Goal: Task Accomplishment & Management: Manage account settings

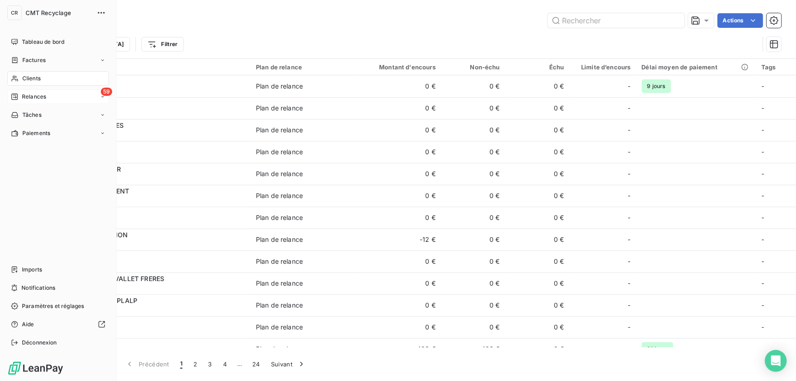
click at [30, 101] on div "59 Relances" at bounding box center [58, 96] width 102 height 15
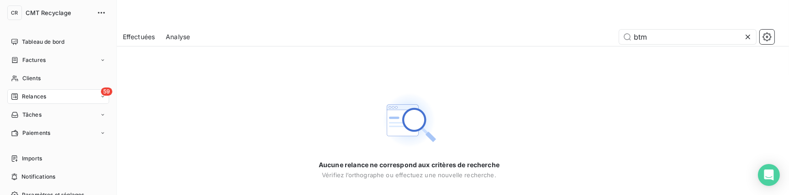
click at [14, 89] on nav "Tableau de bord Factures Clients 59 Relances Tâches Paiements" at bounding box center [58, 88] width 102 height 106
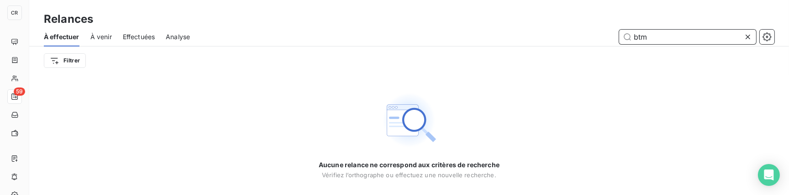
click at [689, 37] on input "btm" at bounding box center [687, 37] width 137 height 15
drag, startPoint x: 690, startPoint y: 37, endPoint x: 536, endPoint y: 37, distance: 154.3
click at [536, 37] on div "btm" at bounding box center [487, 37] width 573 height 15
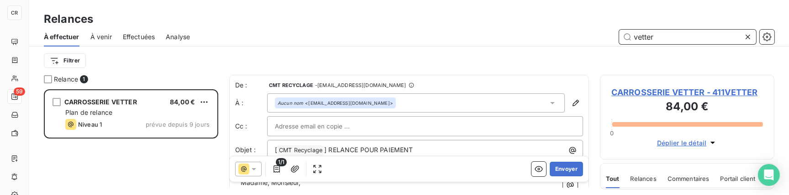
scroll to position [100, 168]
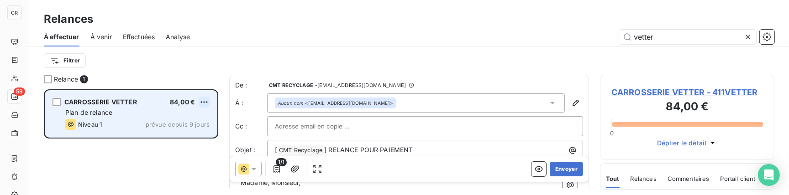
click at [199, 100] on html "CR 59 Relances À effectuer À venir Effectuées Analyse vetter Filtrer Relance 1 …" at bounding box center [394, 97] width 789 height 195
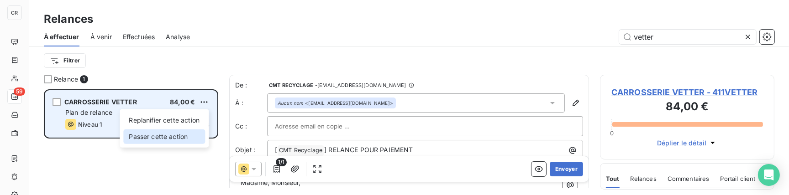
click at [179, 137] on div "Passer cette action" at bounding box center [164, 137] width 82 height 15
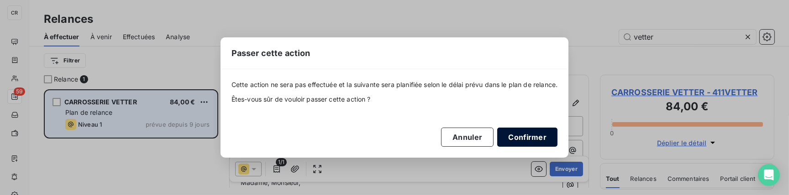
click at [525, 134] on button "Confirmer" at bounding box center [527, 137] width 60 height 19
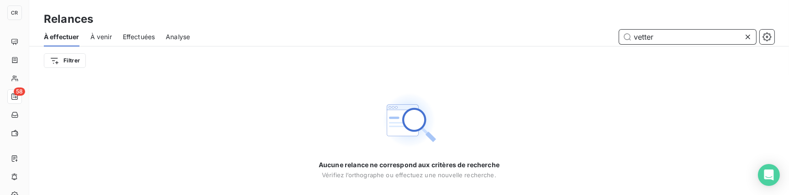
click at [645, 42] on input "vetter" at bounding box center [687, 37] width 137 height 15
click at [646, 41] on input "vetter" at bounding box center [687, 37] width 137 height 15
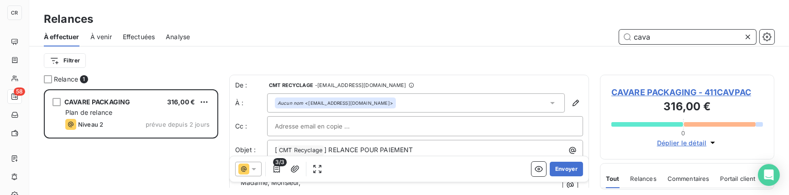
scroll to position [100, 168]
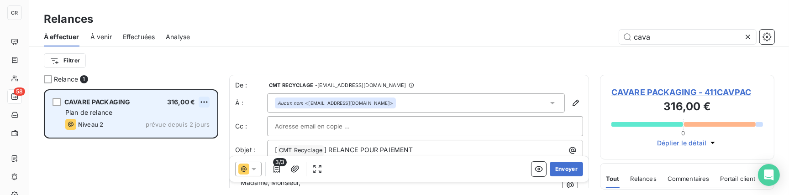
click at [207, 102] on html "CR 58 Relances À effectuer À venir Effectuées Analyse cava Filtrer Relance 1 CA…" at bounding box center [394, 97] width 789 height 195
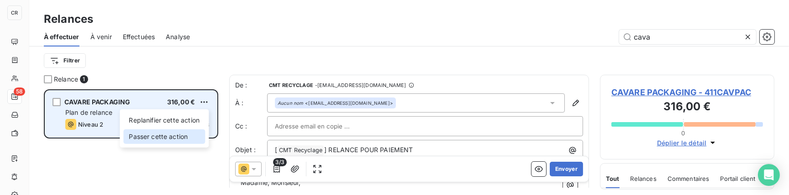
click at [151, 137] on div "Passer cette action" at bounding box center [164, 137] width 82 height 15
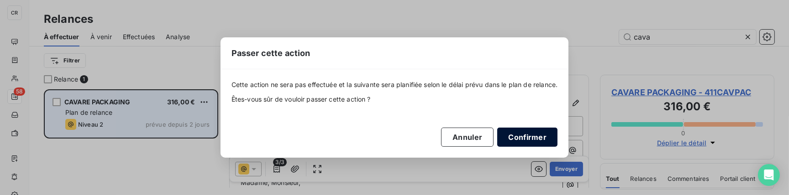
click at [556, 136] on button "Confirmer" at bounding box center [527, 137] width 60 height 19
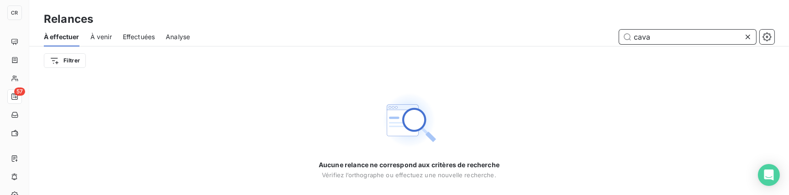
drag, startPoint x: 685, startPoint y: 37, endPoint x: 551, endPoint y: 35, distance: 133.3
click at [551, 35] on div "cava" at bounding box center [487, 37] width 573 height 15
type input "ceme"
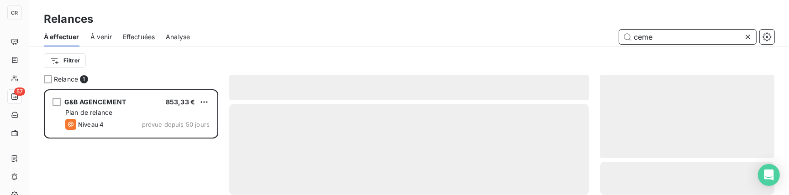
scroll to position [100, 168]
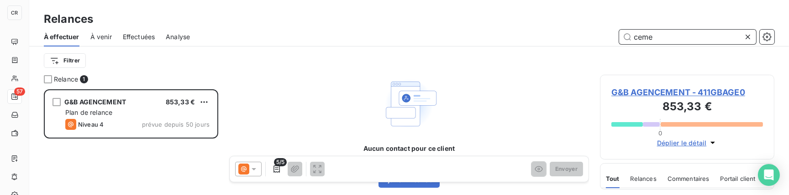
drag, startPoint x: 665, startPoint y: 33, endPoint x: 580, endPoint y: 27, distance: 85.5
click at [580, 27] on div "À effectuer À venir Effectuées Analyse ceme" at bounding box center [409, 36] width 760 height 19
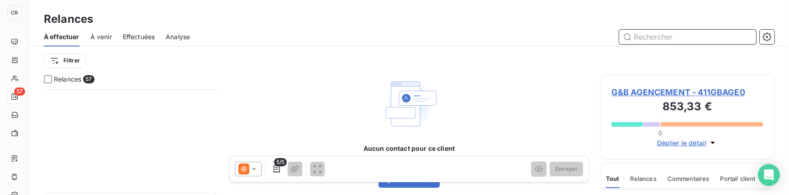
scroll to position [178, 0]
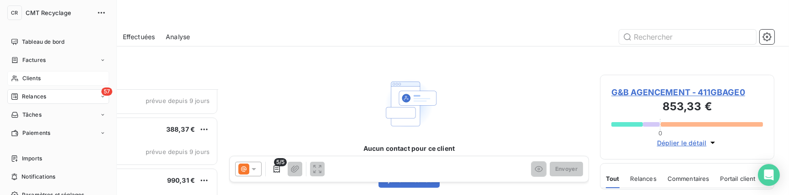
click at [23, 82] on span "Clients" at bounding box center [31, 78] width 18 height 8
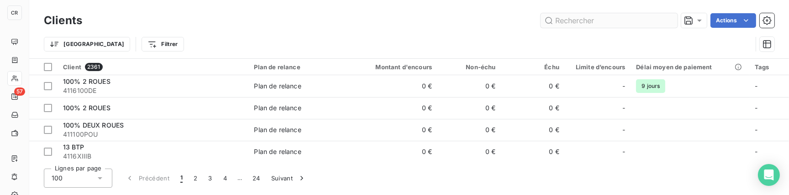
click at [616, 20] on input "text" at bounding box center [608, 20] width 137 height 15
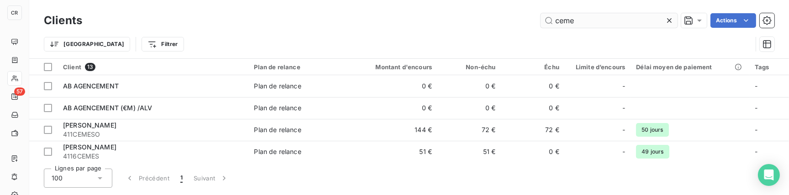
type input "ceme"
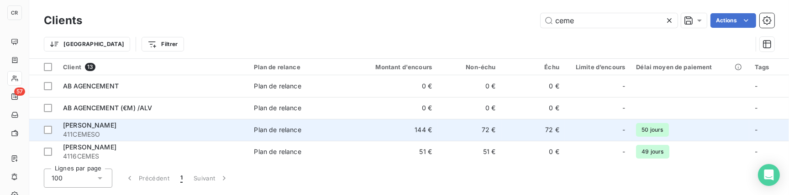
click at [501, 127] on td "72 €" at bounding box center [532, 130] width 63 height 22
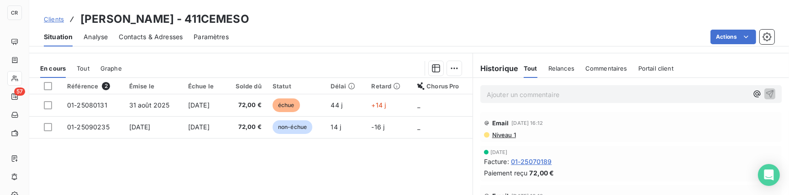
scroll to position [177, 0]
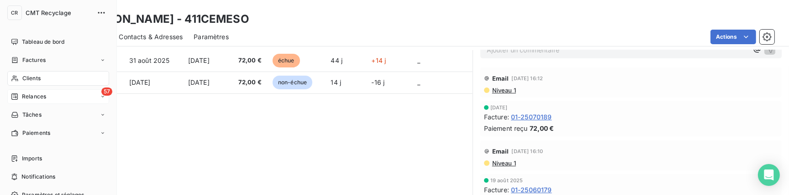
click at [43, 100] on span "Relances" at bounding box center [34, 97] width 24 height 8
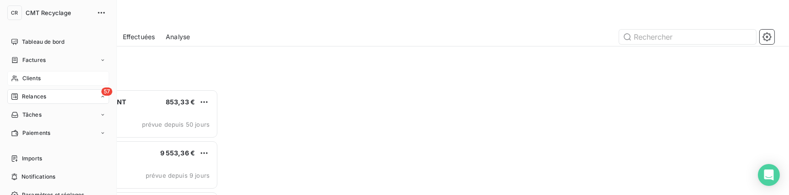
scroll to position [100, 168]
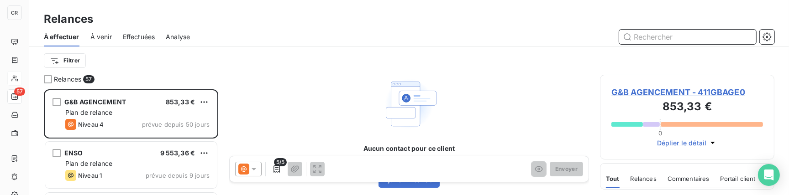
click at [644, 37] on input "text" at bounding box center [687, 37] width 137 height 15
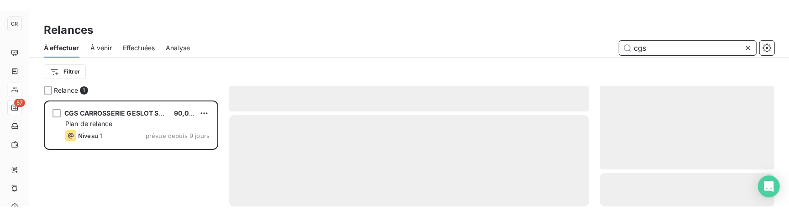
scroll to position [100, 168]
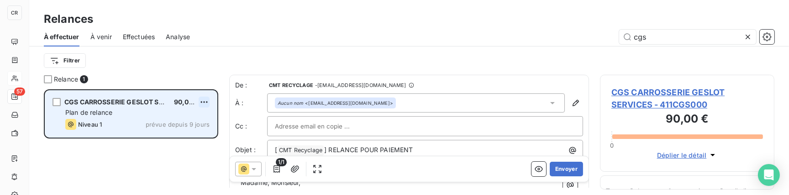
click at [202, 101] on html "CR 57 Relances À effectuer À venir Effectuées Analyse cgs Filtrer Relance 1 CGS…" at bounding box center [394, 97] width 789 height 195
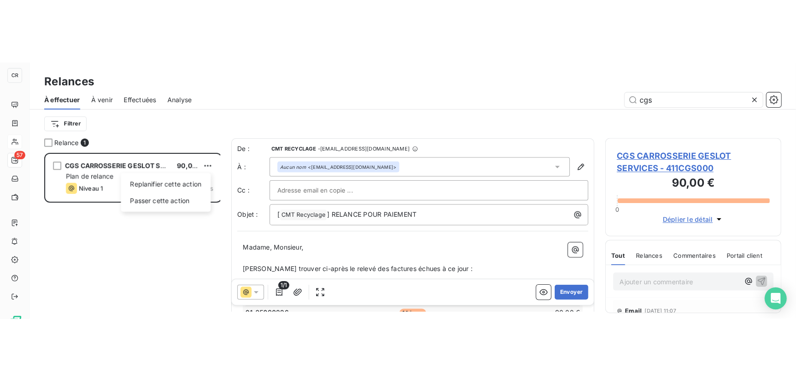
scroll to position [286, 170]
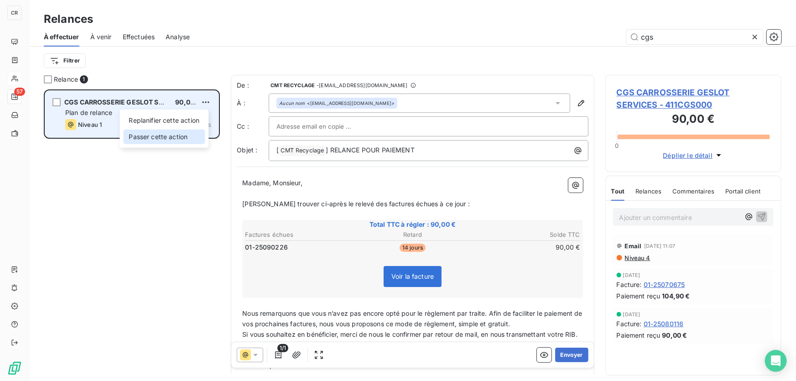
click at [178, 134] on div "Passer cette action" at bounding box center [164, 137] width 82 height 15
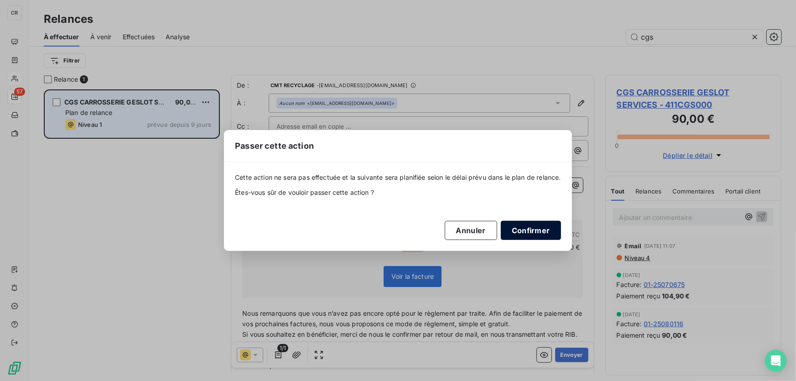
click at [540, 228] on button "Confirmer" at bounding box center [531, 230] width 60 height 19
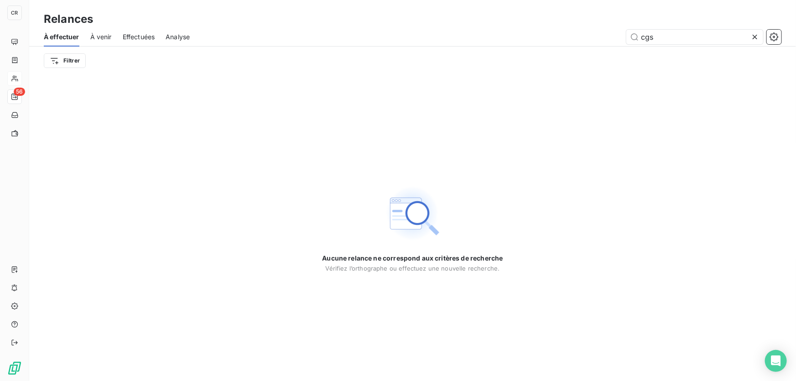
click at [664, 26] on div "Relances" at bounding box center [412, 19] width 767 height 16
drag, startPoint x: 619, startPoint y: 39, endPoint x: 575, endPoint y: 39, distance: 44.7
click at [575, 39] on div "cgs" at bounding box center [491, 37] width 581 height 15
type input "c"
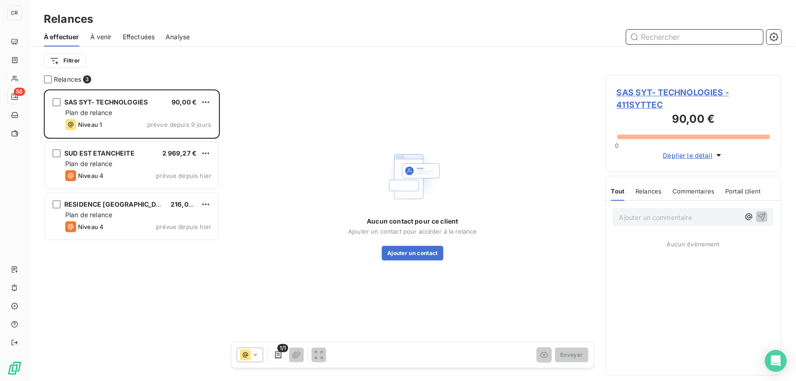
scroll to position [286, 170]
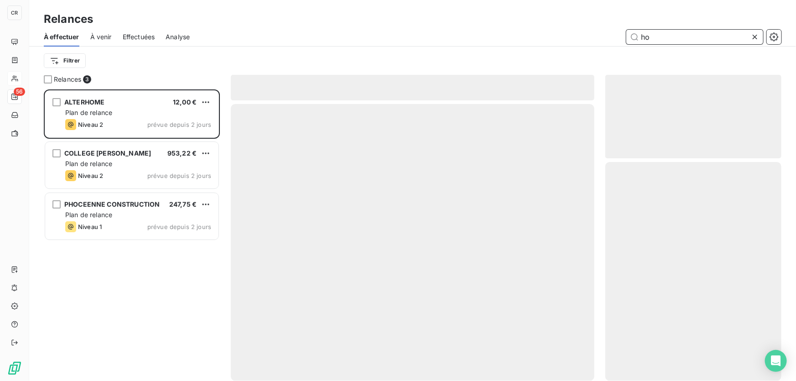
scroll to position [286, 170]
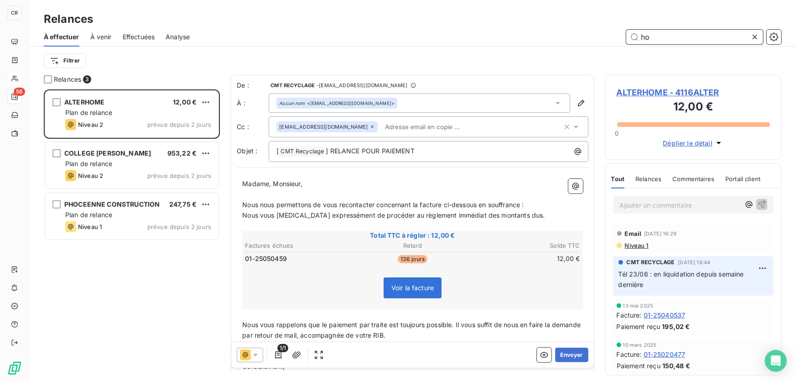
type input "h"
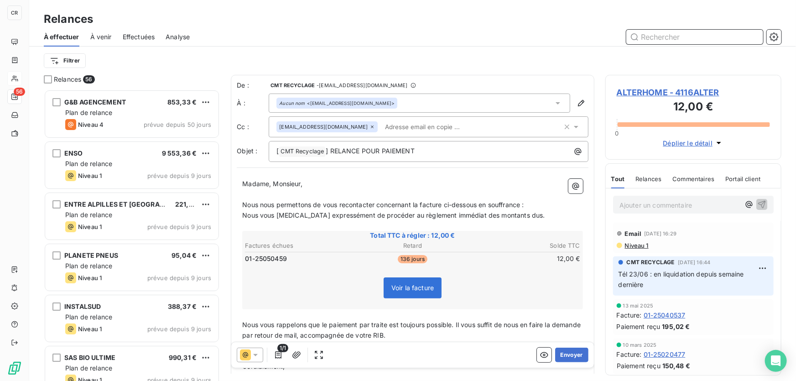
click at [105, 37] on span "À venir" at bounding box center [100, 36] width 21 height 9
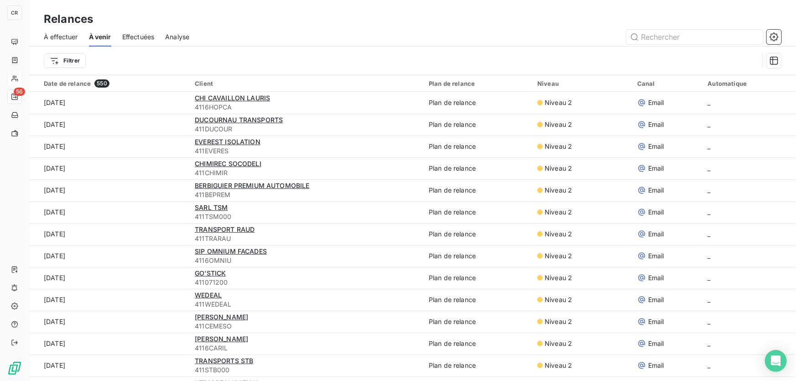
click at [66, 38] on span "À effectuer" at bounding box center [61, 36] width 34 height 9
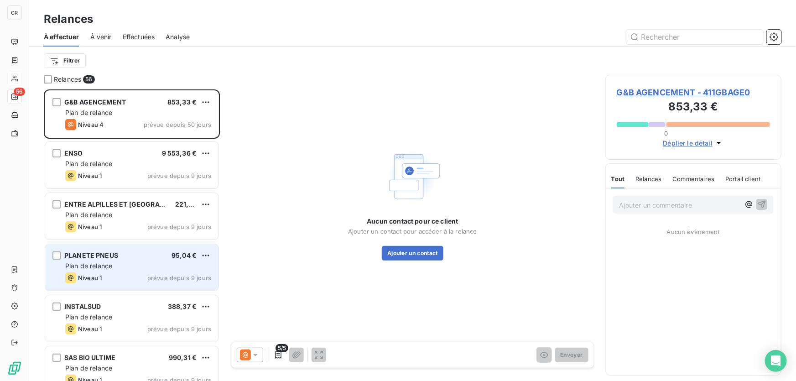
scroll to position [286, 170]
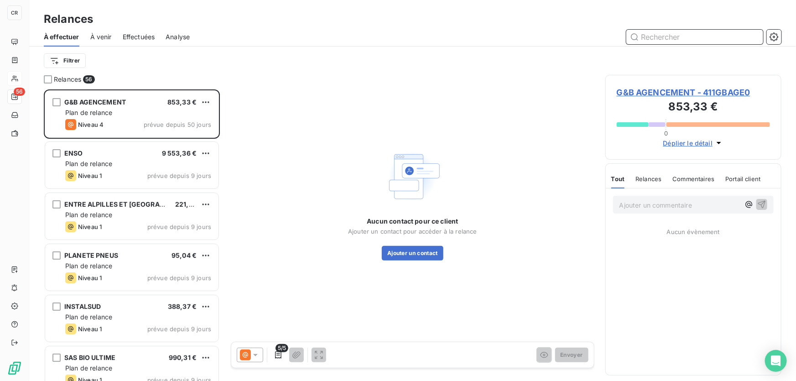
click at [655, 42] on input "text" at bounding box center [695, 37] width 137 height 15
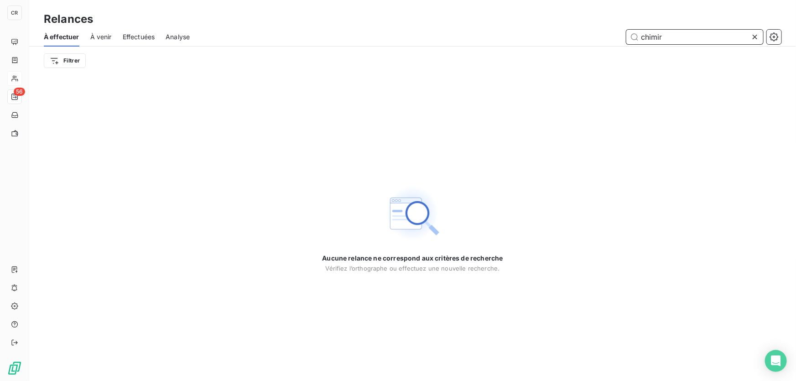
click at [100, 34] on span "À venir" at bounding box center [100, 36] width 21 height 9
type input "chimir"
click at [673, 36] on input "chimir" at bounding box center [695, 37] width 137 height 15
type input "c"
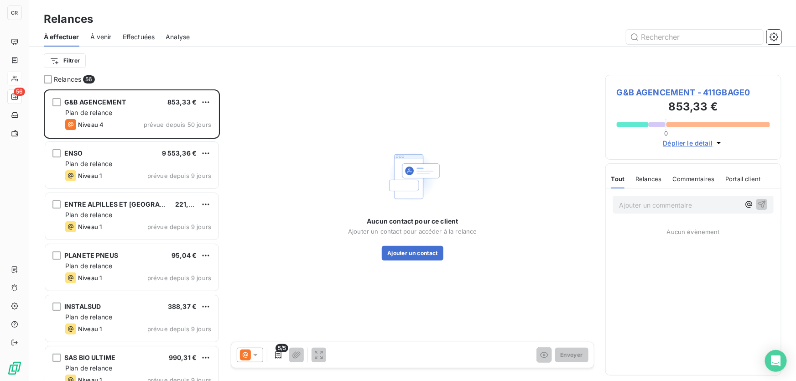
scroll to position [286, 170]
click at [97, 37] on span "À venir" at bounding box center [100, 36] width 21 height 9
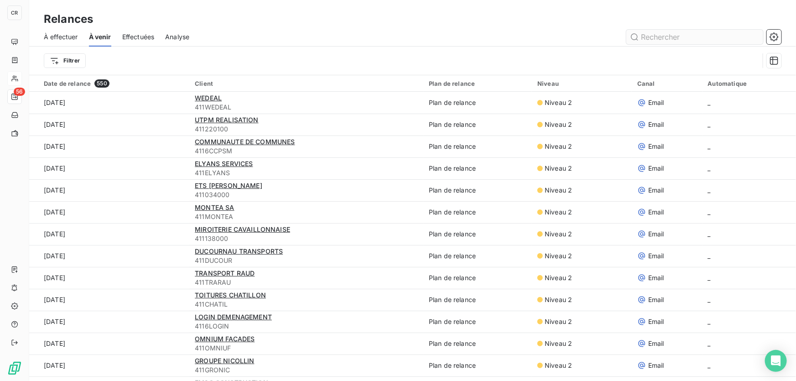
click at [670, 32] on input "text" at bounding box center [695, 37] width 137 height 15
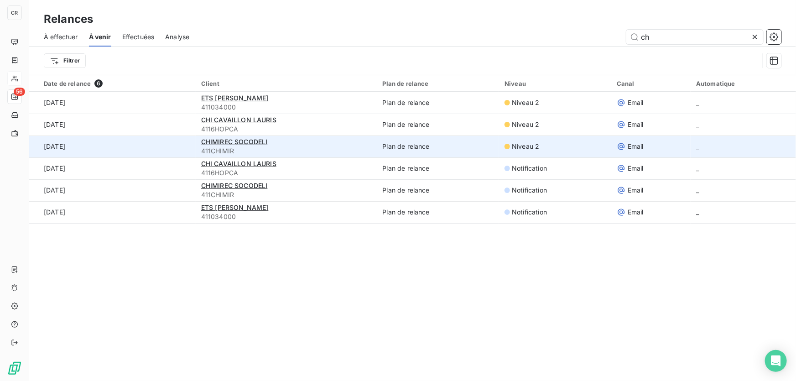
type input "c"
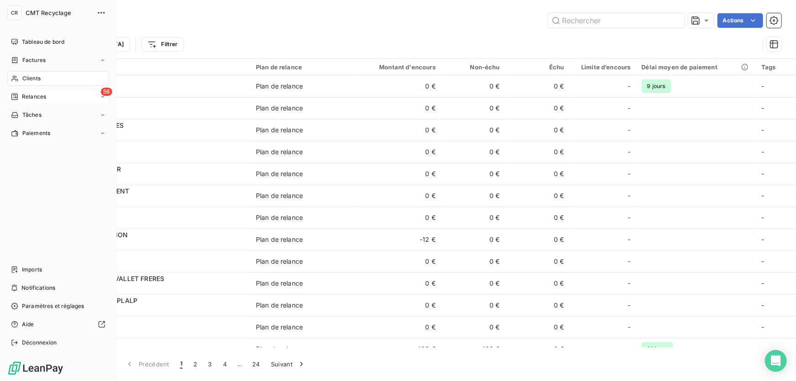
click at [16, 87] on nav "Tableau de bord Factures Clients 56 Relances Tâches Paiements" at bounding box center [58, 88] width 102 height 106
click at [33, 96] on span "Relances" at bounding box center [34, 97] width 24 height 8
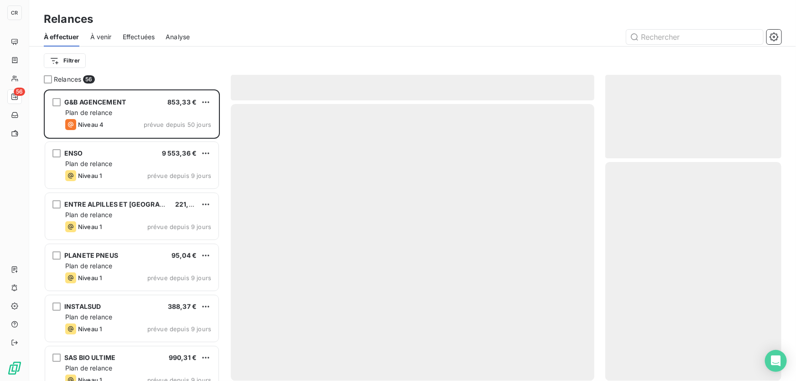
scroll to position [286, 170]
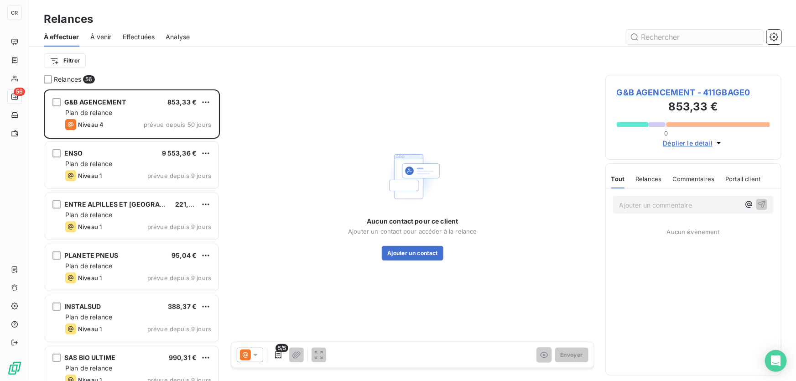
click at [656, 34] on input "text" at bounding box center [695, 37] width 137 height 15
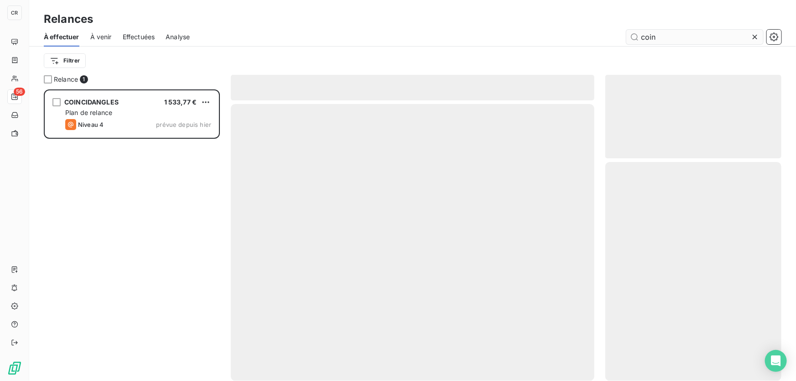
scroll to position [286, 170]
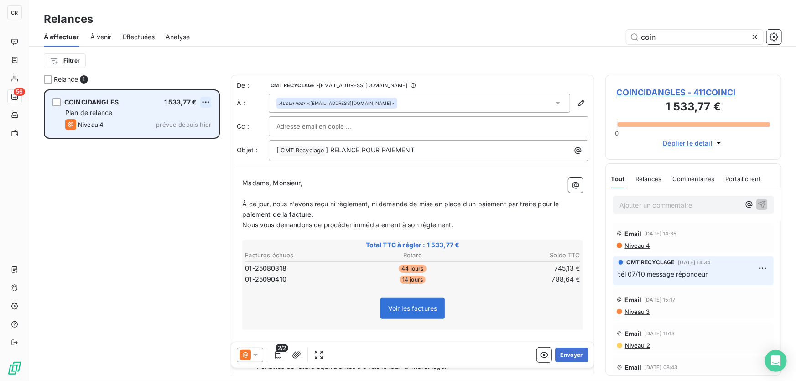
type input "coin"
click at [205, 100] on html "CR 56 Relances À effectuer À venir Effectuées Analyse coin Filtrer Relance 1 CO…" at bounding box center [398, 190] width 796 height 381
click at [183, 133] on div "Passer cette action" at bounding box center [166, 137] width 82 height 15
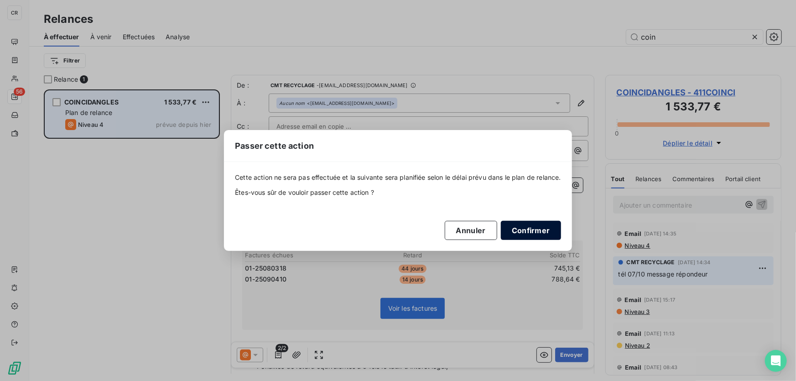
click at [544, 232] on button "Confirmer" at bounding box center [531, 230] width 60 height 19
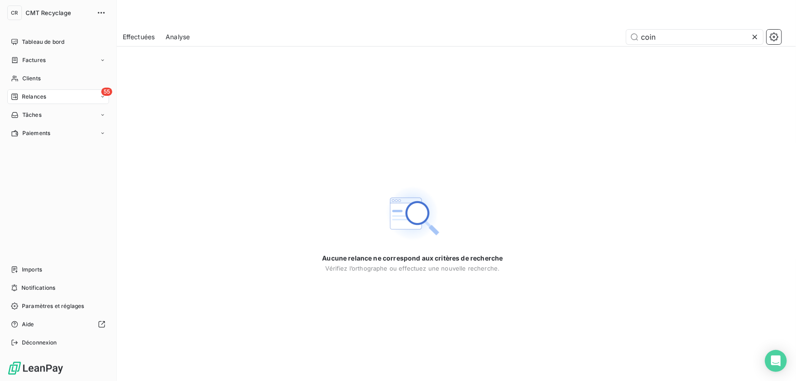
click at [23, 76] on span "Clients" at bounding box center [31, 78] width 18 height 8
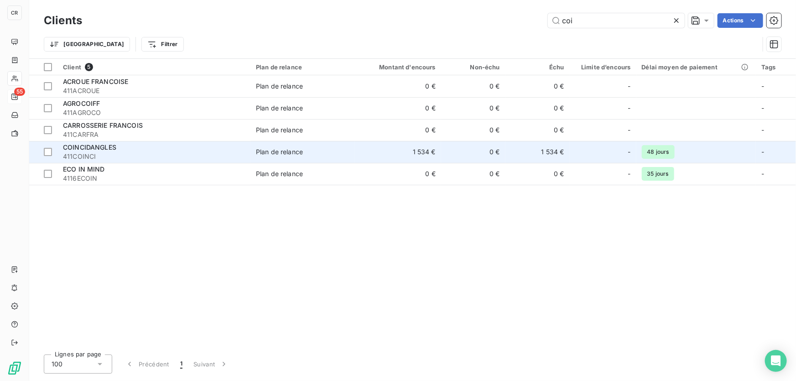
type input "coi"
click at [155, 150] on div "COINCIDANGLES" at bounding box center [154, 147] width 182 height 9
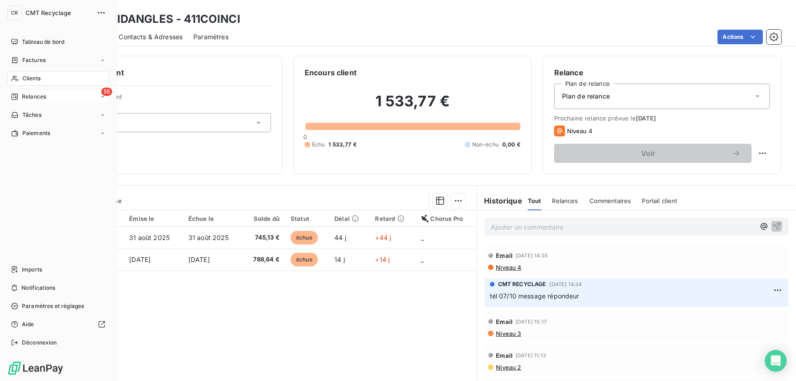
click at [23, 99] on span "Relances" at bounding box center [34, 97] width 24 height 8
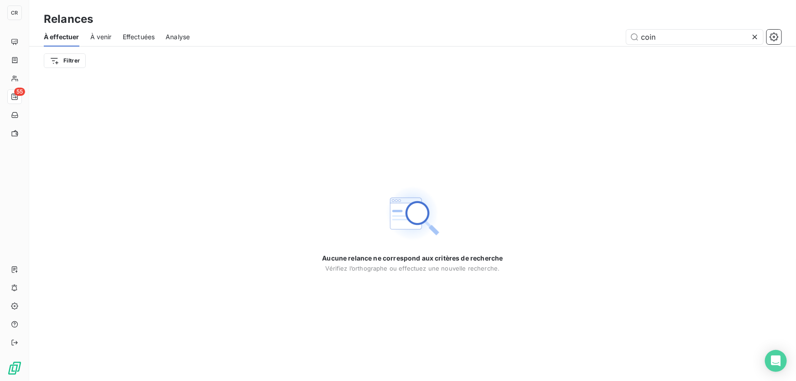
click at [753, 38] on icon at bounding box center [755, 36] width 9 height 9
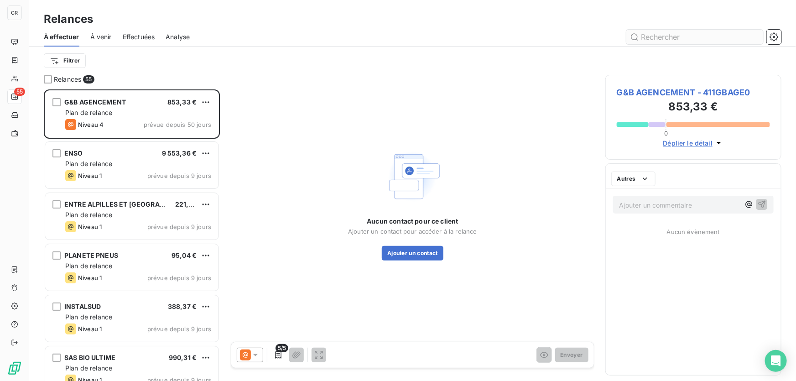
scroll to position [286, 170]
click at [327, 32] on div at bounding box center [491, 37] width 581 height 15
click at [645, 36] on input "text" at bounding box center [695, 37] width 137 height 15
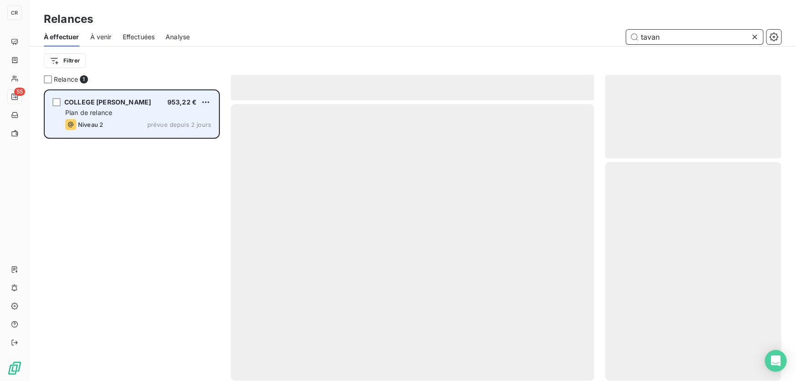
scroll to position [286, 170]
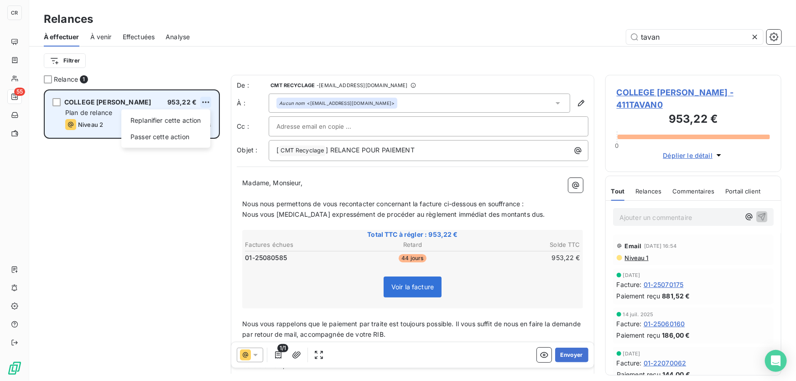
click at [205, 101] on html "CR 55 Relances À effectuer À venir Effectuées Analyse tavan Filtrer Relance 1 C…" at bounding box center [398, 190] width 796 height 381
click at [176, 136] on div "Passer cette action" at bounding box center [166, 137] width 82 height 15
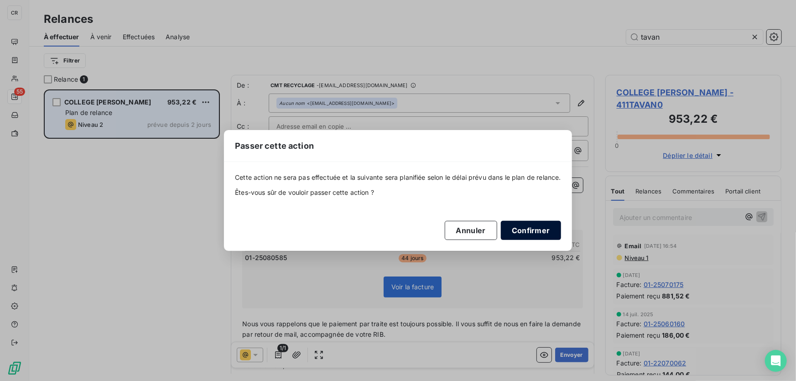
click at [520, 232] on button "Confirmer" at bounding box center [531, 230] width 60 height 19
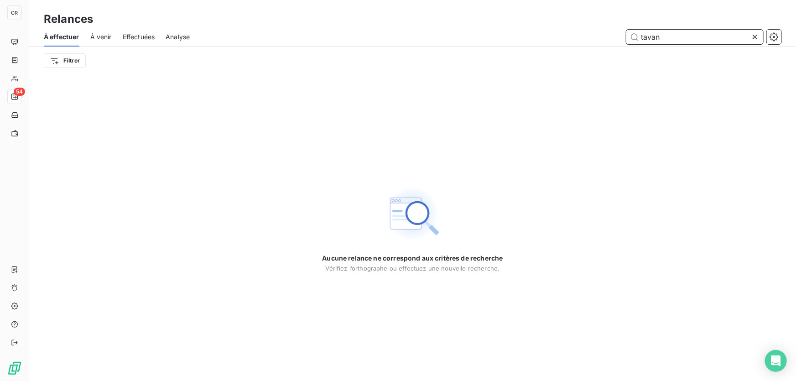
click at [697, 35] on input "tavan" at bounding box center [695, 37] width 137 height 15
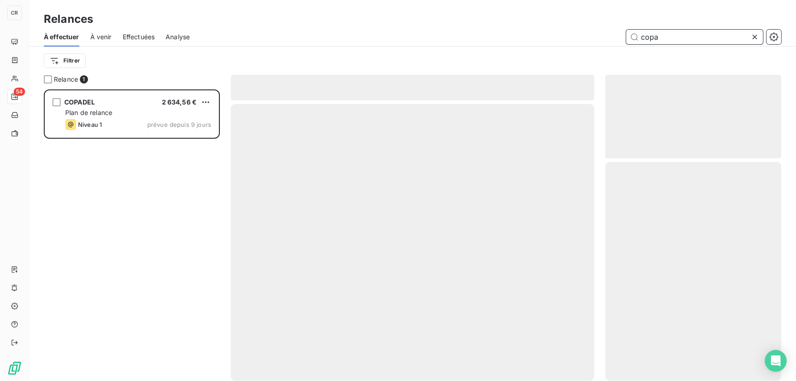
scroll to position [286, 170]
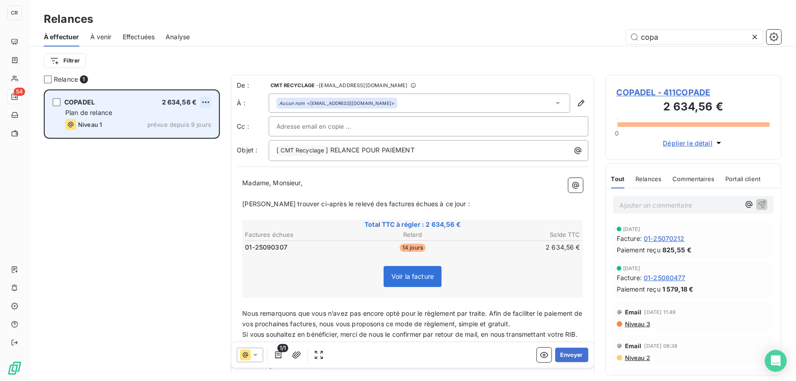
click at [205, 100] on html "CR 54 Relances À effectuer À venir Effectuées Analyse copa Filtrer Relance 1 CO…" at bounding box center [398, 190] width 796 height 381
click at [170, 131] on div "Passer cette action" at bounding box center [166, 137] width 82 height 15
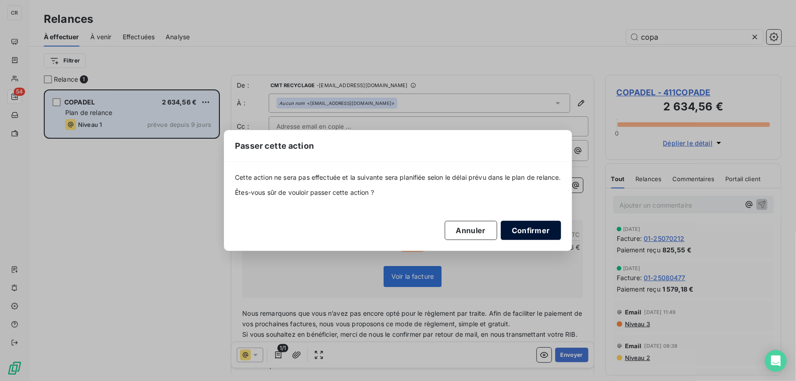
click at [534, 231] on button "Confirmer" at bounding box center [531, 230] width 60 height 19
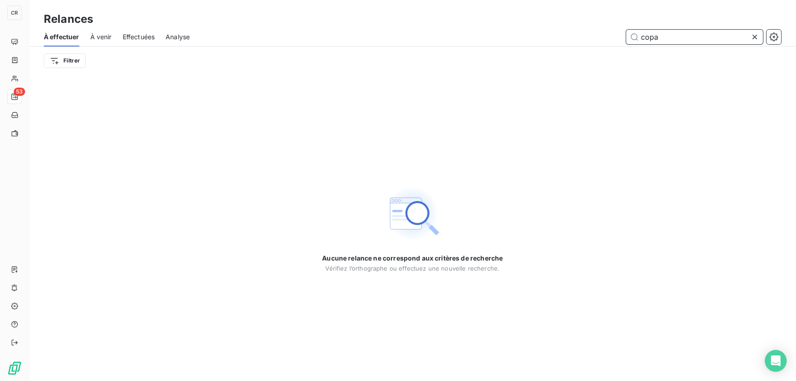
click at [657, 36] on input "copa" at bounding box center [695, 37] width 137 height 15
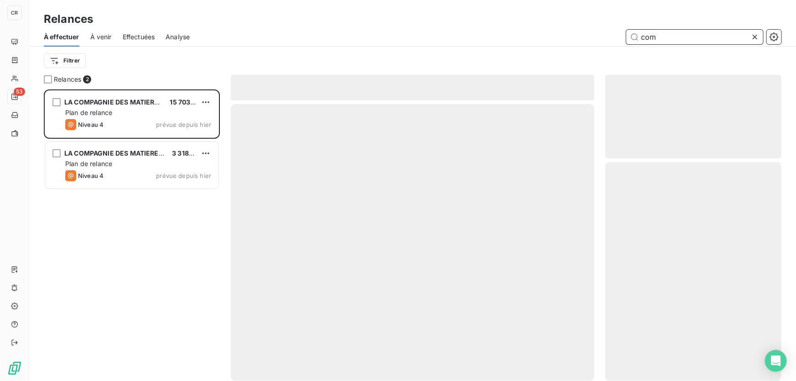
scroll to position [286, 170]
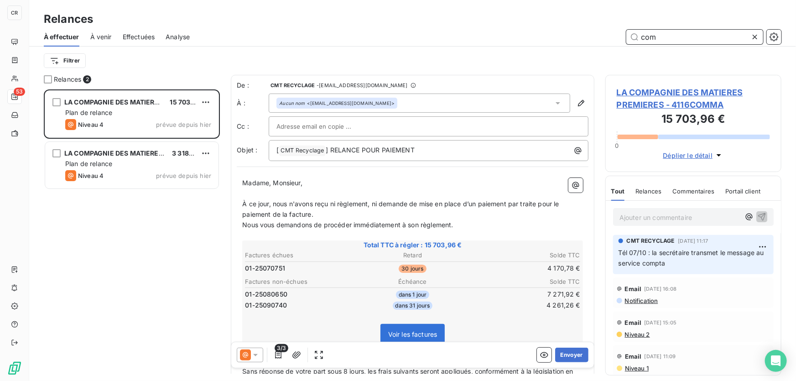
drag, startPoint x: 659, startPoint y: 33, endPoint x: 525, endPoint y: 33, distance: 133.7
click at [525, 33] on div "com" at bounding box center [491, 37] width 581 height 15
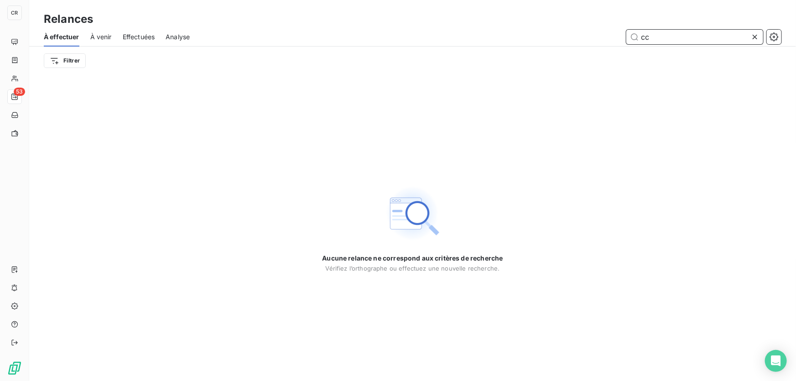
type input "c"
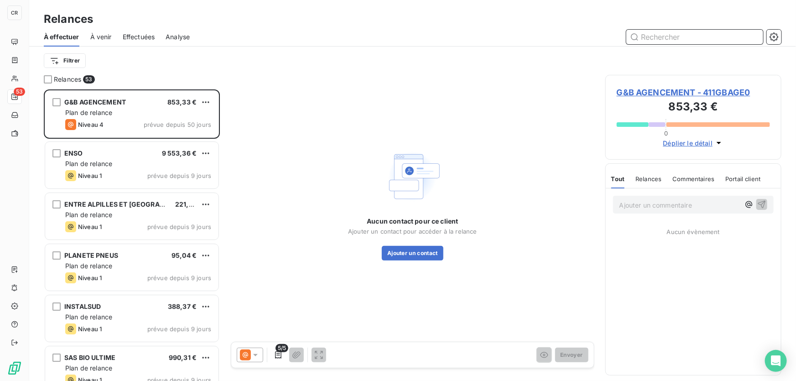
scroll to position [286, 170]
click at [91, 36] on span "À venir" at bounding box center [100, 36] width 21 height 9
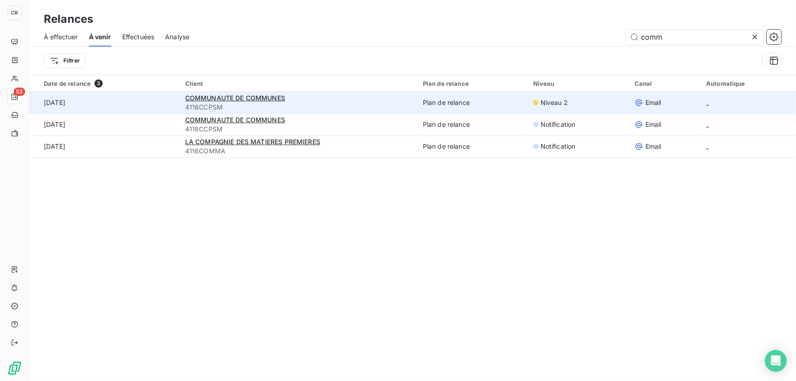
type input "comm"
click at [379, 105] on span "4116CCPSM" at bounding box center [298, 107] width 227 height 9
click at [243, 100] on span "COMMUNAUTE DE COMMUNES" at bounding box center [235, 98] width 100 height 8
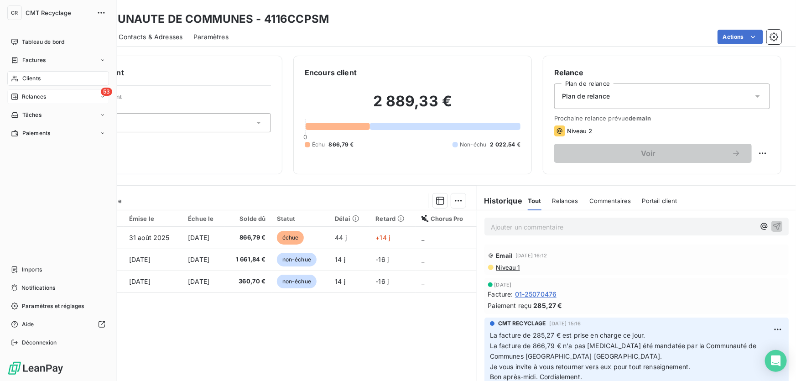
click at [18, 97] on div "Relances" at bounding box center [28, 97] width 35 height 8
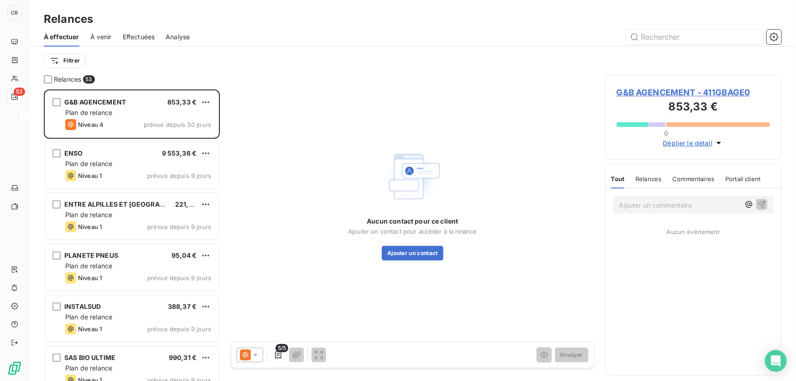
scroll to position [286, 170]
click at [671, 34] on input "text" at bounding box center [695, 37] width 137 height 15
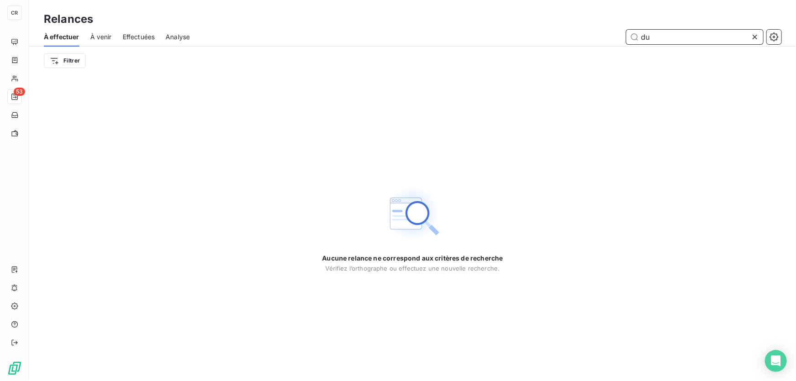
type input "d"
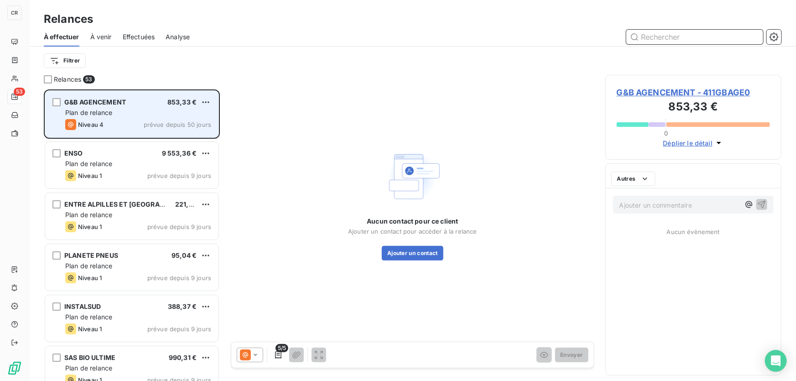
scroll to position [286, 170]
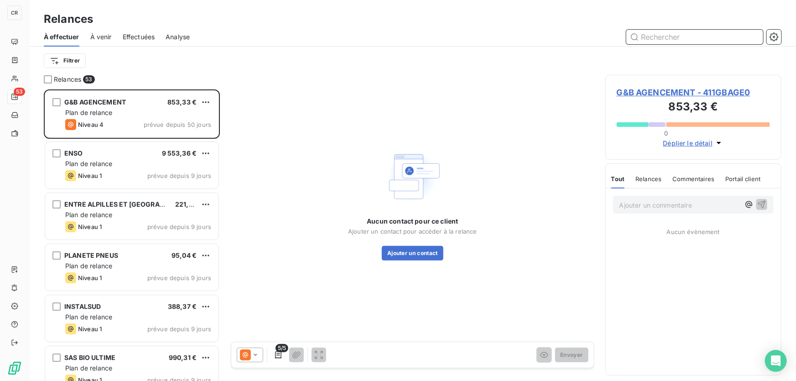
click at [94, 32] on span "À venir" at bounding box center [100, 36] width 21 height 9
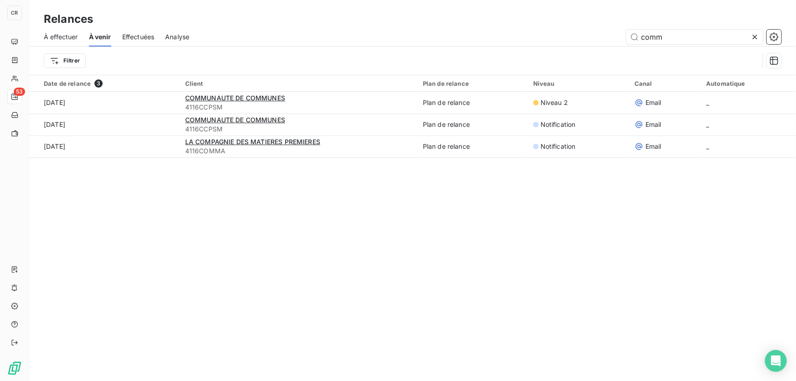
drag, startPoint x: 675, startPoint y: 38, endPoint x: 519, endPoint y: 42, distance: 155.2
click at [519, 42] on div "comm" at bounding box center [491, 37] width 582 height 15
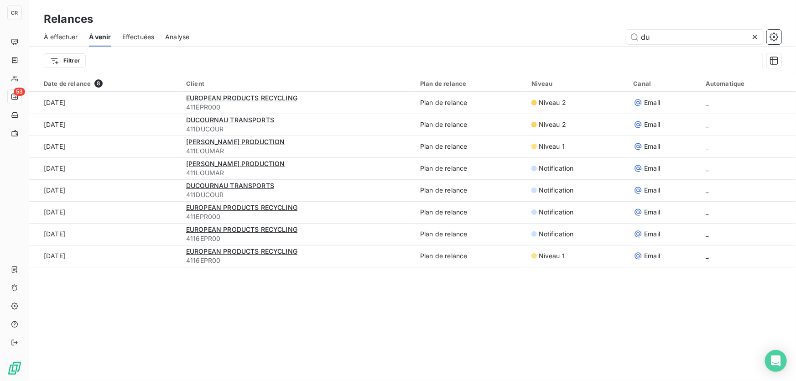
type input "d"
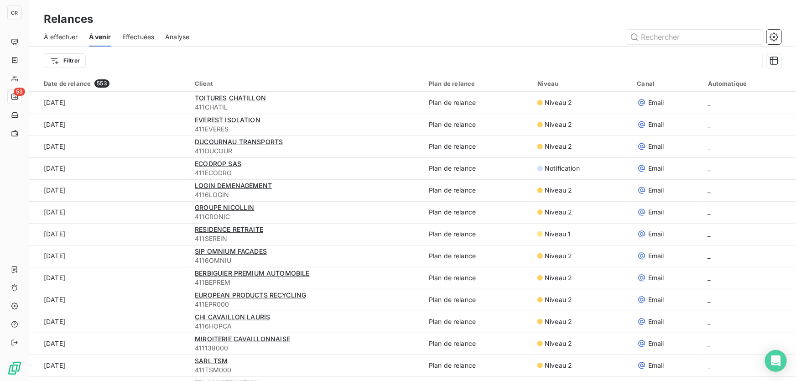
click at [68, 40] on span "À effectuer" at bounding box center [61, 36] width 34 height 9
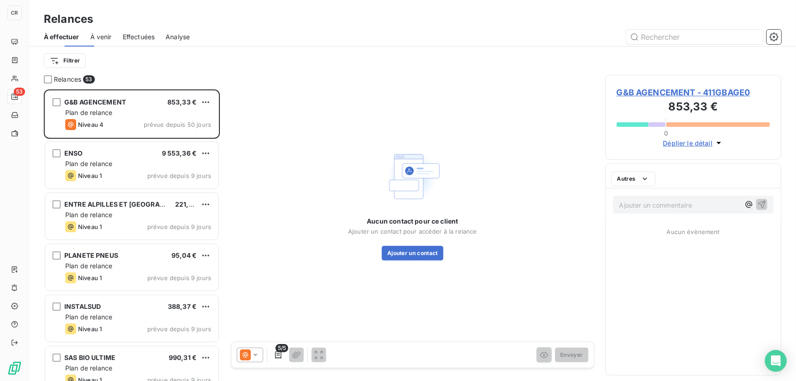
scroll to position [286, 170]
click at [667, 37] on input "text" at bounding box center [695, 37] width 137 height 15
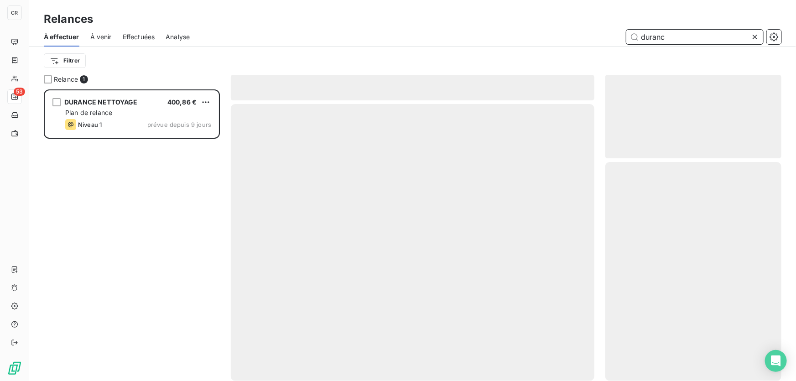
scroll to position [286, 170]
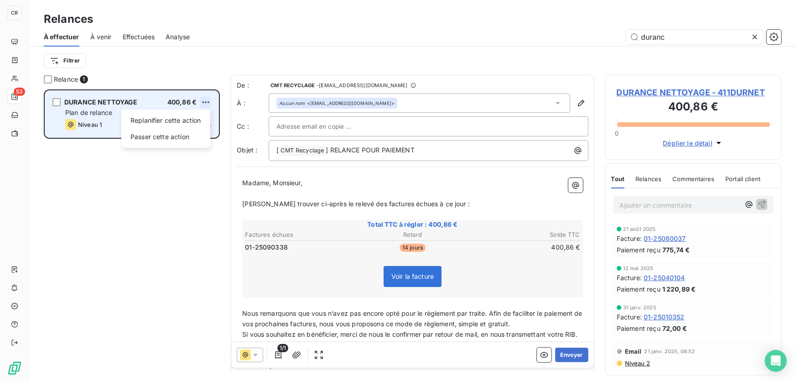
click at [200, 100] on html "CR 53 Relances À effectuer À venir Effectuées Analyse duranc Filtrer Relance 1 …" at bounding box center [398, 190] width 796 height 381
click at [184, 134] on div "Passer cette action" at bounding box center [166, 137] width 82 height 15
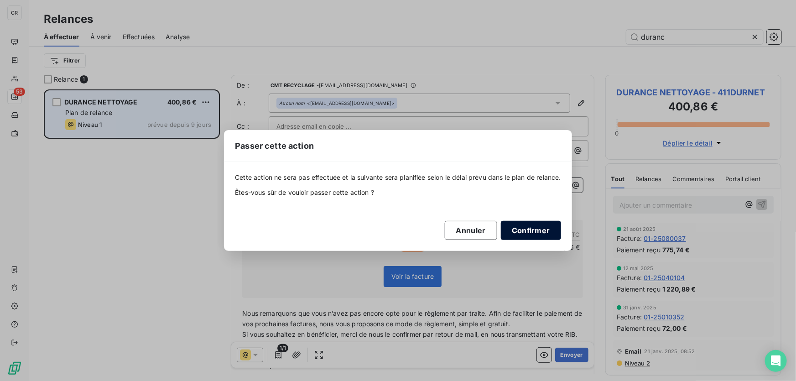
click at [548, 230] on button "Confirmer" at bounding box center [531, 230] width 60 height 19
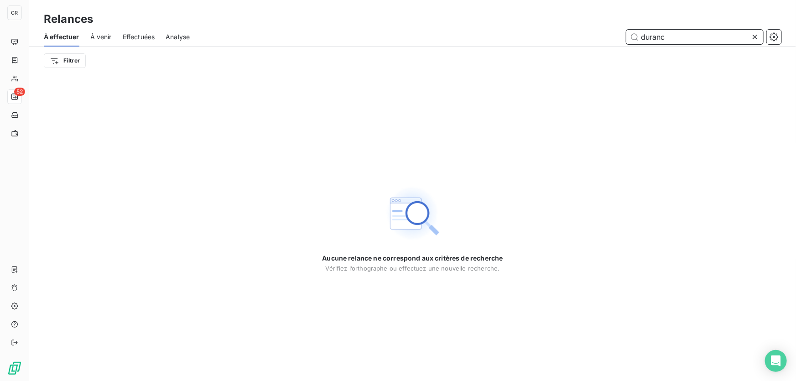
drag, startPoint x: 675, startPoint y: 35, endPoint x: 533, endPoint y: 23, distance: 142.5
click at [543, 21] on div "Relances À effectuer À venir Effectuées Analyse duranc Filtrer" at bounding box center [412, 37] width 767 height 75
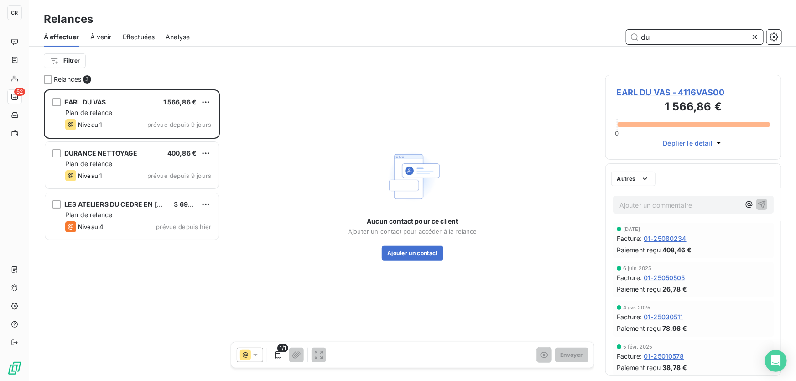
scroll to position [286, 170]
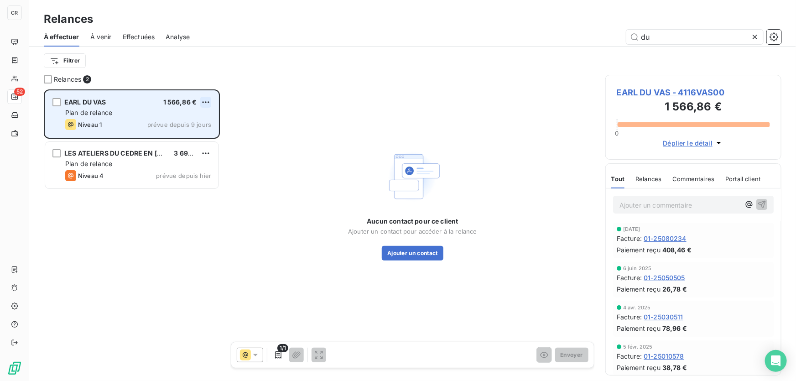
click at [207, 101] on html "CR 52 Relances À effectuer À venir Effectuées Analyse du Filtrer Relances 2 EAR…" at bounding box center [398, 190] width 796 height 381
click at [173, 140] on div "Passer cette action" at bounding box center [166, 137] width 82 height 15
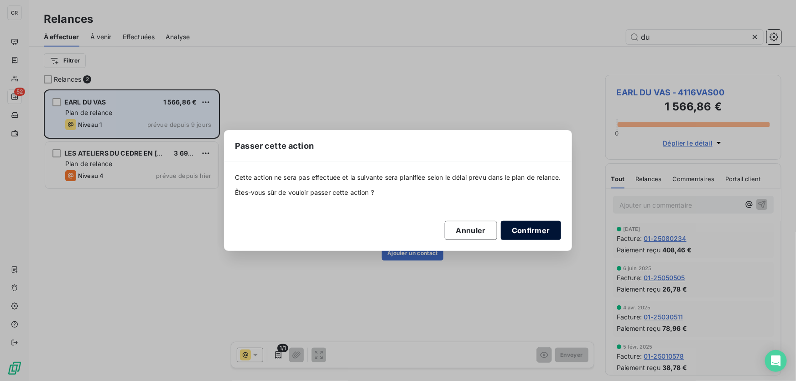
click at [558, 227] on button "Confirmer" at bounding box center [531, 230] width 60 height 19
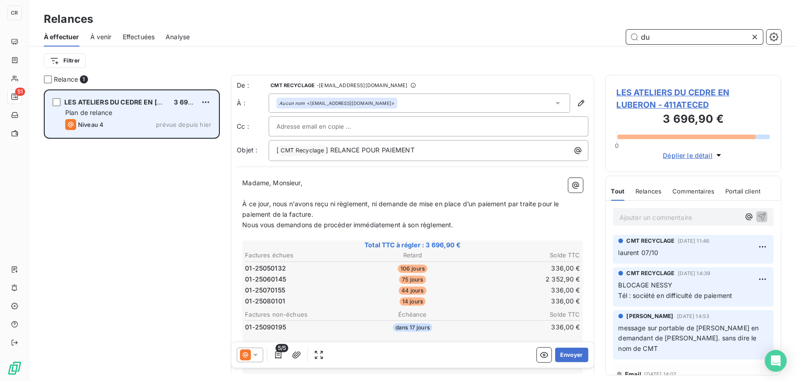
drag, startPoint x: 680, startPoint y: 33, endPoint x: 559, endPoint y: 36, distance: 121.4
click at [559, 36] on div "du" at bounding box center [491, 37] width 581 height 15
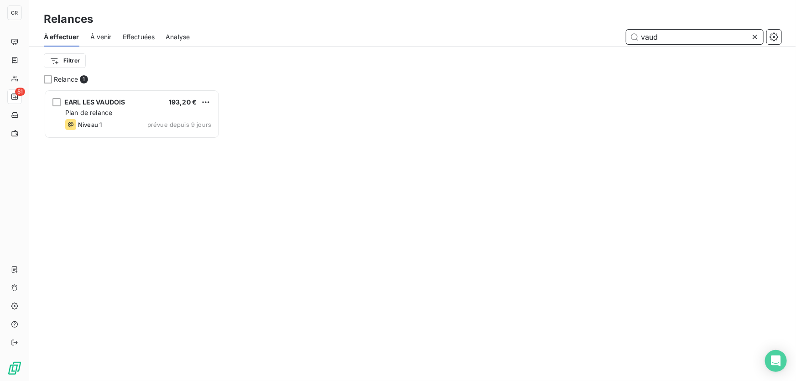
scroll to position [7, 6]
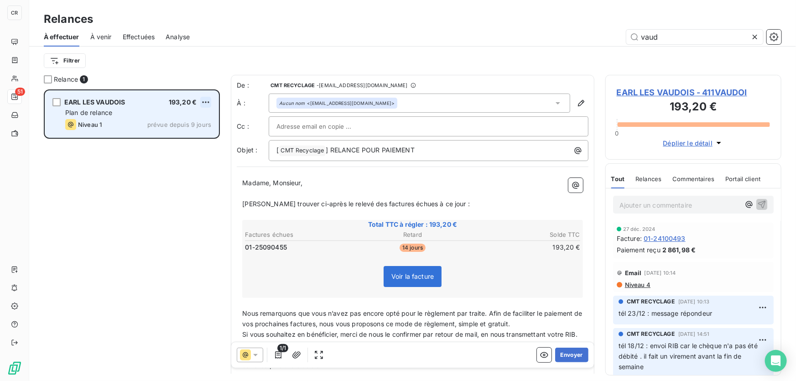
click at [205, 102] on html "CR 51 Relances À effectuer À venir Effectuées Analyse vaud Filtrer Relance 1 EA…" at bounding box center [398, 190] width 796 height 381
click at [187, 138] on div "Passer cette action" at bounding box center [166, 137] width 82 height 15
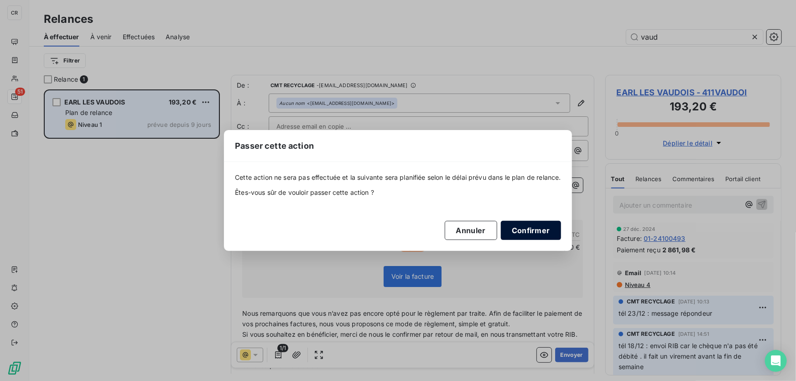
click at [543, 225] on button "Confirmer" at bounding box center [531, 230] width 60 height 19
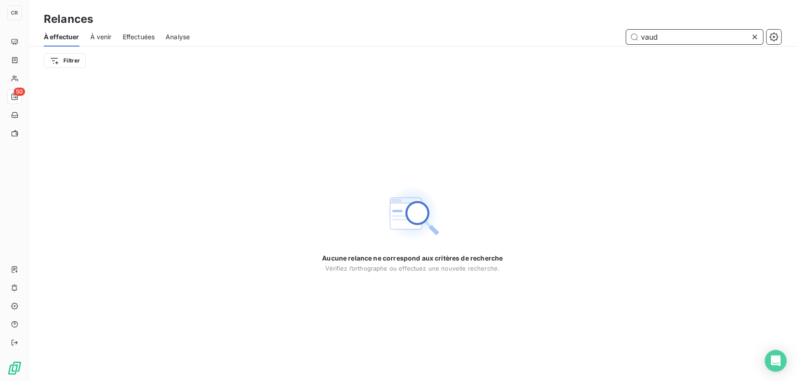
drag, startPoint x: 682, startPoint y: 37, endPoint x: 592, endPoint y: 45, distance: 90.7
click at [592, 45] on div "À effectuer À venir Effectuées Analyse vaud" at bounding box center [412, 36] width 767 height 19
type input "eb"
drag, startPoint x: 684, startPoint y: 38, endPoint x: 536, endPoint y: 53, distance: 148.7
click at [555, 44] on div "À effectuer À venir Effectuées Analyse eb" at bounding box center [412, 36] width 767 height 19
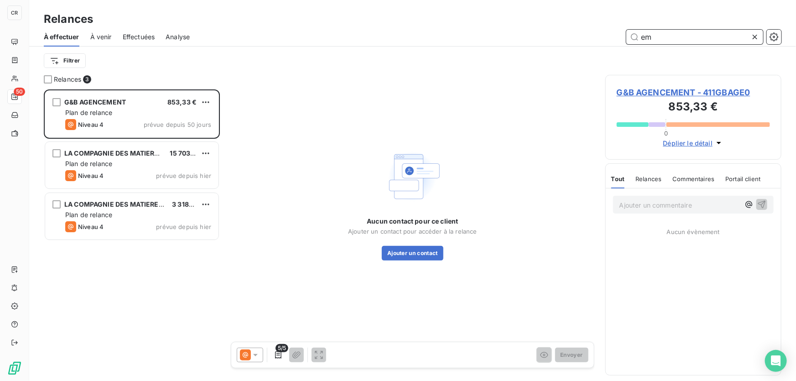
scroll to position [286, 170]
click at [99, 34] on span "À venir" at bounding box center [100, 36] width 21 height 9
type input "em"
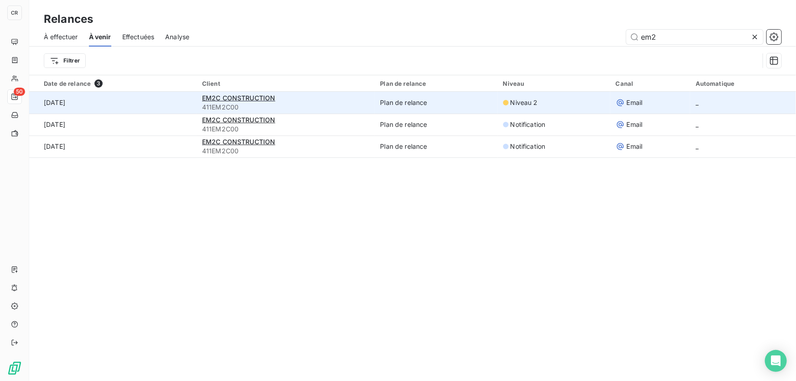
type input "em2"
click at [324, 105] on span "411EM2C00" at bounding box center [286, 107] width 168 height 9
click at [264, 101] on span "EM2C CONSTRUCTION" at bounding box center [238, 98] width 73 height 8
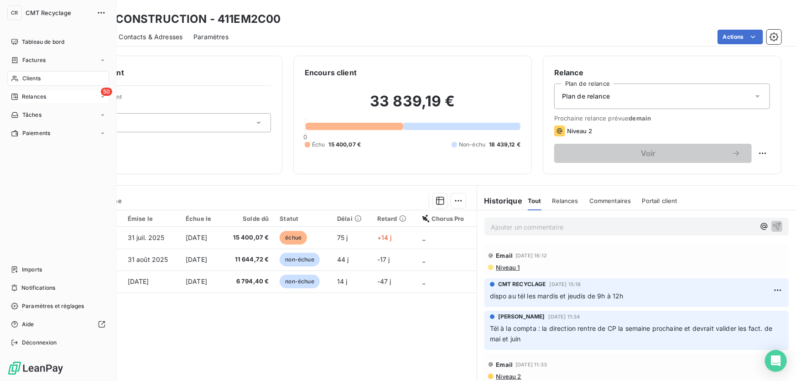
click at [25, 94] on span "Relances" at bounding box center [34, 97] width 24 height 8
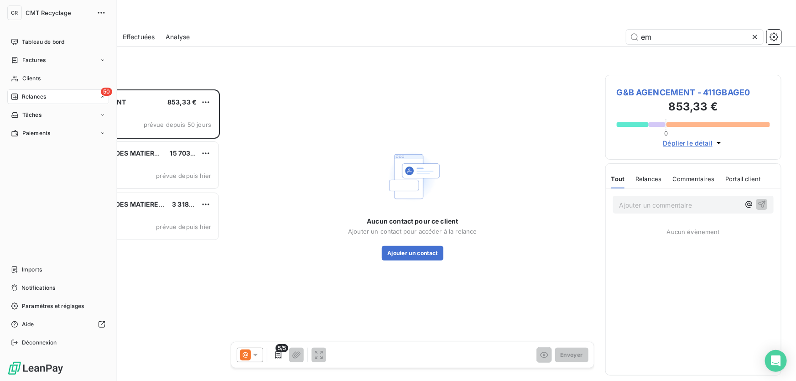
scroll to position [7, 6]
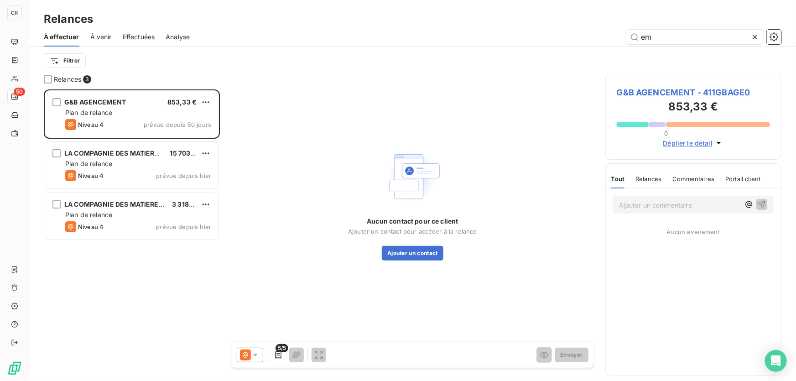
click at [756, 37] on icon at bounding box center [755, 37] width 5 height 5
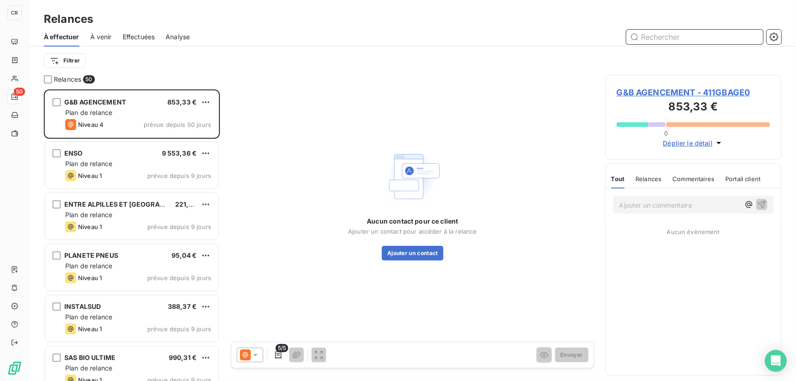
click at [668, 32] on input "text" at bounding box center [695, 37] width 137 height 15
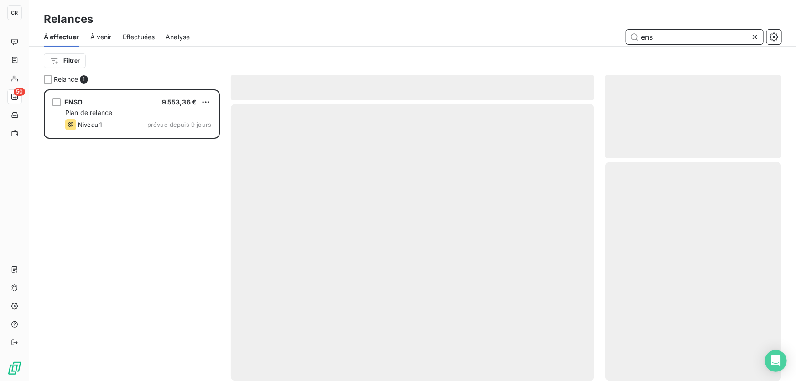
scroll to position [286, 170]
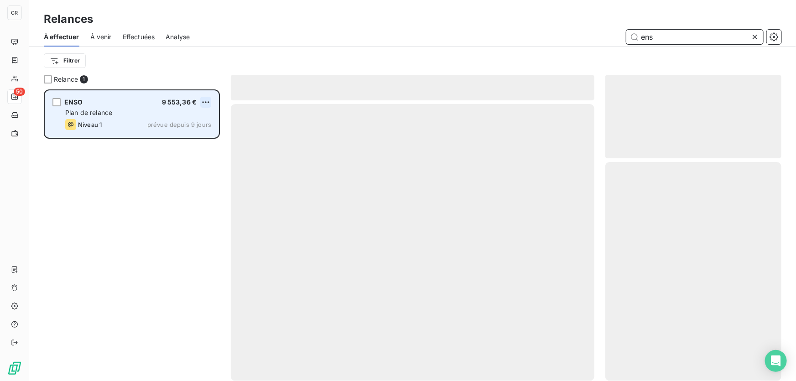
type input "ens"
click at [205, 104] on html "CR 50 Relances À effectuer À venir Effectuées Analyse ens Filtrer Relance 1 ENS…" at bounding box center [398, 190] width 796 height 381
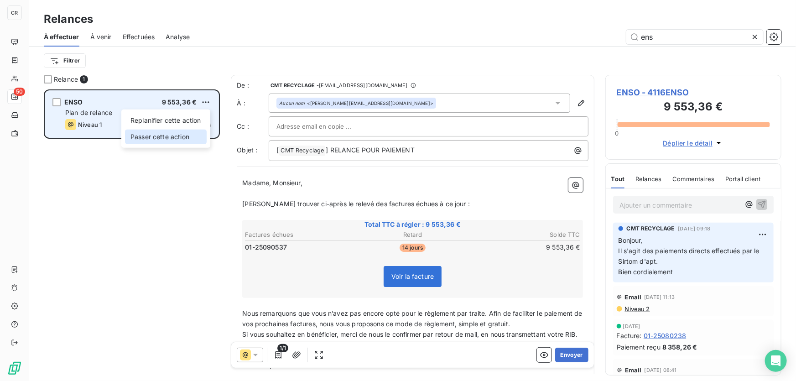
click at [185, 132] on div "Passer cette action" at bounding box center [166, 137] width 82 height 15
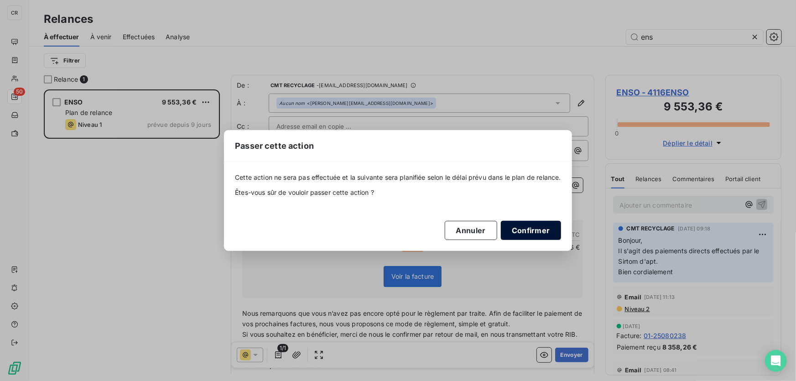
click at [541, 223] on button "Confirmer" at bounding box center [531, 230] width 60 height 19
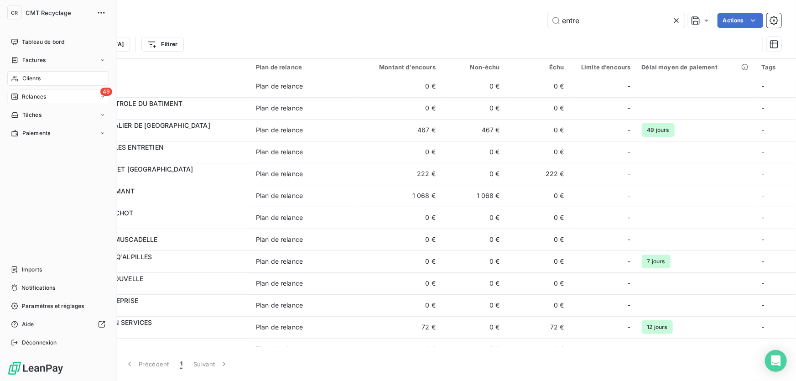
type input "entre"
click at [23, 97] on span "Relances" at bounding box center [34, 97] width 24 height 8
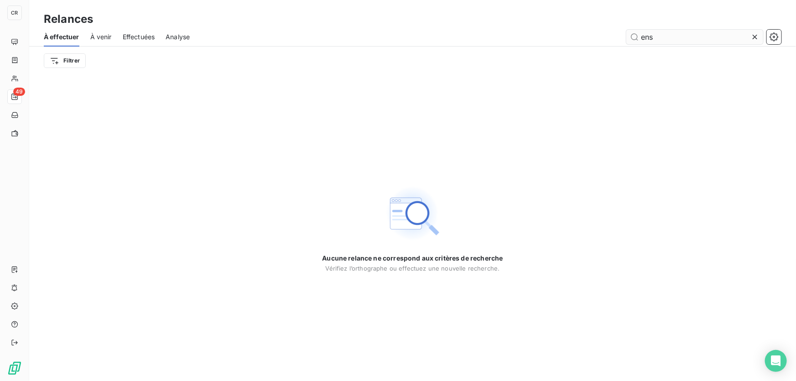
click at [659, 38] on input "ens" at bounding box center [695, 37] width 137 height 15
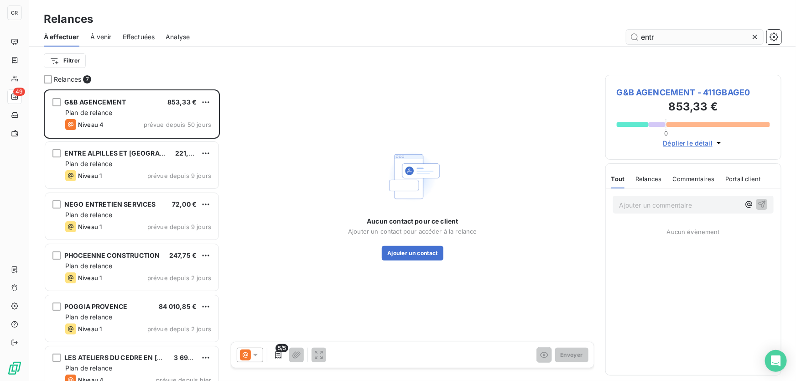
scroll to position [286, 170]
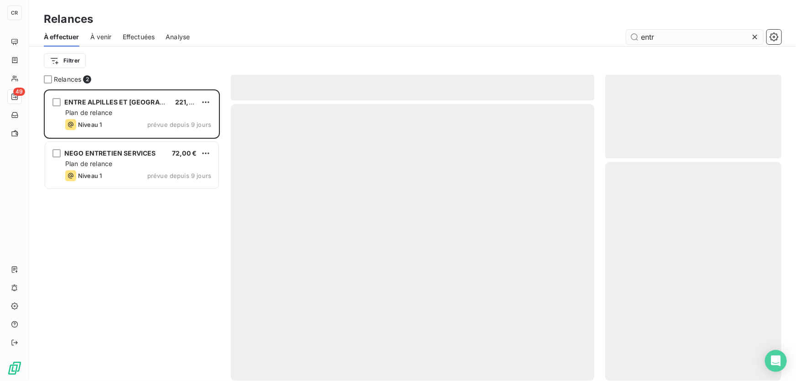
scroll to position [286, 170]
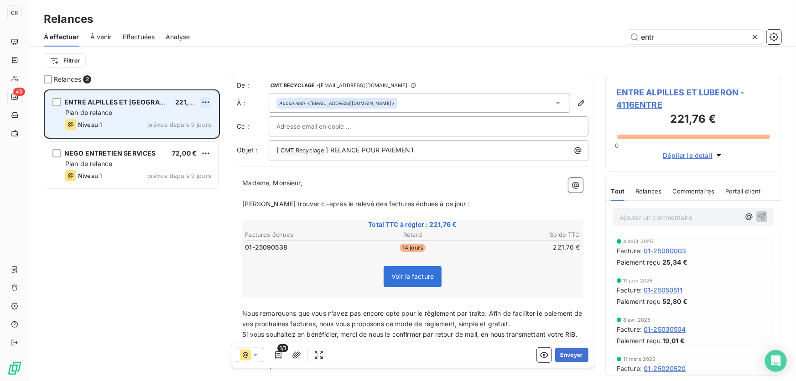
type input "entr"
click at [207, 100] on html "CR 49 Relances À effectuer À venir Effectuées Analyse entr Filtrer Relances 2 E…" at bounding box center [398, 190] width 796 height 381
click at [158, 136] on div "Passer cette action" at bounding box center [166, 137] width 82 height 15
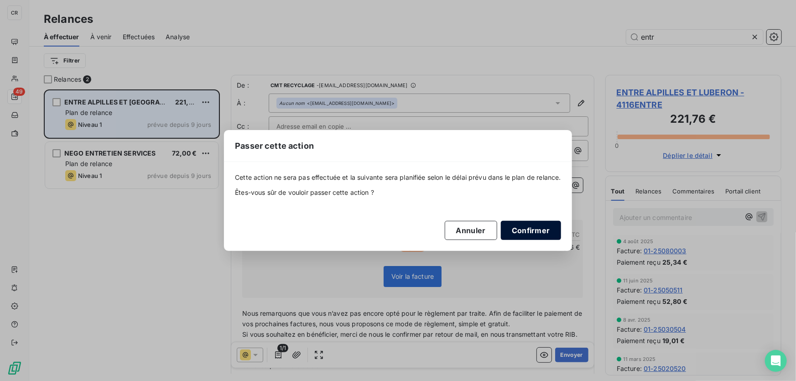
click at [514, 228] on button "Confirmer" at bounding box center [531, 230] width 60 height 19
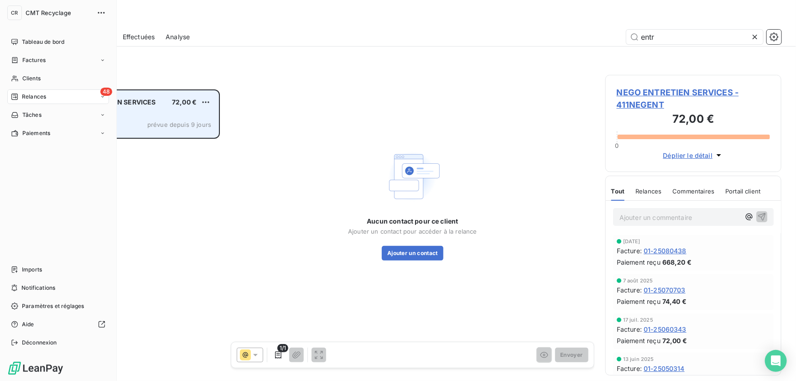
click at [20, 94] on div "Relances" at bounding box center [28, 97] width 35 height 8
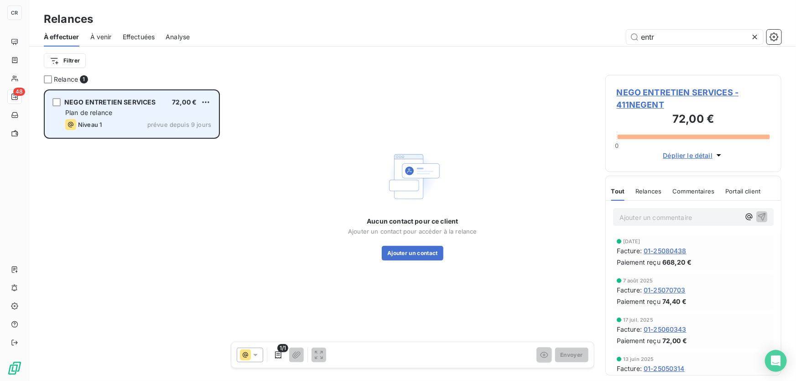
click at [757, 36] on icon at bounding box center [755, 37] width 5 height 5
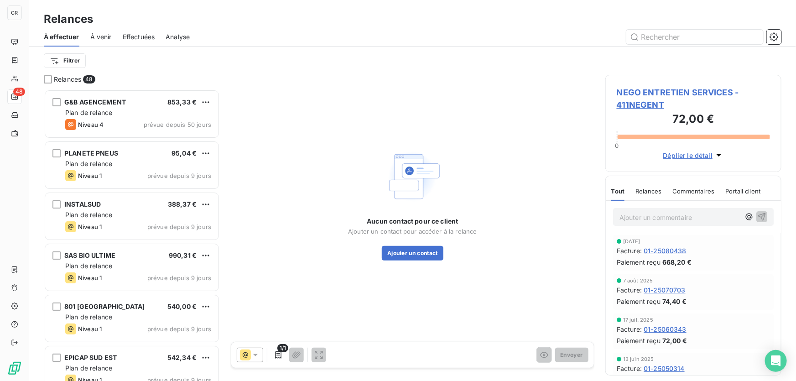
scroll to position [286, 170]
click at [689, 34] on input "text" at bounding box center [695, 37] width 137 height 15
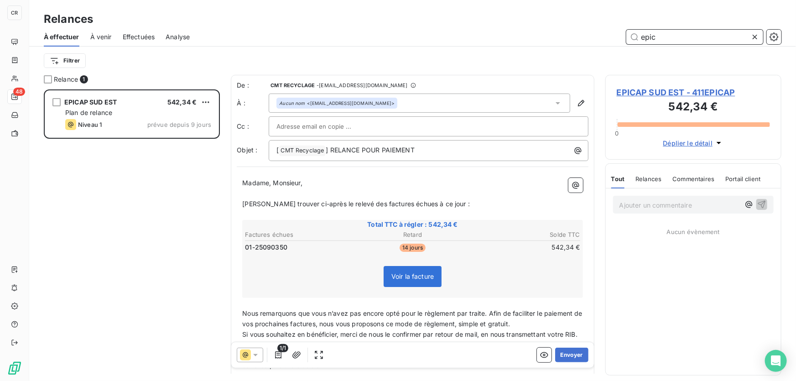
scroll to position [286, 170]
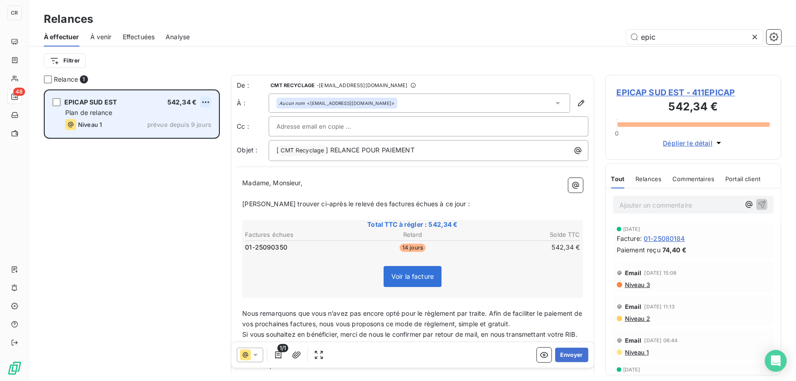
click at [206, 100] on html "CR 48 Relances À effectuer À venir Effectuées Analyse epic Filtrer Relance 1 EP…" at bounding box center [398, 190] width 796 height 381
click at [163, 142] on div "Passer cette action" at bounding box center [166, 137] width 82 height 15
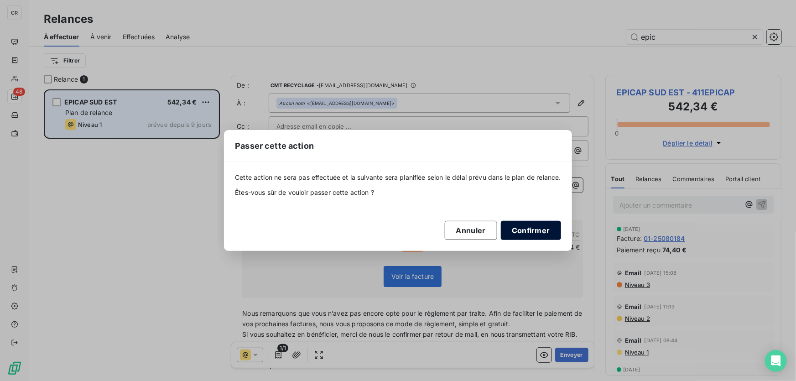
click at [534, 233] on button "Confirmer" at bounding box center [531, 230] width 60 height 19
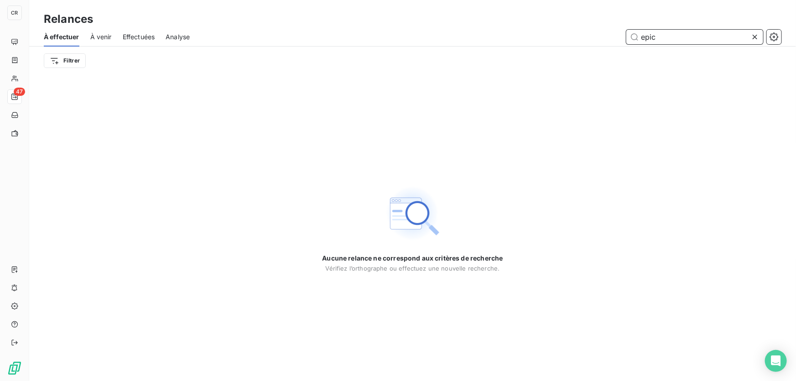
drag, startPoint x: 662, startPoint y: 37, endPoint x: 579, endPoint y: 38, distance: 82.6
click at [579, 38] on div "epic" at bounding box center [491, 37] width 581 height 15
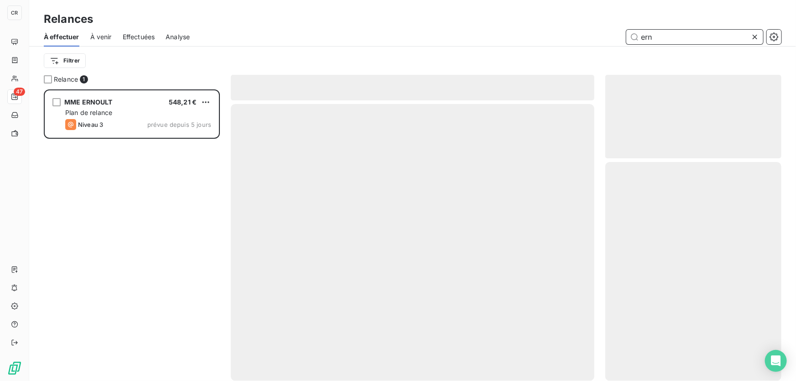
scroll to position [286, 170]
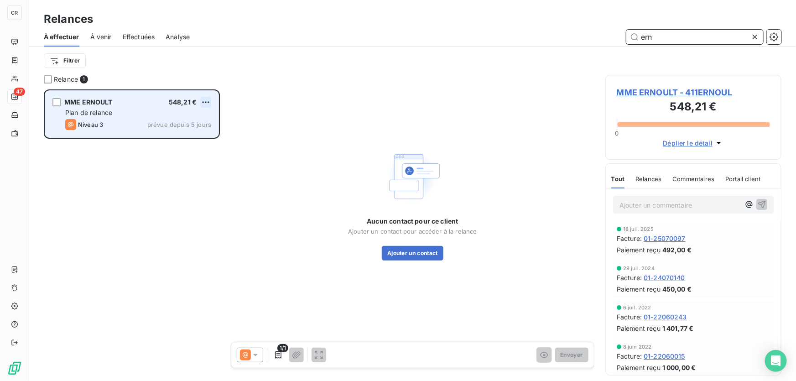
type input "ern"
click at [206, 101] on html "CR 47 Relances À effectuer À venir Effectuées Analyse ern Filtrer Relance 1 MME…" at bounding box center [398, 190] width 796 height 381
click at [179, 135] on div "Passer cette action" at bounding box center [166, 137] width 82 height 15
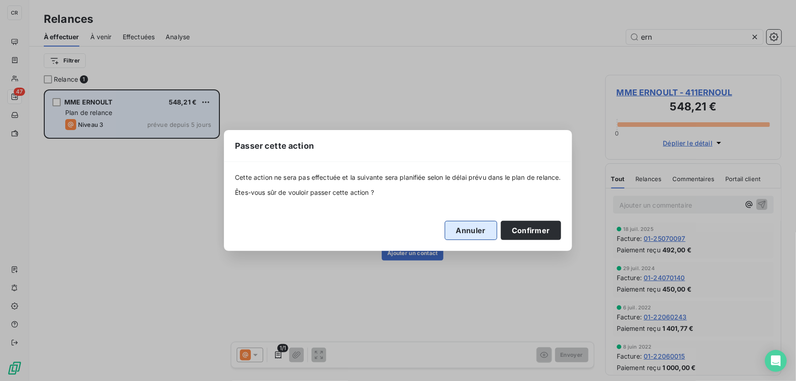
drag, startPoint x: 535, startPoint y: 231, endPoint x: 459, endPoint y: 230, distance: 76.2
click at [459, 230] on div "Annuler Confirmer" at bounding box center [398, 230] width 326 height 19
click at [456, 231] on button "Annuler" at bounding box center [471, 230] width 52 height 19
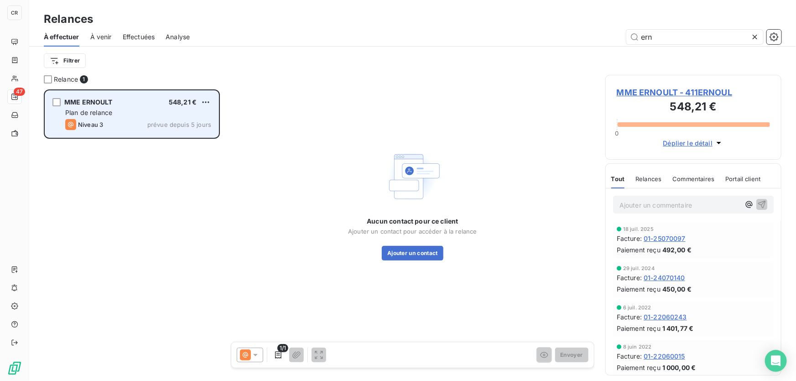
click at [655, 89] on span "MME ERNOULT - 411ERNOUL" at bounding box center [693, 92] width 153 height 12
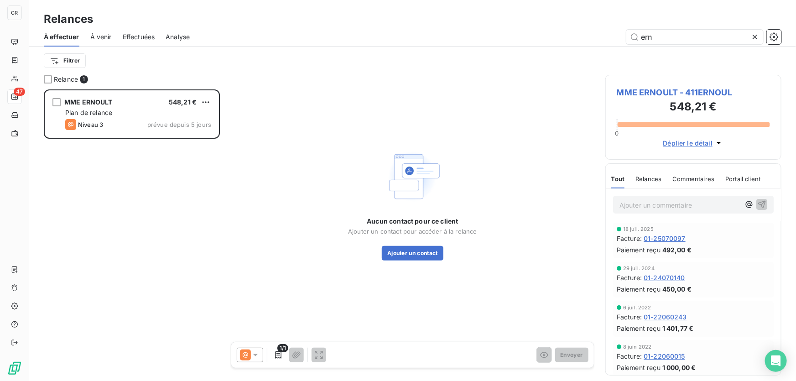
scroll to position [286, 170]
click at [210, 101] on html "CR 47 Relances À effectuer À venir Effectuées Analyse ern Filtrer Relance 1 MME…" at bounding box center [398, 190] width 796 height 381
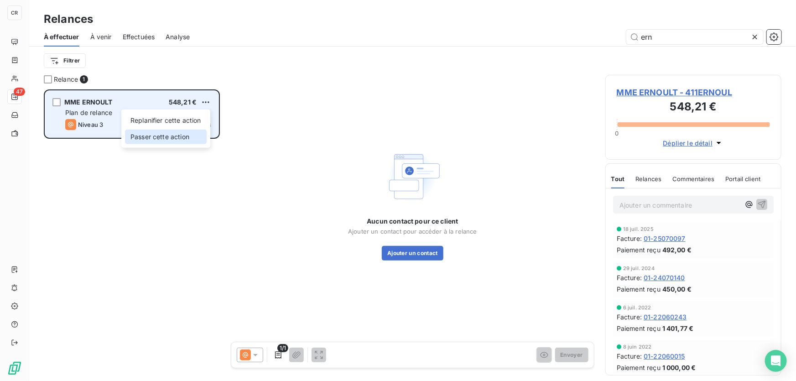
click at [169, 136] on div "Passer cette action" at bounding box center [166, 137] width 82 height 15
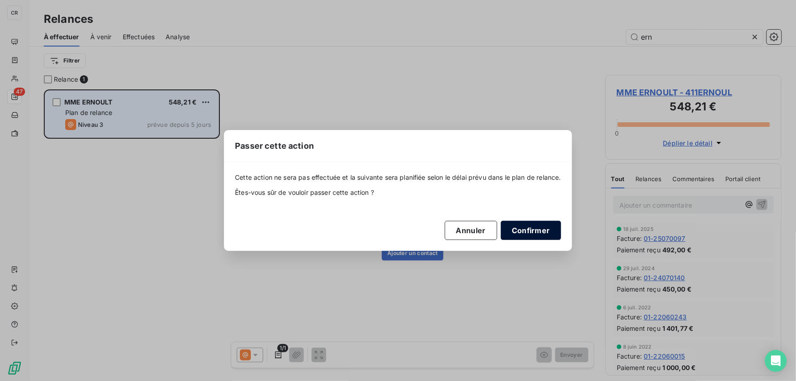
click at [523, 230] on button "Confirmer" at bounding box center [531, 230] width 60 height 19
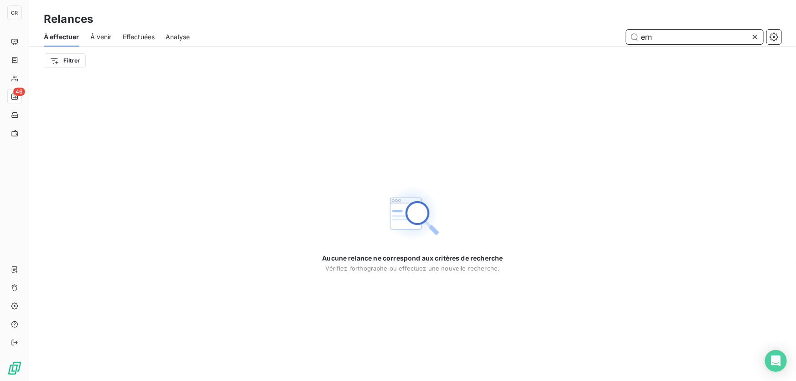
drag, startPoint x: 686, startPoint y: 35, endPoint x: 549, endPoint y: 46, distance: 137.4
click at [549, 46] on div "À effectuer À venir Effectuées Analyse ern Filtrer" at bounding box center [412, 50] width 767 height 47
type input "e"
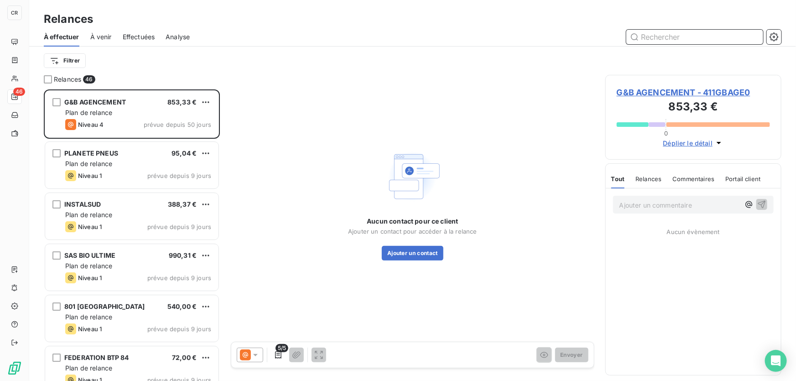
scroll to position [286, 170]
click at [700, 42] on input "text" at bounding box center [695, 37] width 137 height 15
drag, startPoint x: 701, startPoint y: 37, endPoint x: 695, endPoint y: 44, distance: 9.4
click at [700, 37] on input "text" at bounding box center [695, 37] width 137 height 15
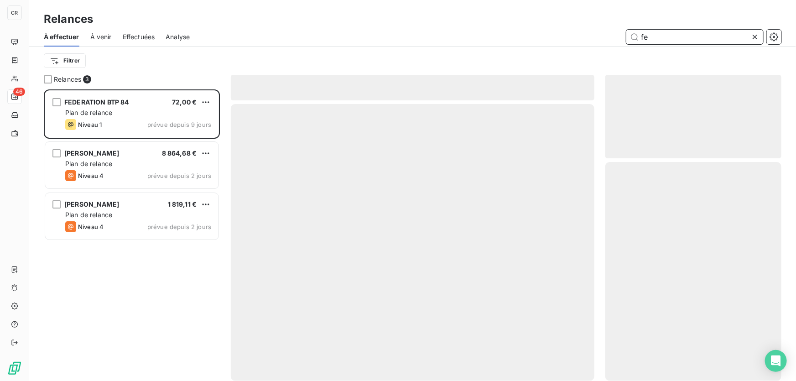
scroll to position [286, 170]
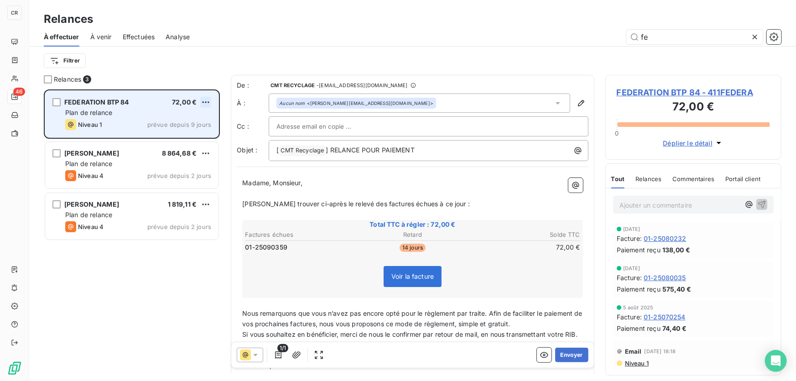
click at [205, 101] on html "CR 46 Relances À effectuer À venir Effectuées Analyse fe Filtrer Relances 3 FED…" at bounding box center [398, 190] width 796 height 381
click at [194, 138] on div "Passer cette action" at bounding box center [166, 137] width 82 height 15
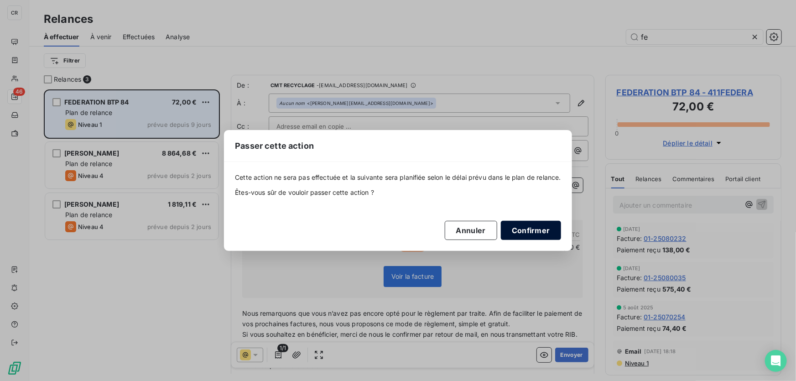
click at [559, 231] on button "Confirmer" at bounding box center [531, 230] width 60 height 19
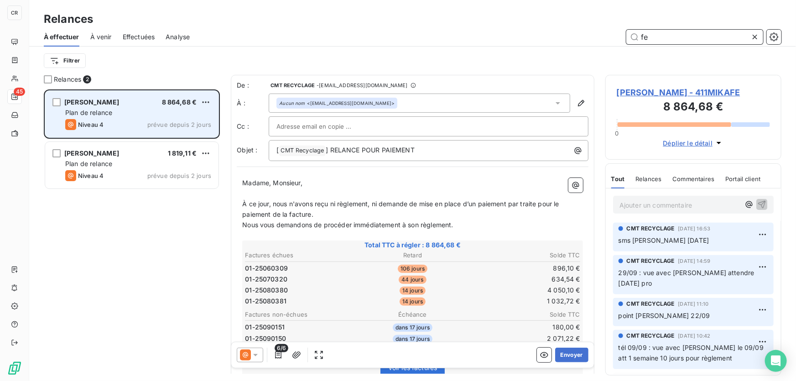
click at [682, 40] on input "fe" at bounding box center [695, 37] width 137 height 15
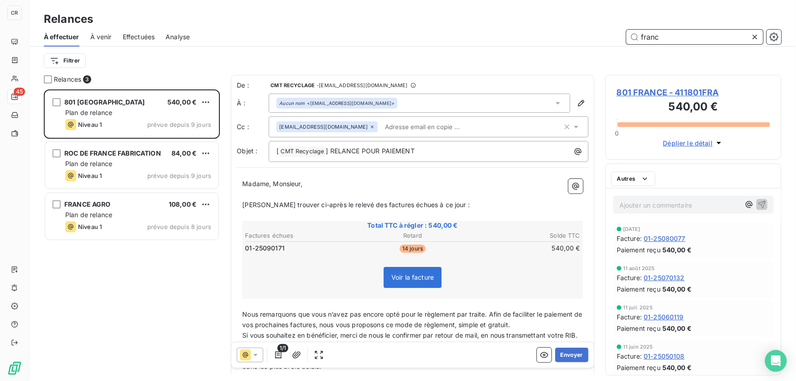
scroll to position [286, 170]
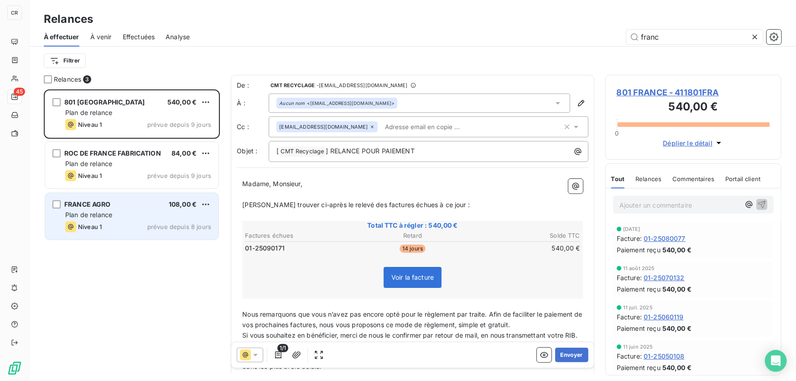
click at [153, 220] on div "FRANCE AGRO 108,00 € Plan de relance Niveau 1 prévue depuis 8 jours" at bounding box center [131, 216] width 173 height 47
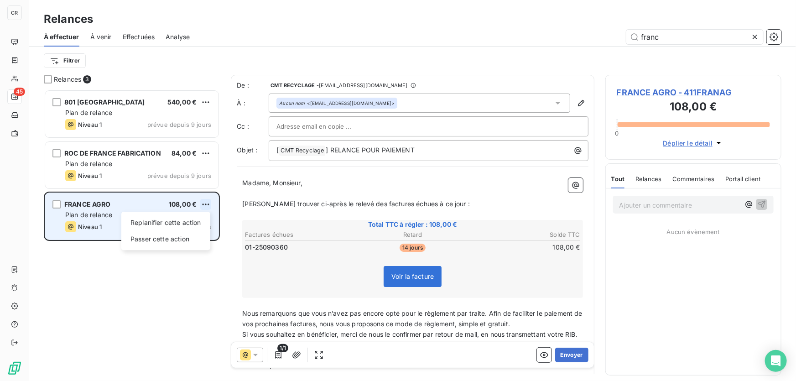
click at [206, 205] on html "CR 45 Relances À effectuer À venir Effectuées Analyse franc Filtrer Relances 3 …" at bounding box center [398, 190] width 796 height 381
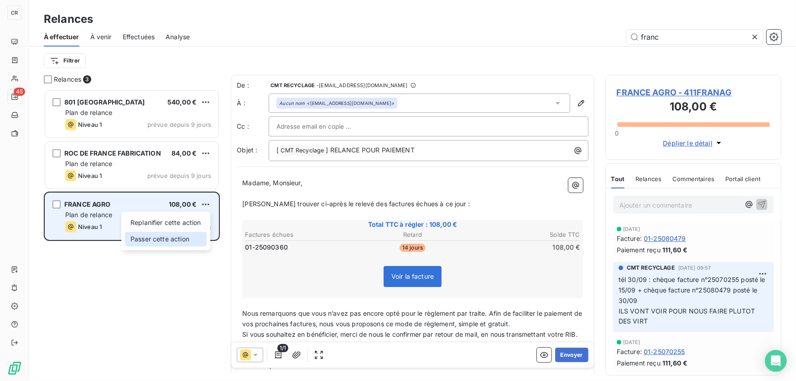
click at [193, 236] on div "Passer cette action" at bounding box center [166, 239] width 82 height 15
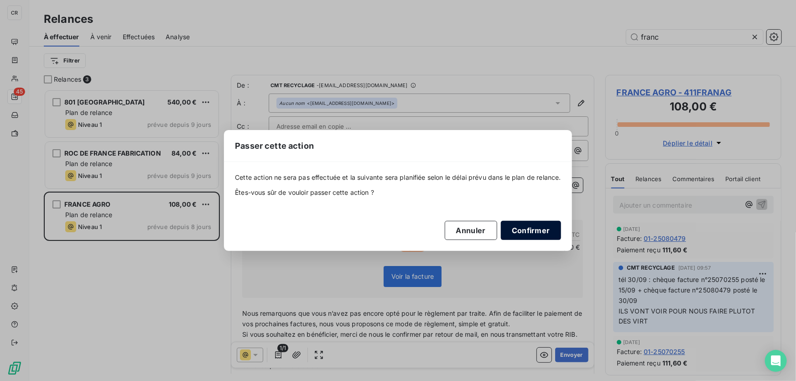
click at [544, 232] on button "Confirmer" at bounding box center [531, 230] width 60 height 19
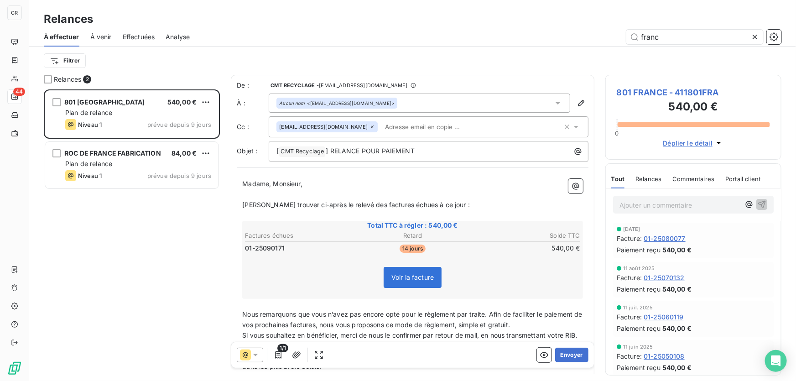
click at [686, 18] on div "Relances" at bounding box center [412, 19] width 767 height 16
click at [681, 31] on input "franc" at bounding box center [695, 37] width 137 height 15
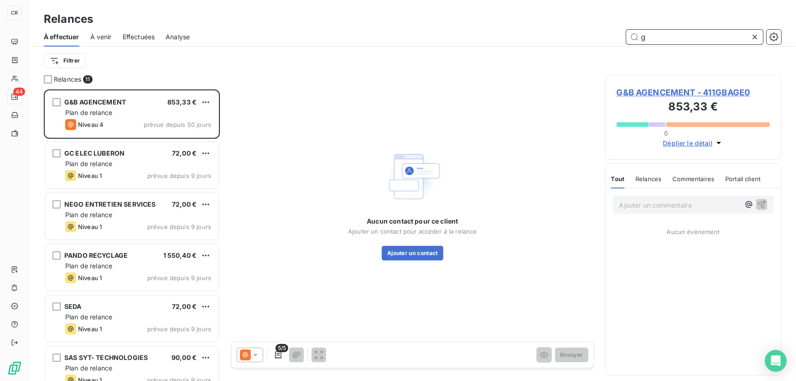
scroll to position [286, 170]
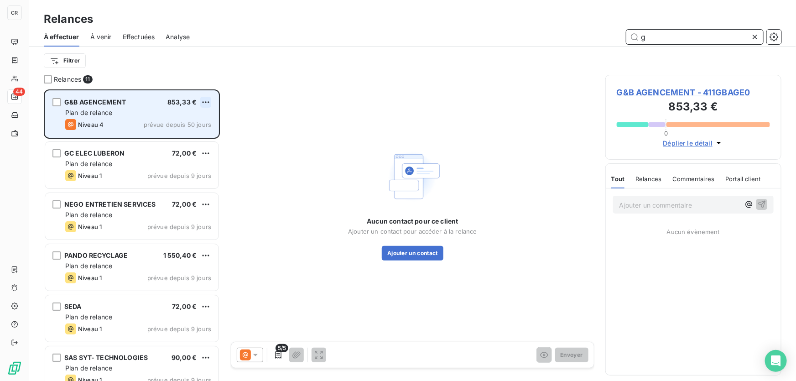
type input "g"
click at [206, 103] on html "CR 44 Relances À effectuer À venir Effectuées Analyse g Filtrer Relances 11 G&B…" at bounding box center [398, 190] width 796 height 381
click at [173, 135] on div "Passer cette action" at bounding box center [166, 137] width 82 height 15
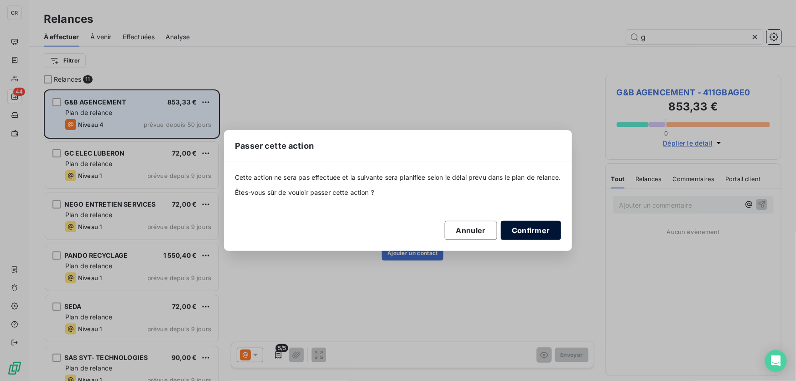
click at [552, 230] on button "Confirmer" at bounding box center [531, 230] width 60 height 19
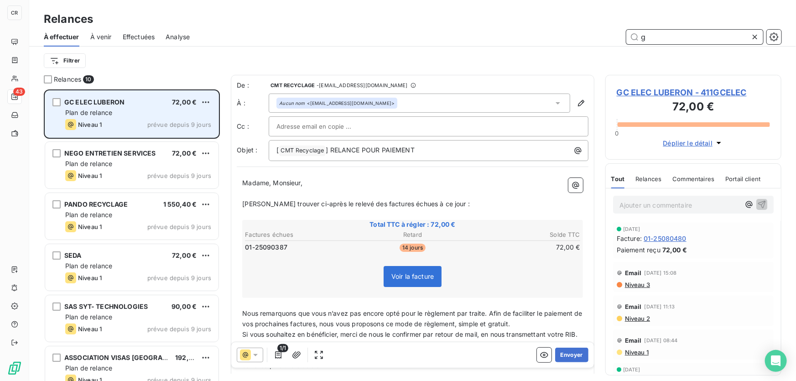
click at [689, 43] on input "g" at bounding box center [695, 37] width 137 height 15
click at [207, 104] on html "CR 43 Relances À effectuer À venir Effectuées Analyse g Filtrer Relances 10 GC …" at bounding box center [398, 190] width 796 height 381
click at [179, 131] on div "Passer cette action" at bounding box center [166, 137] width 82 height 15
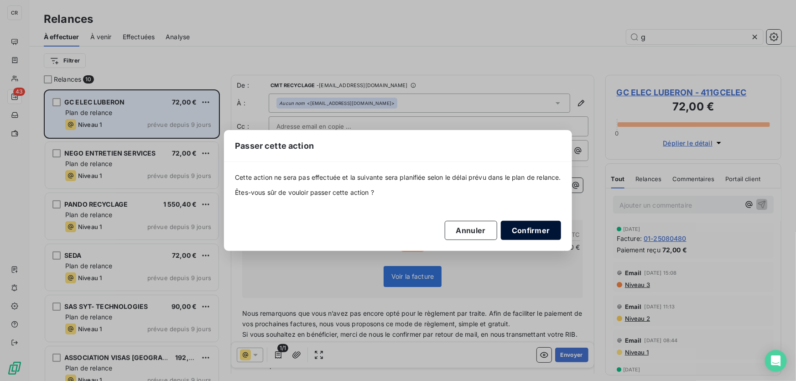
click at [542, 235] on button "Confirmer" at bounding box center [531, 230] width 60 height 19
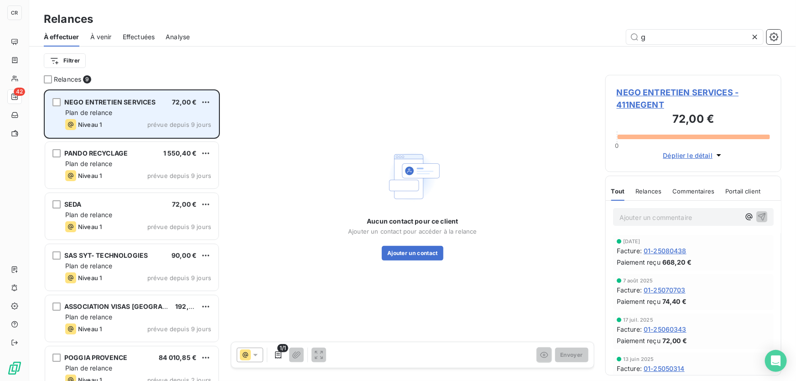
click at [114, 77] on div "Relances 9" at bounding box center [132, 79] width 176 height 9
click at [671, 42] on input "g" at bounding box center [695, 37] width 137 height 15
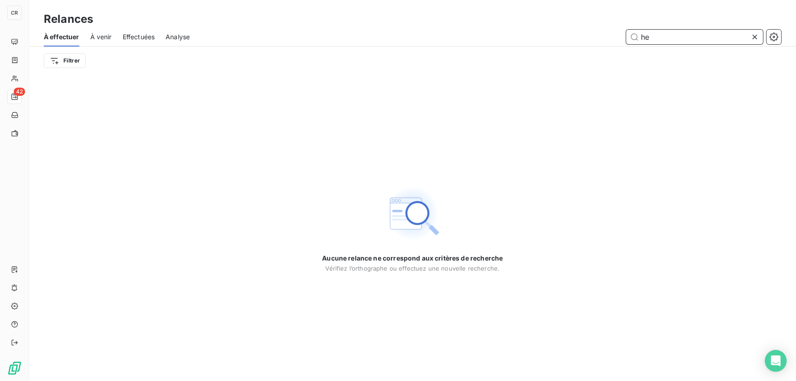
type input "h"
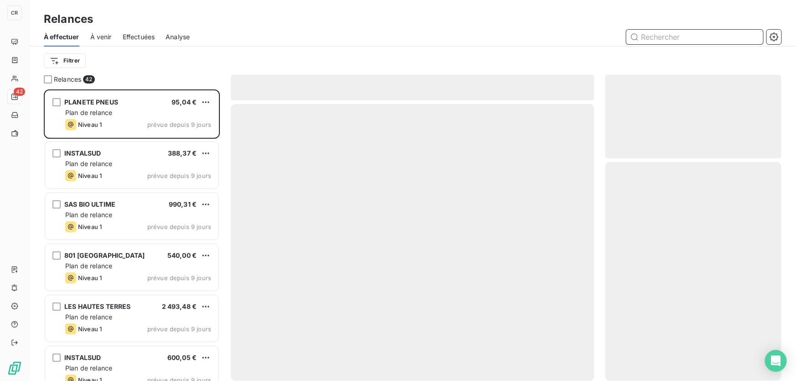
scroll to position [286, 170]
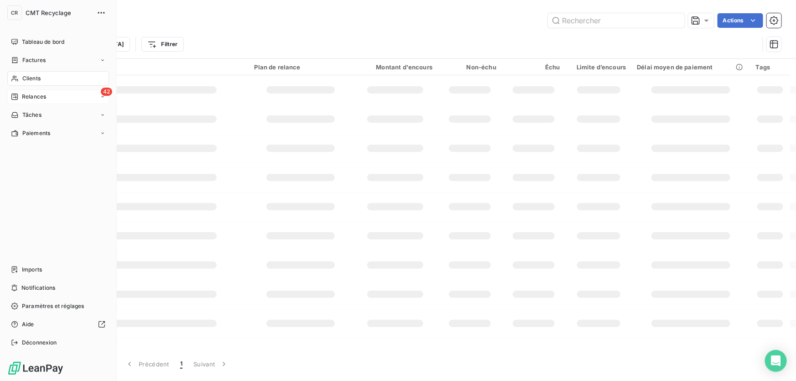
click at [27, 90] on div "42 Relances" at bounding box center [58, 96] width 102 height 15
click at [13, 94] on icon at bounding box center [14, 97] width 6 height 6
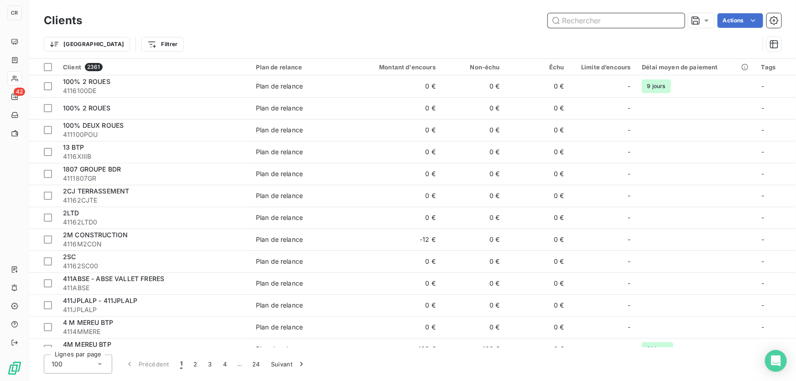
click at [585, 20] on input "text" at bounding box center [616, 20] width 137 height 15
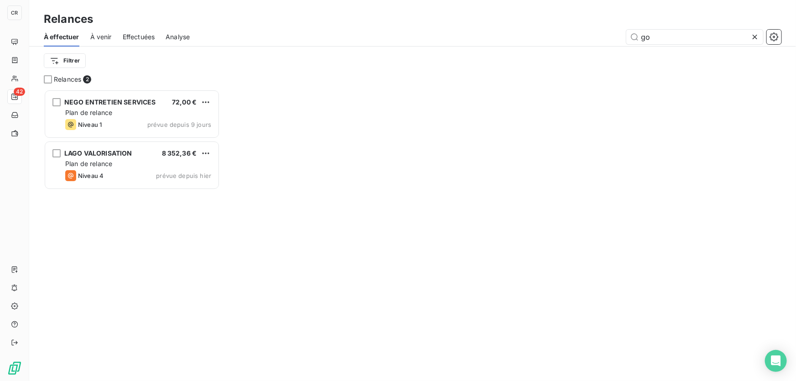
scroll to position [7, 6]
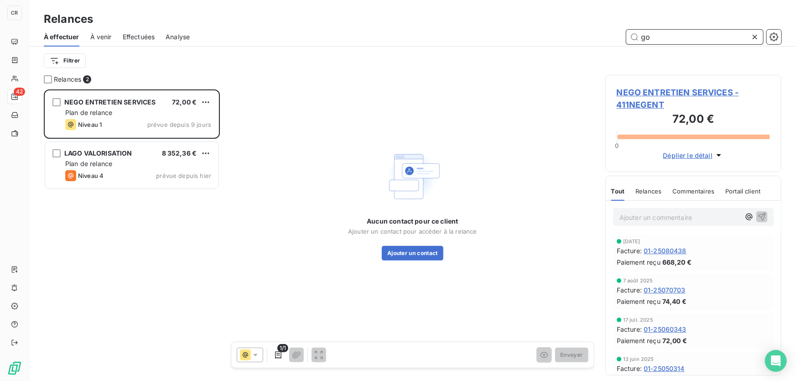
drag, startPoint x: 638, startPoint y: 40, endPoint x: 557, endPoint y: 44, distance: 81.4
click at [557, 44] on div "À effectuer À venir Effectuées Analyse go" at bounding box center [412, 36] width 767 height 19
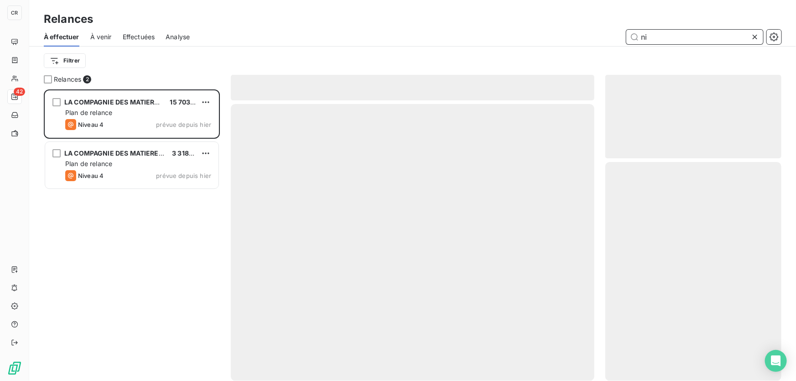
scroll to position [286, 170]
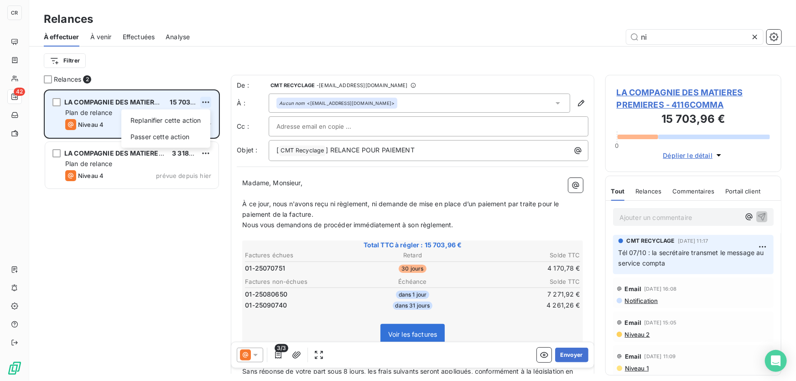
click at [210, 103] on html "CR 42 Relances À effectuer À venir Effectuées Analyse ni Filtrer Relances 2 LA …" at bounding box center [398, 190] width 796 height 381
click at [191, 136] on div "Passer cette action" at bounding box center [166, 137] width 82 height 15
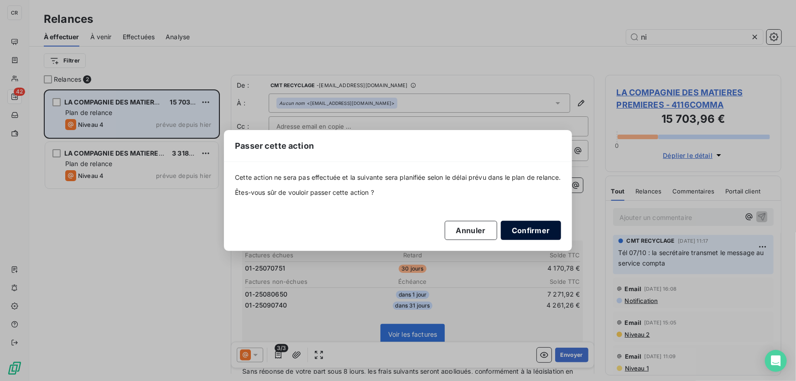
click at [519, 226] on button "Confirmer" at bounding box center [531, 230] width 60 height 19
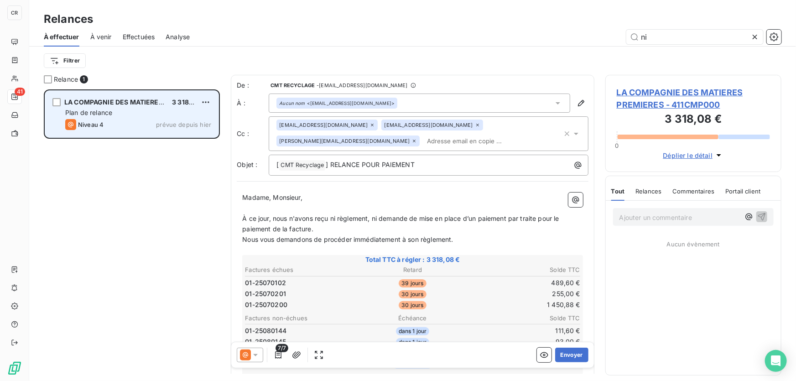
click at [204, 100] on html "CR 41 Relances À effectuer À venir Effectuées Analyse ni Filtrer Relance 1 LA C…" at bounding box center [398, 190] width 796 height 381
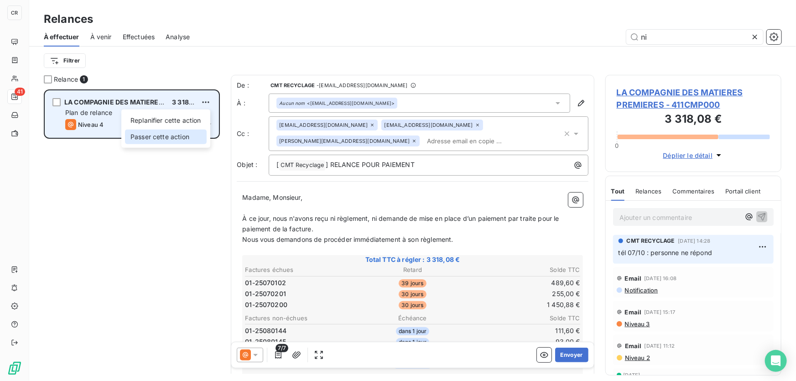
click at [179, 135] on div "Passer cette action" at bounding box center [166, 137] width 82 height 15
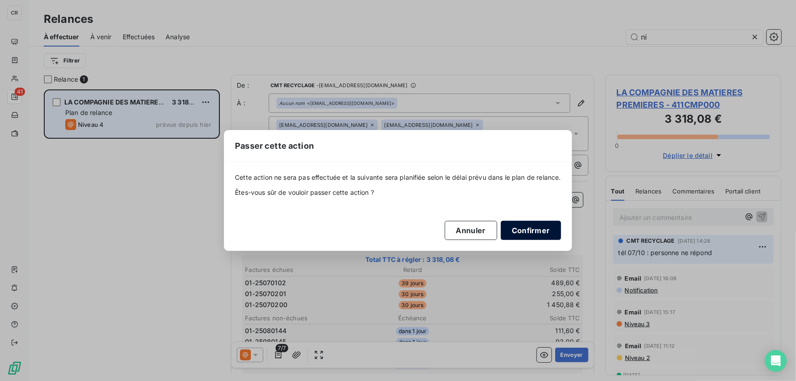
drag, startPoint x: 527, startPoint y: 231, endPoint x: 543, endPoint y: 211, distance: 25.2
click at [527, 229] on button "Confirmer" at bounding box center [531, 230] width 60 height 19
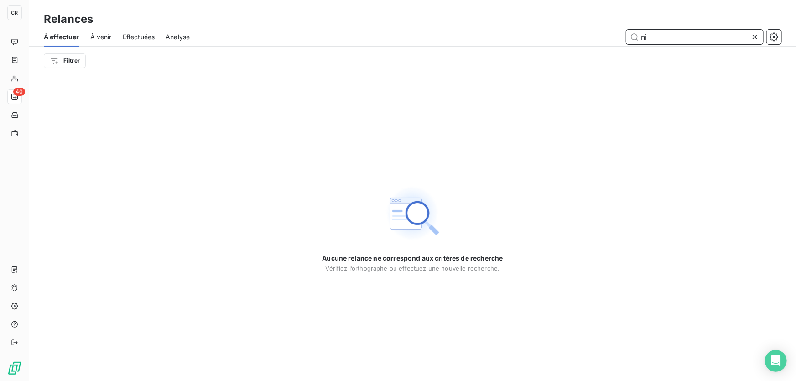
drag, startPoint x: 663, startPoint y: 37, endPoint x: 583, endPoint y: 45, distance: 79.9
click at [583, 45] on div "À effectuer À venir Effectuées Analyse ni" at bounding box center [412, 36] width 767 height 19
click at [682, 45] on div "À effectuer À venir Effectuées Analyse gse" at bounding box center [412, 36] width 767 height 19
click at [681, 41] on input "gse" at bounding box center [695, 37] width 137 height 15
click at [680, 41] on input "gse" at bounding box center [695, 37] width 137 height 15
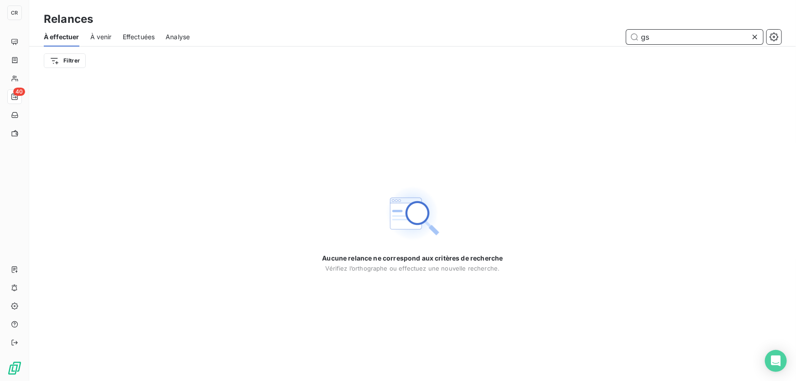
type input "g"
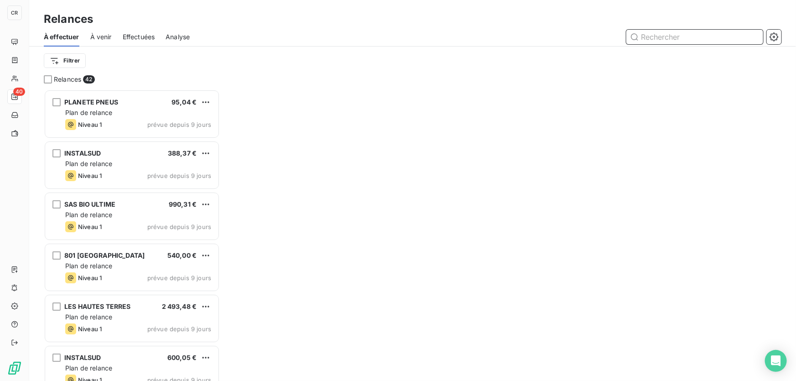
scroll to position [286, 170]
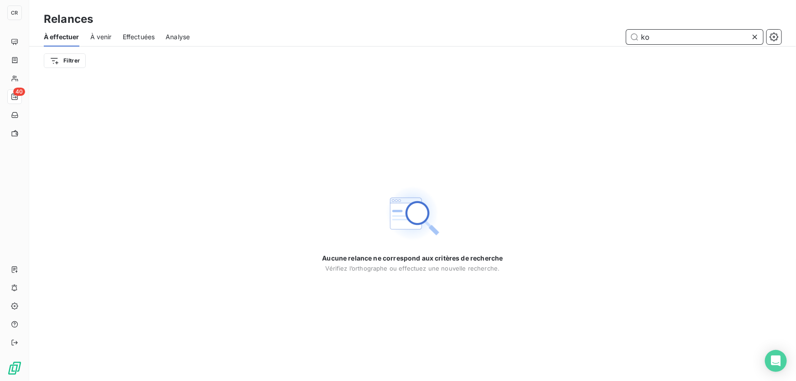
drag, startPoint x: 666, startPoint y: 37, endPoint x: 575, endPoint y: 37, distance: 91.3
click at [575, 37] on div "ko" at bounding box center [491, 37] width 581 height 15
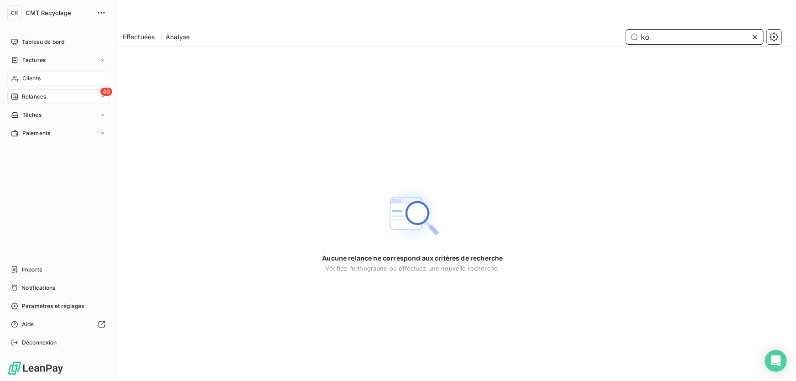
type input "ko"
click at [27, 84] on div "Clients" at bounding box center [58, 78] width 102 height 15
click at [21, 77] on div "Clients" at bounding box center [58, 78] width 102 height 15
click at [25, 80] on span "Clients" at bounding box center [31, 78] width 18 height 8
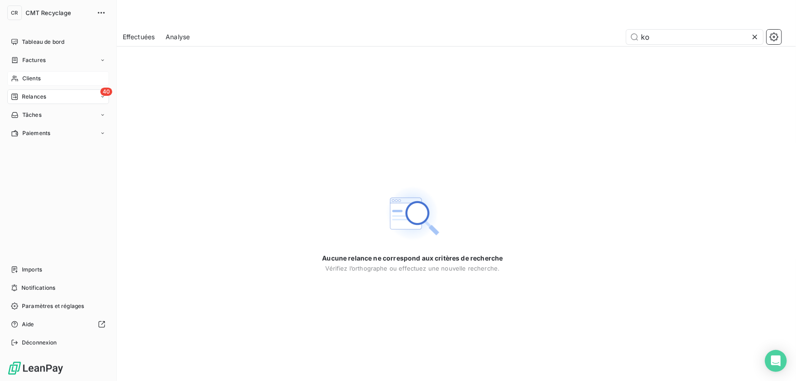
click at [25, 80] on span "Clients" at bounding box center [31, 78] width 18 height 8
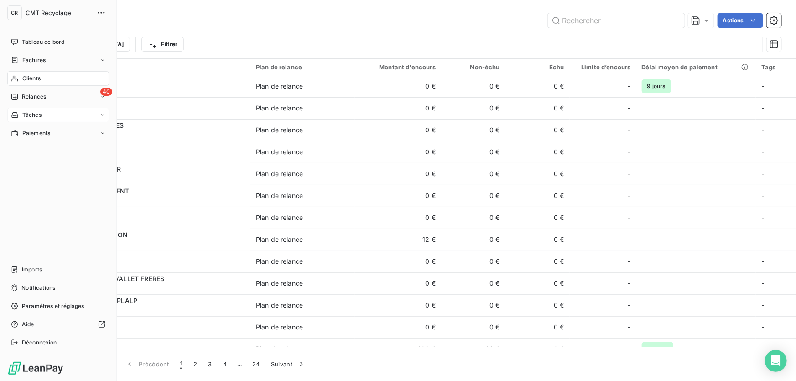
click at [42, 111] on div "Tâches" at bounding box center [58, 115] width 102 height 15
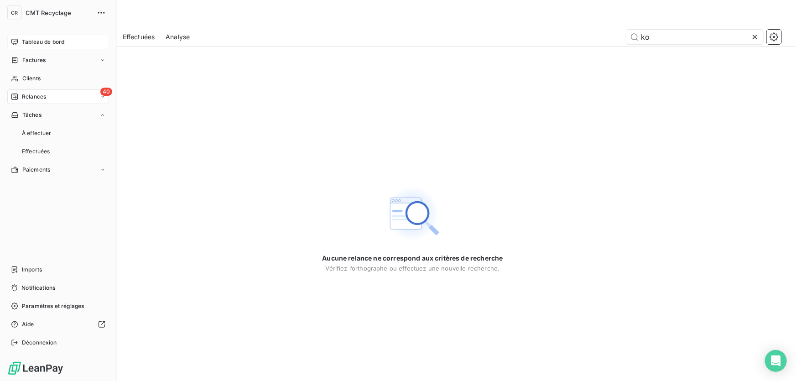
click at [42, 47] on div "Tableau de bord" at bounding box center [58, 42] width 102 height 15
click at [37, 73] on div "Clients" at bounding box center [58, 78] width 102 height 15
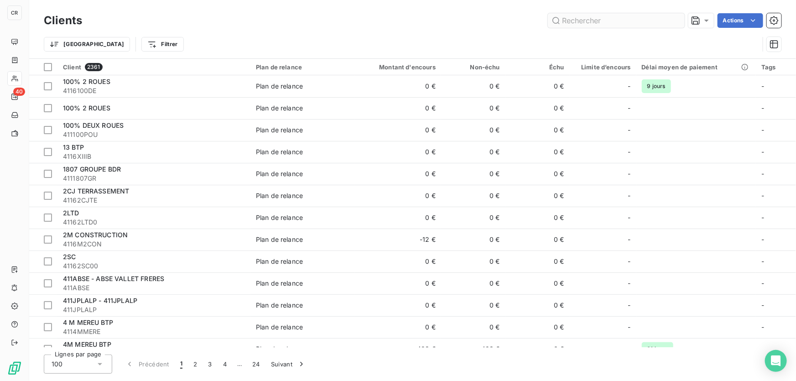
click at [592, 23] on input "text" at bounding box center [616, 20] width 137 height 15
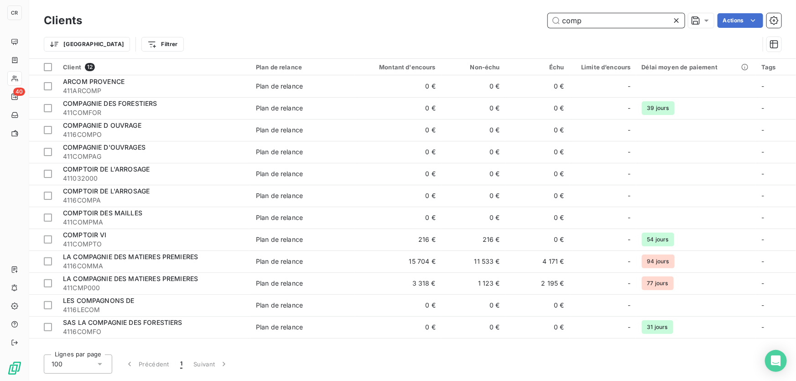
drag, startPoint x: 558, startPoint y: 18, endPoint x: 463, endPoint y: 19, distance: 94.9
click at [463, 19] on div "comp Actions" at bounding box center [437, 20] width 689 height 15
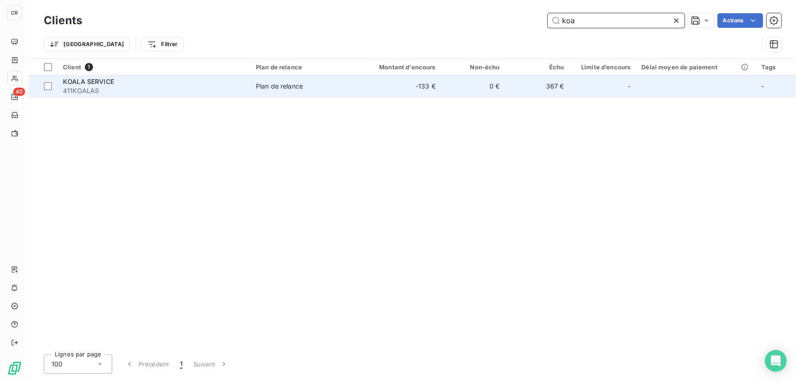
type input "koa"
click at [299, 86] on div "Plan de relance" at bounding box center [279, 86] width 47 height 9
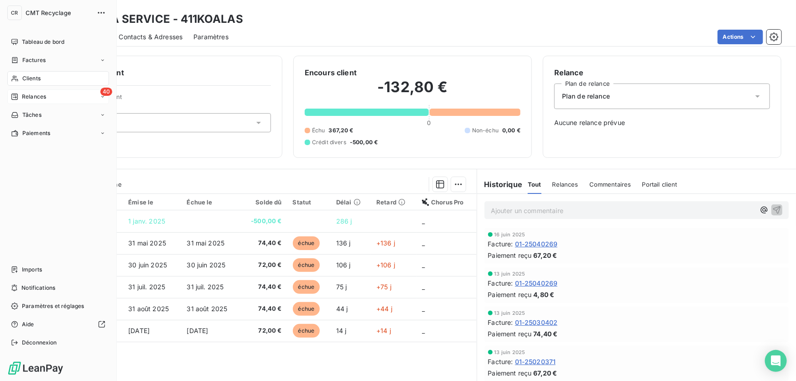
click at [42, 96] on span "Relances" at bounding box center [34, 97] width 24 height 8
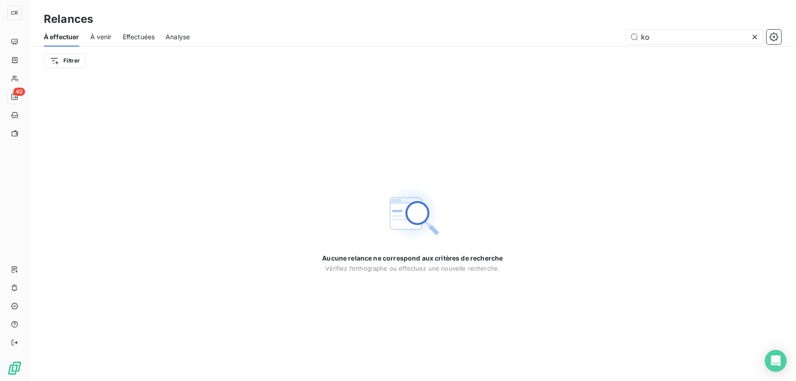
click at [758, 39] on icon at bounding box center [755, 36] width 9 height 9
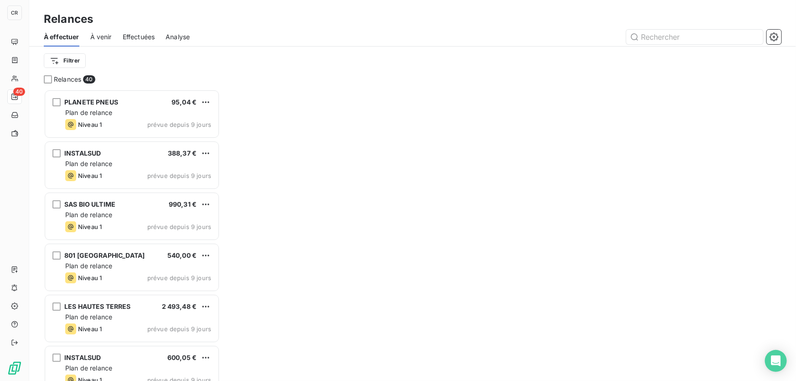
scroll to position [286, 170]
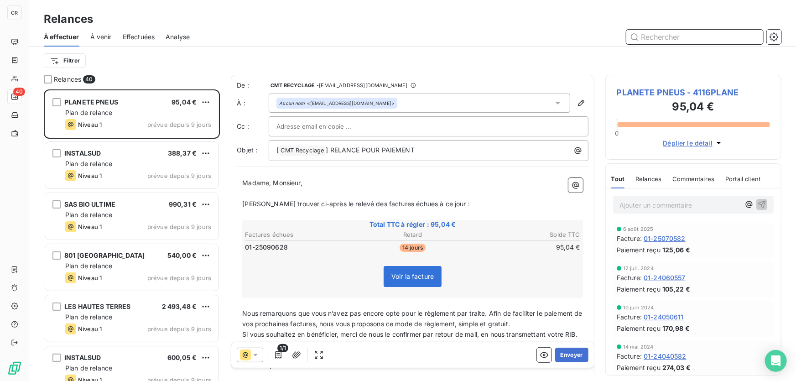
click at [648, 35] on input "text" at bounding box center [695, 37] width 137 height 15
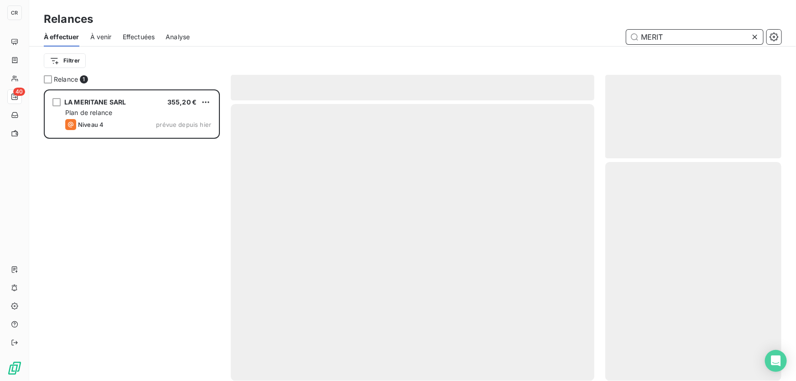
scroll to position [286, 170]
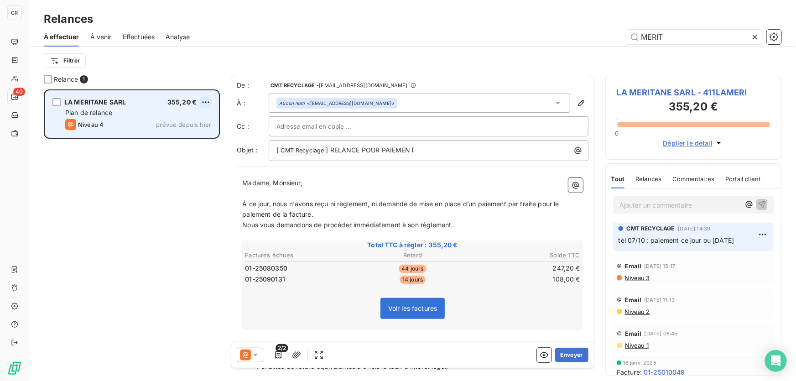
click at [203, 101] on html "CR 40 Relances À effectuer À venir Effectuées Analyse MERIT Filtrer Relance 1 L…" at bounding box center [398, 190] width 796 height 381
click at [187, 128] on div "Replanifier cette action Passer cette action" at bounding box center [165, 129] width 89 height 38
click at [185, 136] on div "Passer cette action" at bounding box center [166, 137] width 82 height 15
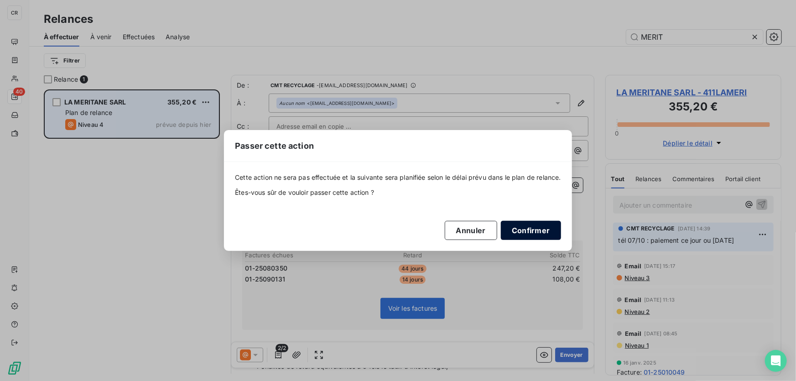
click at [537, 236] on button "Confirmer" at bounding box center [531, 230] width 60 height 19
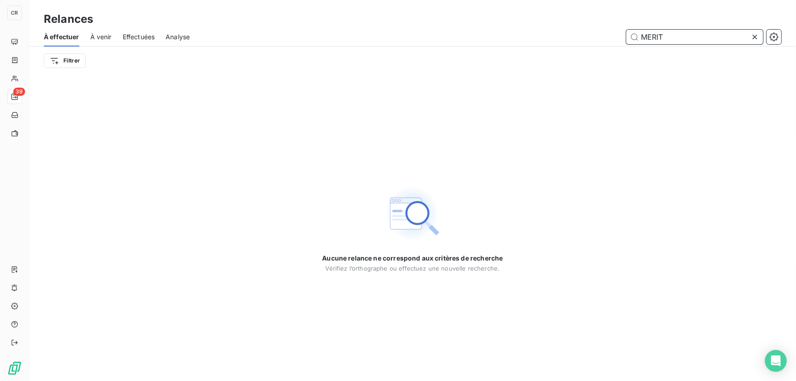
drag, startPoint x: 696, startPoint y: 33, endPoint x: 592, endPoint y: 37, distance: 104.2
click at [587, 35] on div "MERIT" at bounding box center [491, 37] width 581 height 15
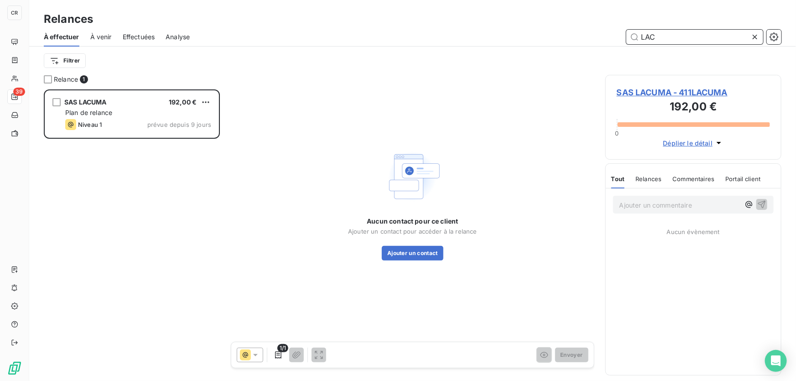
scroll to position [286, 170]
click at [204, 104] on html "CR 39 Relances À effectuer À venir Effectuées Analyse LAC Filtrer Relance 1 SAS…" at bounding box center [398, 190] width 796 height 381
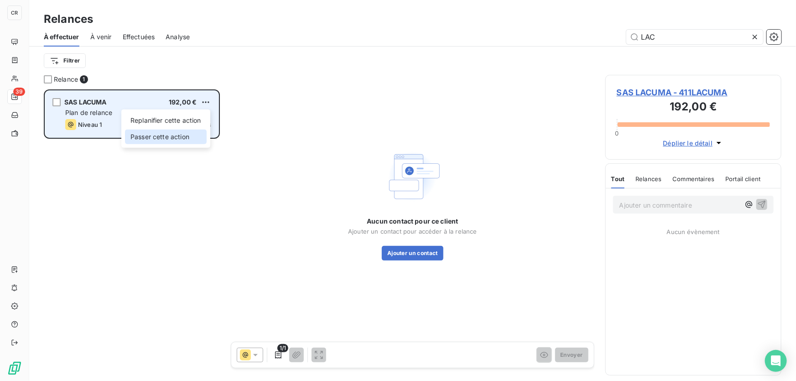
click at [178, 136] on div "Passer cette action" at bounding box center [166, 137] width 82 height 15
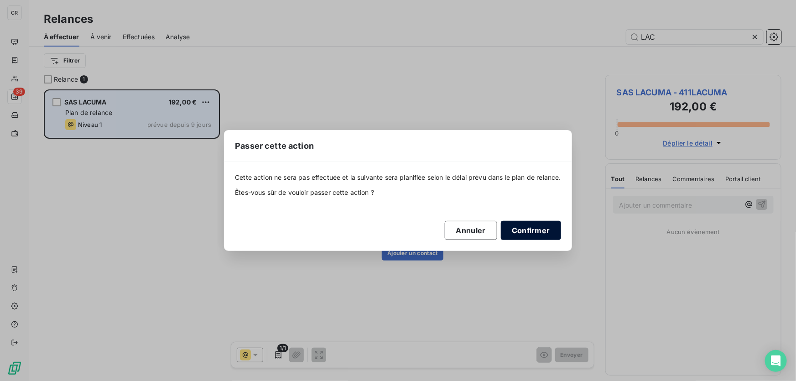
click at [555, 233] on button "Confirmer" at bounding box center [531, 230] width 60 height 19
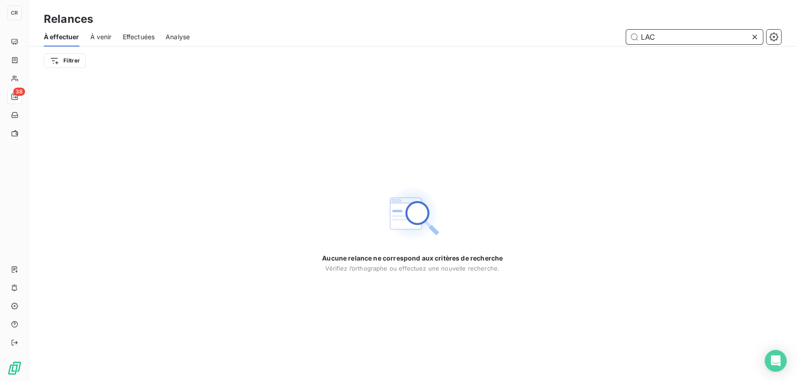
drag, startPoint x: 657, startPoint y: 39, endPoint x: 644, endPoint y: 42, distance: 13.5
click at [644, 42] on input "LAC" at bounding box center [695, 37] width 137 height 15
click at [648, 41] on input "LAC" at bounding box center [695, 37] width 137 height 15
drag, startPoint x: 652, startPoint y: 39, endPoint x: 659, endPoint y: 37, distance: 7.2
click at [659, 37] on input "LAC" at bounding box center [695, 37] width 137 height 15
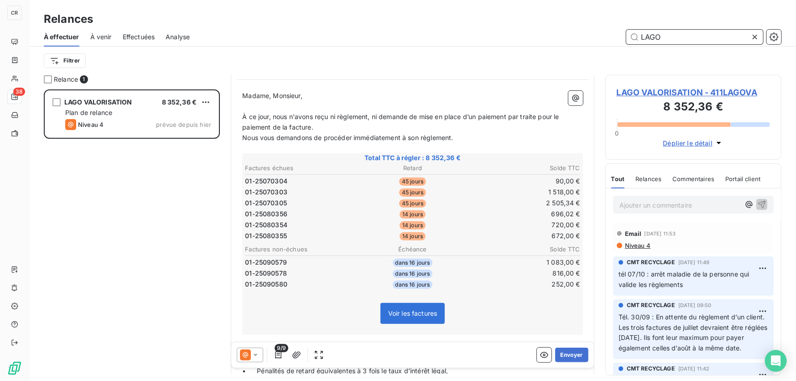
scroll to position [133, 0]
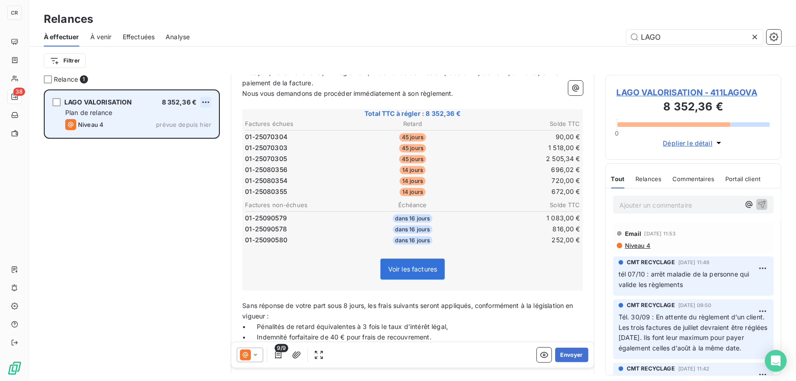
click at [206, 101] on html "CR 38 Relances À effectuer À venir Effectuées Analyse LAGO Filtrer Relance 1 LA…" at bounding box center [398, 190] width 796 height 381
click at [166, 143] on div "Passer cette action" at bounding box center [166, 137] width 82 height 15
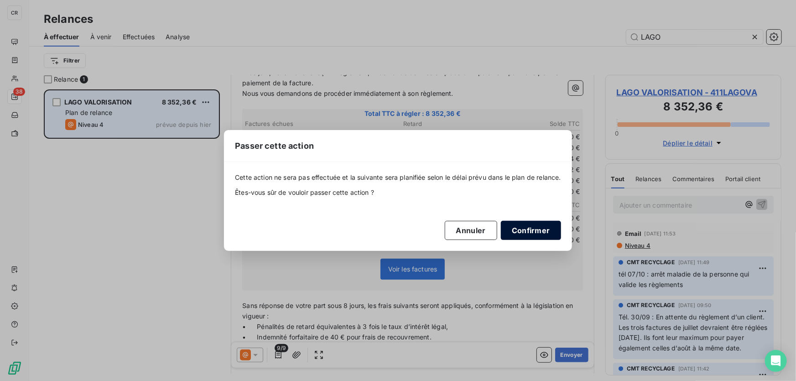
click at [526, 227] on button "Confirmer" at bounding box center [531, 230] width 60 height 19
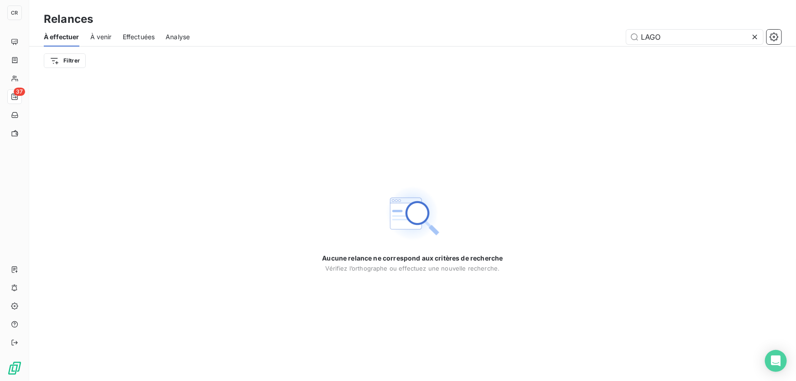
drag, startPoint x: 703, startPoint y: 28, endPoint x: 574, endPoint y: 41, distance: 129.8
click at [574, 41] on div "À effectuer À venir Effectuées Analyse LAGO" at bounding box center [412, 36] width 767 height 19
click at [665, 37] on input "LAGO" at bounding box center [695, 37] width 137 height 15
type input "L"
type input "G"
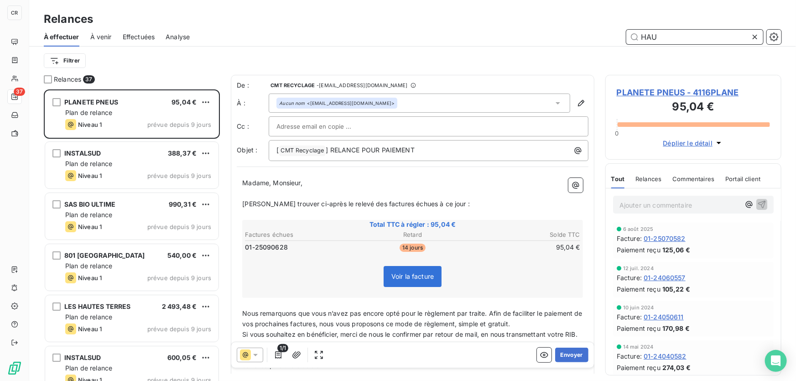
scroll to position [286, 170]
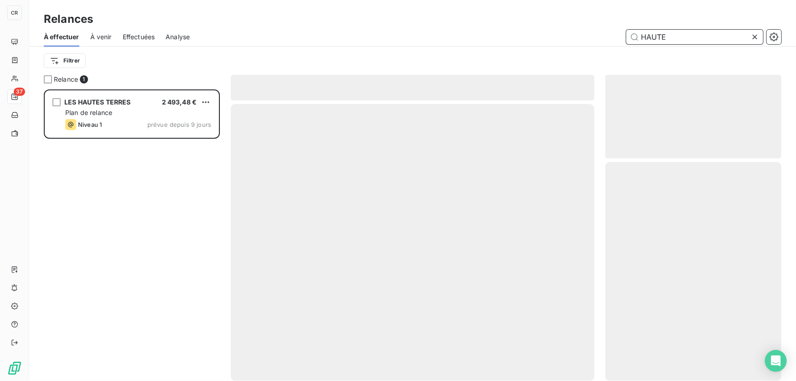
scroll to position [286, 170]
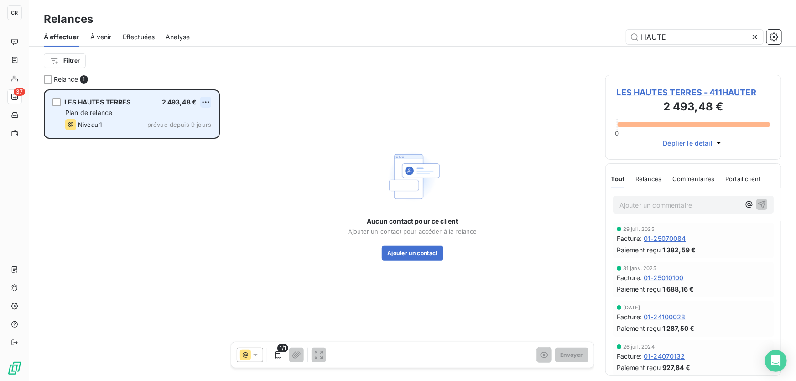
click at [205, 103] on html "CR 37 Relances À effectuer À venir Effectuées Analyse HAUTE Filtrer Relance 1 L…" at bounding box center [398, 190] width 796 height 381
click at [175, 133] on div "Passer cette action" at bounding box center [166, 137] width 82 height 15
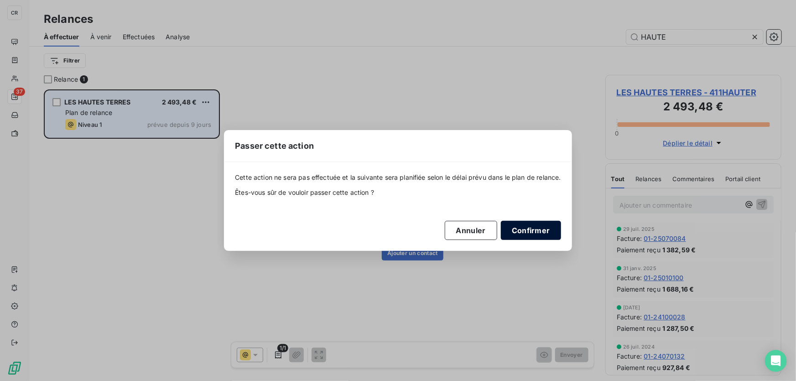
click at [525, 231] on button "Confirmer" at bounding box center [531, 230] width 60 height 19
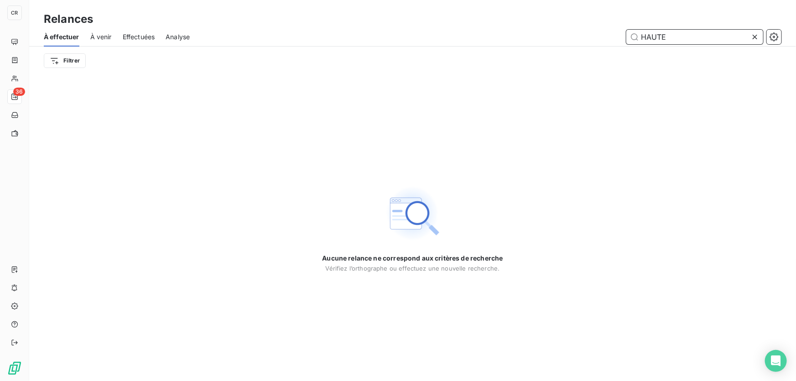
click at [684, 33] on input "HAUTE" at bounding box center [695, 37] width 137 height 15
click at [685, 35] on input "HAUTE" at bounding box center [695, 37] width 137 height 15
type input "MONT"
click at [755, 33] on icon at bounding box center [755, 36] width 9 height 9
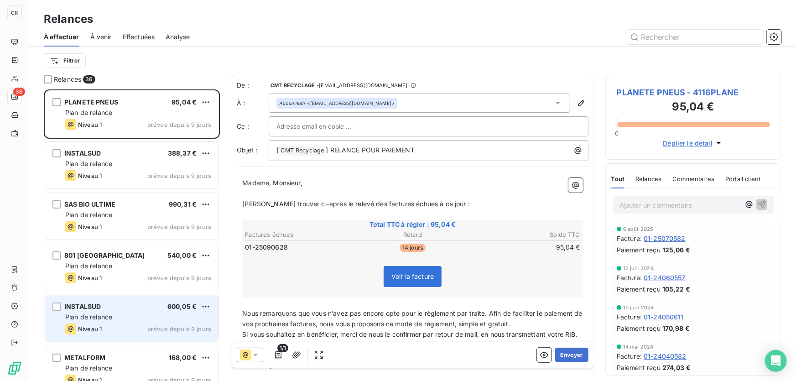
scroll to position [45, 0]
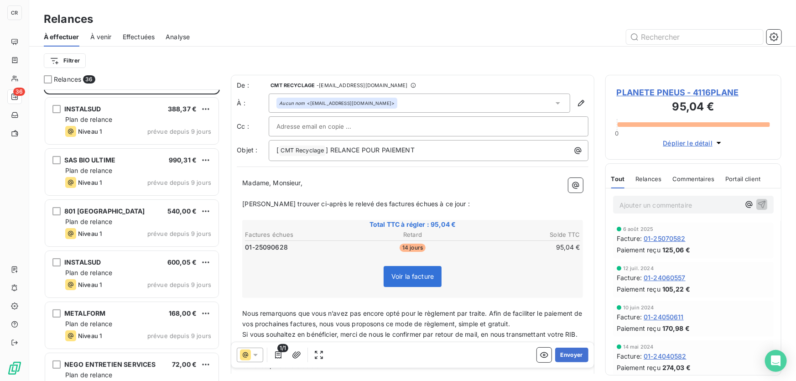
click at [119, 351] on div "METALFORM 168,00 € Plan de relance Niveau 1 prévue depuis 9 jours" at bounding box center [132, 326] width 176 height 51
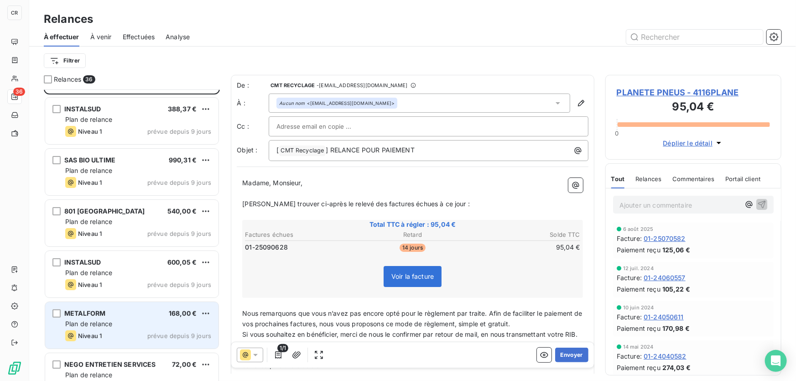
click at [107, 323] on span "Plan de relance" at bounding box center [88, 324] width 47 height 8
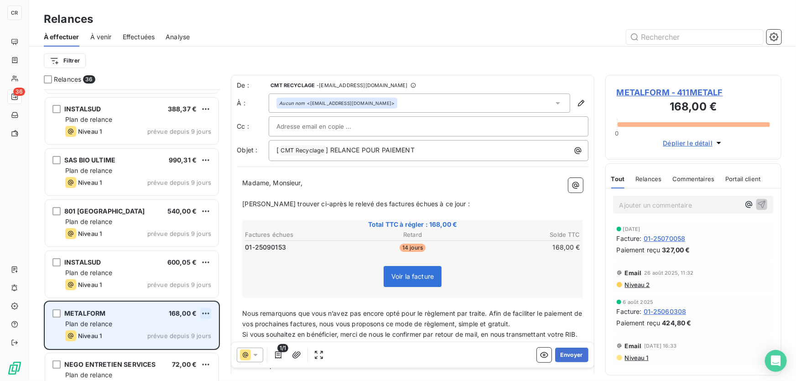
click at [208, 313] on html "CR 36 Relances À effectuer À venir Effectuées Analyse Filtrer Relances 36 PLANE…" at bounding box center [398, 190] width 796 height 381
click at [160, 352] on div "Passer cette action" at bounding box center [166, 348] width 82 height 15
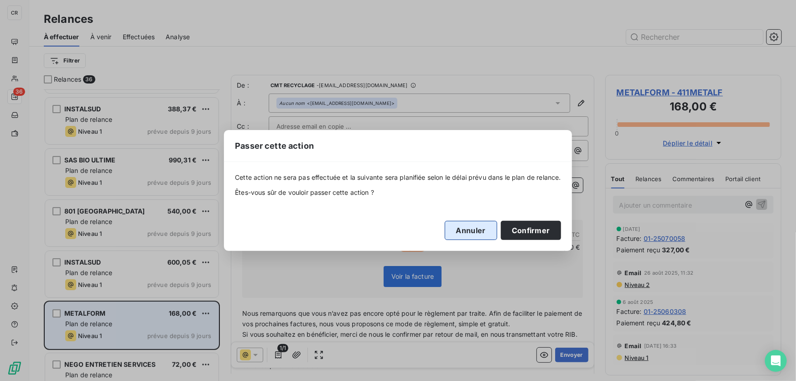
drag, startPoint x: 528, startPoint y: 223, endPoint x: 498, endPoint y: 226, distance: 29.8
click at [529, 223] on button "Confirmer" at bounding box center [531, 230] width 60 height 19
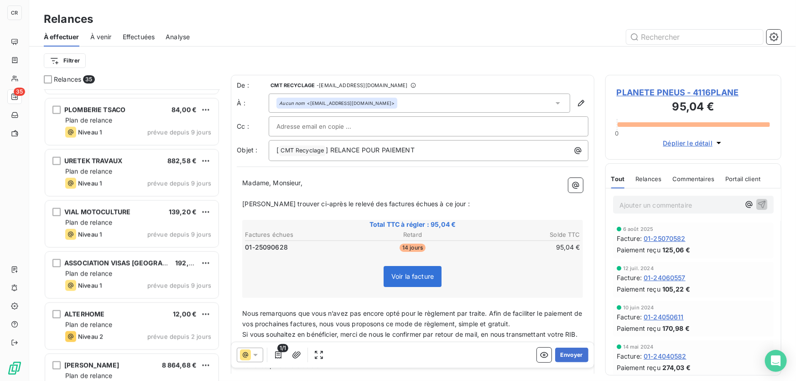
scroll to position [753, 0]
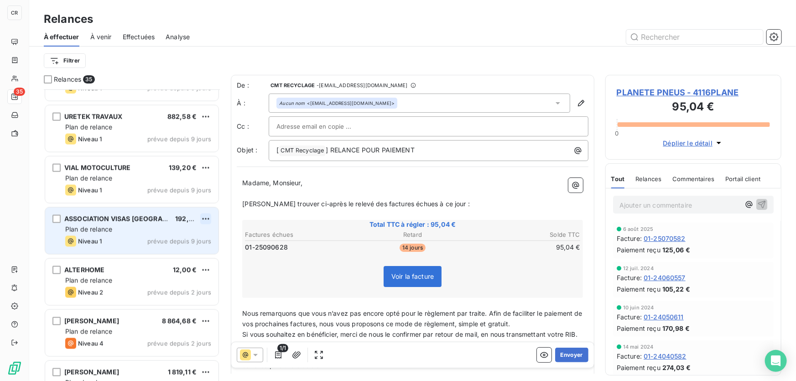
click at [204, 223] on html "CR 35 Relances À effectuer À venir Effectuées Analyse Filtrer Relances 35 TERRA…" at bounding box center [398, 190] width 796 height 381
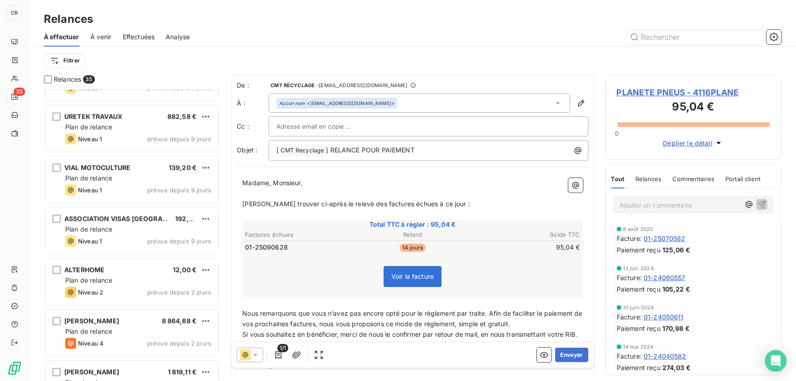
click at [204, 219] on html "CR 35 Relances À effectuer À venir Effectuées Analyse Filtrer Relances 35 TERRA…" at bounding box center [398, 190] width 796 height 381
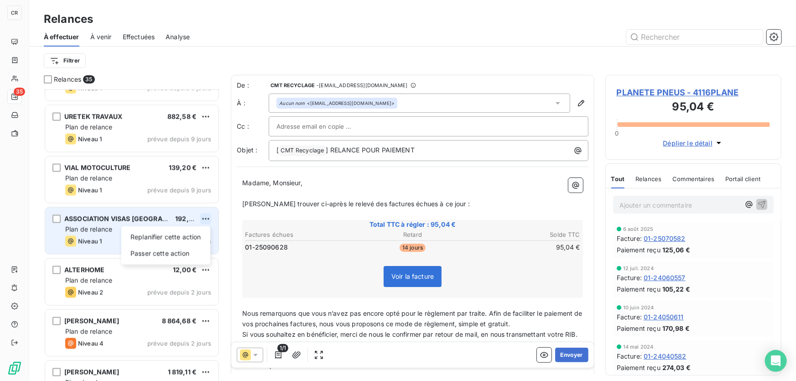
click at [205, 220] on html "CR 35 Relances À effectuer À venir Effectuées Analyse Filtrer Relances 35 TERRA…" at bounding box center [398, 190] width 796 height 381
click at [170, 252] on div "Passer cette action" at bounding box center [166, 253] width 82 height 15
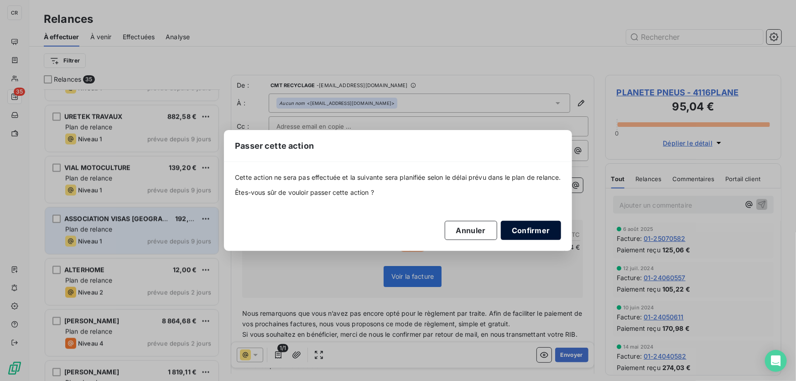
click at [522, 222] on button "Confirmer" at bounding box center [531, 230] width 60 height 19
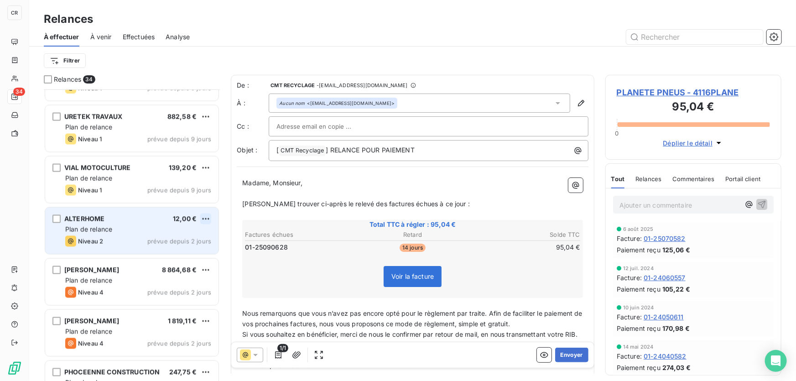
click at [204, 218] on html "CR 34 Relances À effectuer À venir Effectuées Analyse Filtrer Relances 34 TERRA…" at bounding box center [398, 190] width 796 height 381
click at [168, 255] on div "Passer cette action" at bounding box center [166, 253] width 82 height 15
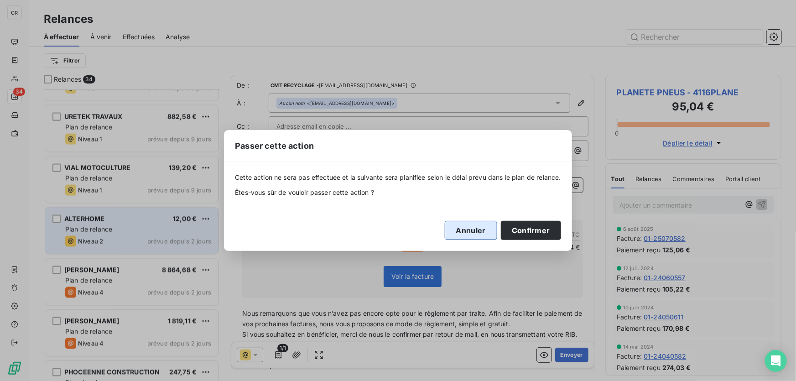
drag, startPoint x: 523, startPoint y: 229, endPoint x: 498, endPoint y: 232, distance: 25.8
click at [522, 229] on button "Confirmer" at bounding box center [531, 230] width 60 height 19
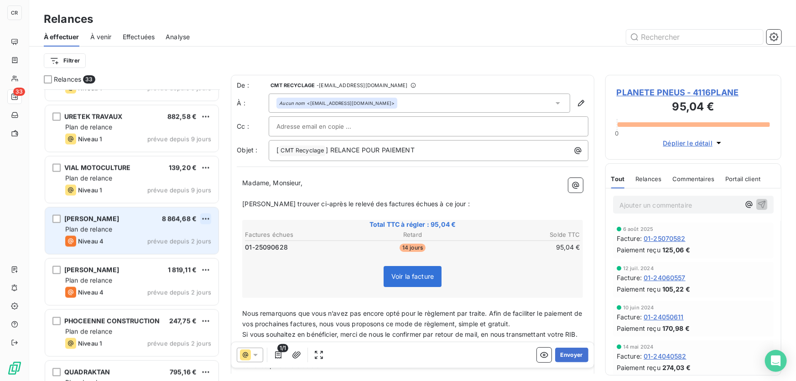
click at [211, 220] on html "CR 33 Relances À effectuer À venir Effectuées Analyse Filtrer Relances 33 TERRA…" at bounding box center [398, 190] width 796 height 381
click at [182, 251] on div "Passer cette action" at bounding box center [166, 253] width 82 height 15
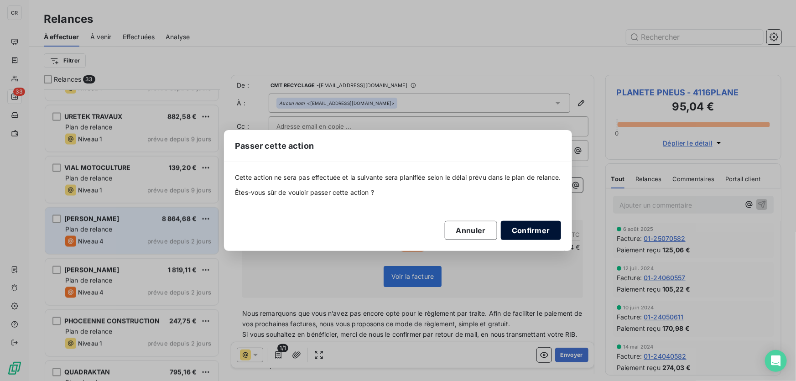
click at [539, 231] on button "Confirmer" at bounding box center [531, 230] width 60 height 19
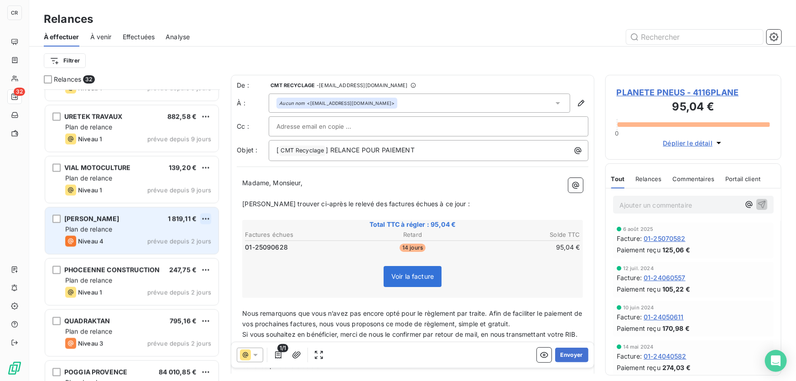
click at [202, 219] on html "CR 32 Relances À effectuer À venir Effectuées Analyse Filtrer Relances 32 TERRA…" at bounding box center [398, 190] width 796 height 381
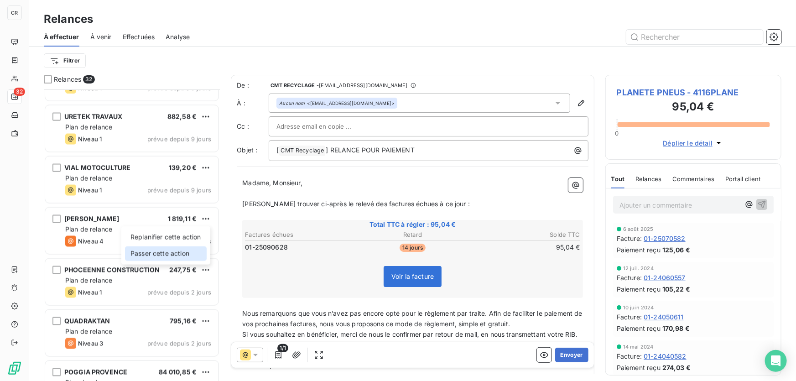
click at [170, 256] on div "Passer cette action" at bounding box center [166, 253] width 82 height 15
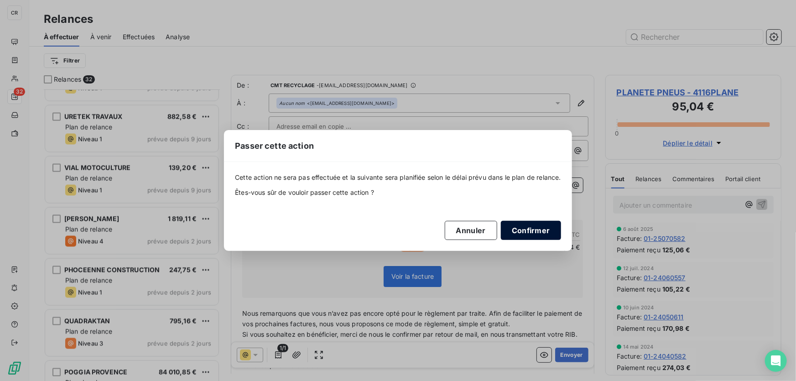
click at [520, 227] on button "Confirmer" at bounding box center [531, 230] width 60 height 19
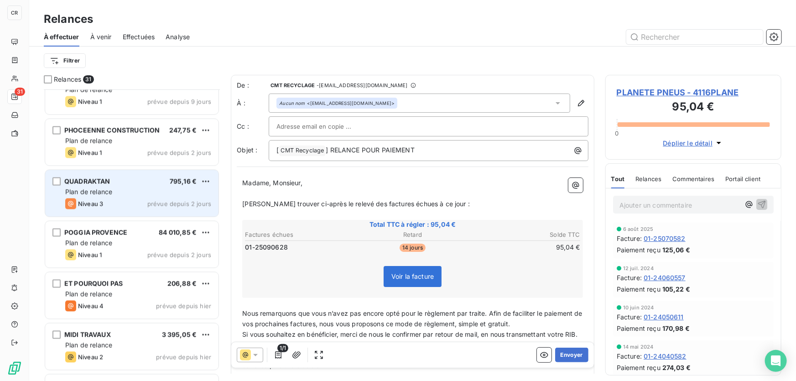
scroll to position [886, 0]
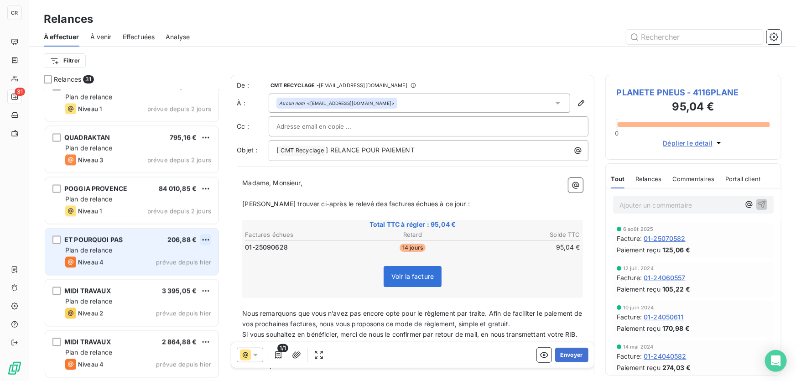
click at [210, 238] on html "CR 31 Relances À effectuer À venir Effectuées Analyse Filtrer Relances 31 VIAL …" at bounding box center [398, 190] width 796 height 381
click at [178, 272] on div "Passer cette action" at bounding box center [166, 274] width 82 height 15
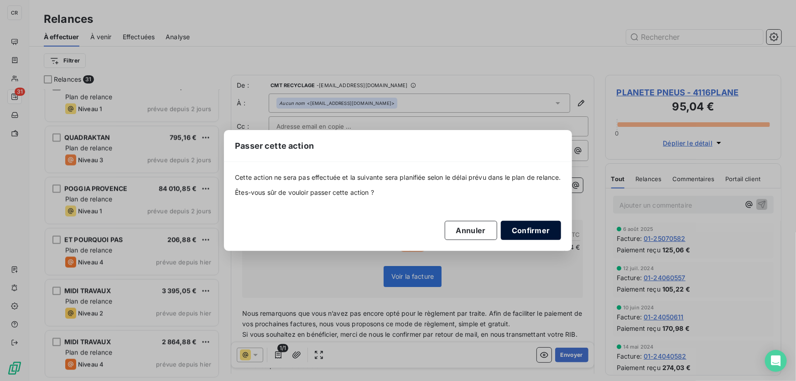
click at [519, 234] on button "Confirmer" at bounding box center [531, 230] width 60 height 19
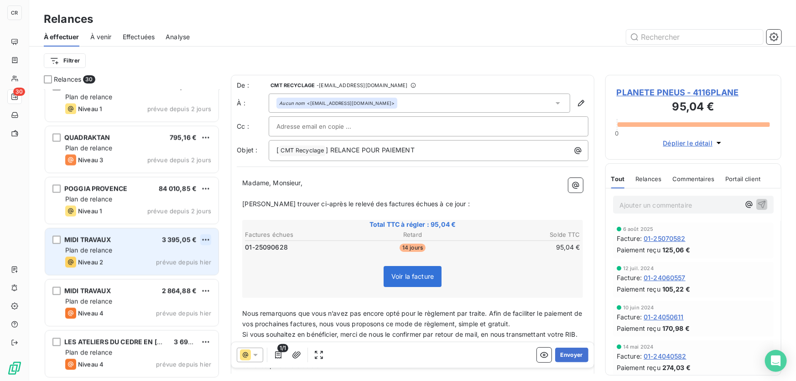
click at [208, 241] on html "CR 30 Relances À effectuer À venir Effectuées Analyse Filtrer Relances 30 VIAL …" at bounding box center [398, 190] width 796 height 381
click at [174, 269] on div "Passer cette action" at bounding box center [166, 274] width 82 height 15
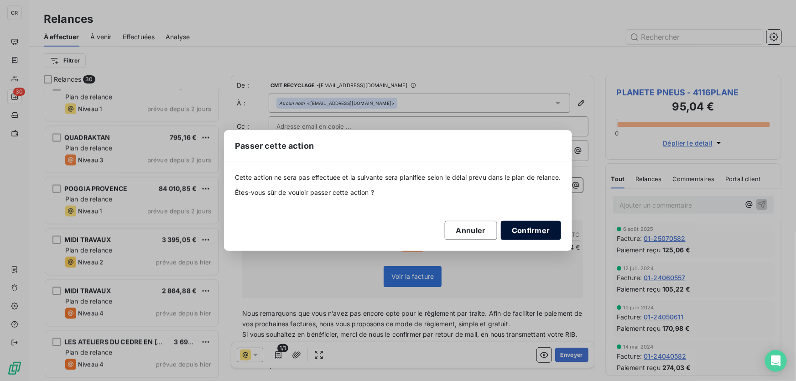
click at [516, 227] on button "Confirmer" at bounding box center [531, 230] width 60 height 19
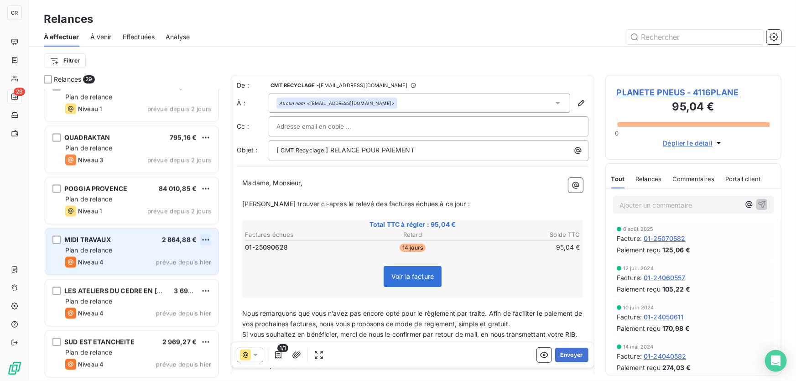
click at [205, 235] on html "CR 29 Relances À effectuer À venir Effectuées Analyse Filtrer Relances 29 VIAL …" at bounding box center [398, 190] width 796 height 381
click at [172, 271] on div "Passer cette action" at bounding box center [166, 274] width 82 height 15
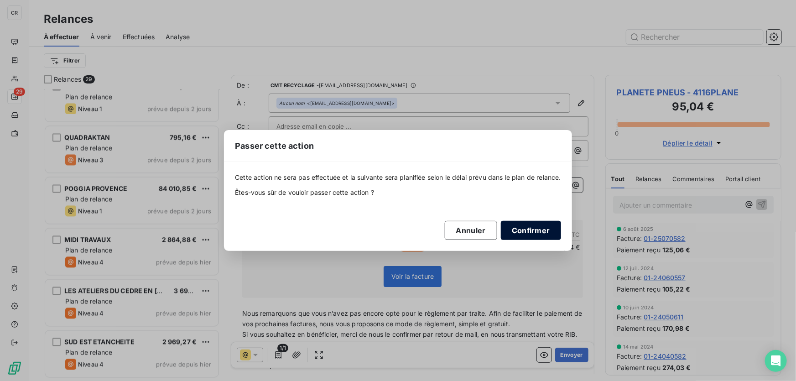
click at [526, 236] on button "Confirmer" at bounding box center [531, 230] width 60 height 19
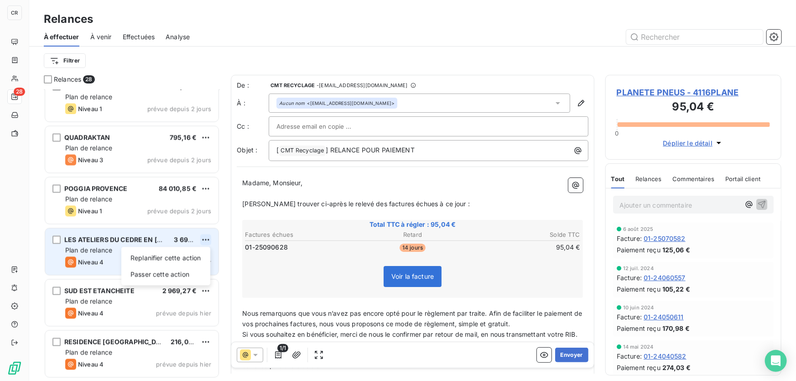
click at [210, 242] on html "CR 28 Relances À effectuer À venir Effectuées Analyse Filtrer Relances 28 VIAL …" at bounding box center [398, 190] width 796 height 381
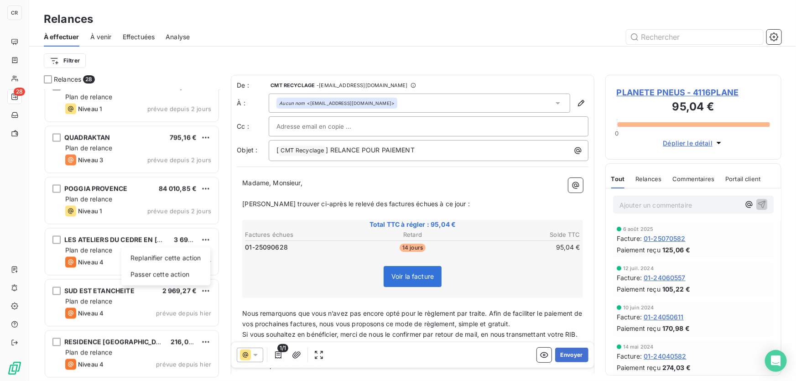
click at [164, 288] on html "CR 28 Relances À effectuer À venir Effectuées Analyse Filtrer Relances 28 VIAL …" at bounding box center [398, 190] width 796 height 381
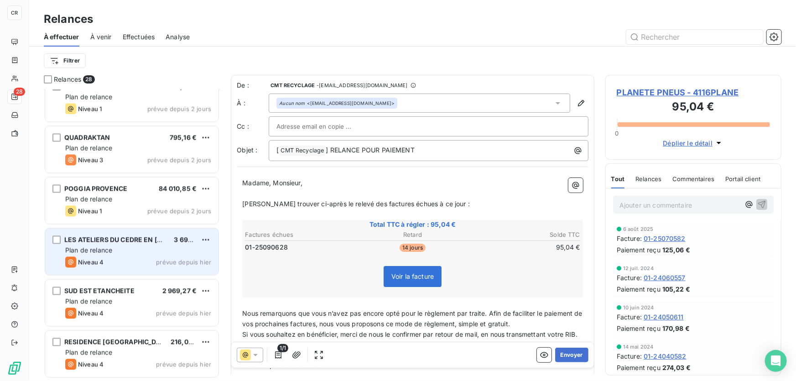
click at [210, 233] on div "LES ATELIERS DU CEDRE EN LUBERON 3 696,90 € Plan de relance Niveau 4 prévue dep…" at bounding box center [131, 251] width 173 height 47
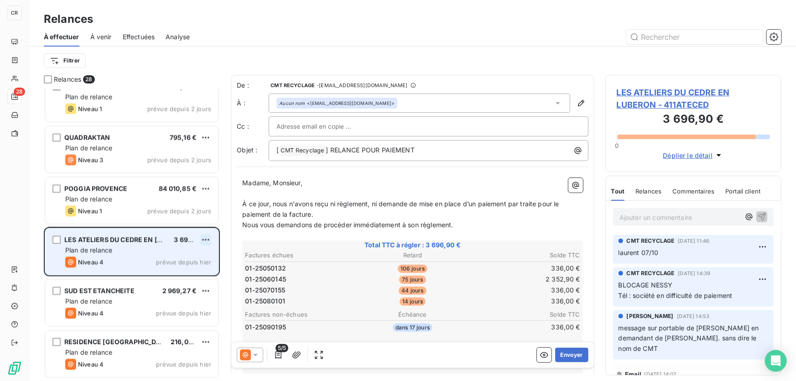
click at [208, 238] on html "CR 28 Relances À effectuer À venir Effectuées Analyse Filtrer Relances 28 VIAL …" at bounding box center [398, 190] width 796 height 381
click at [151, 272] on div "Passer cette action" at bounding box center [166, 274] width 82 height 15
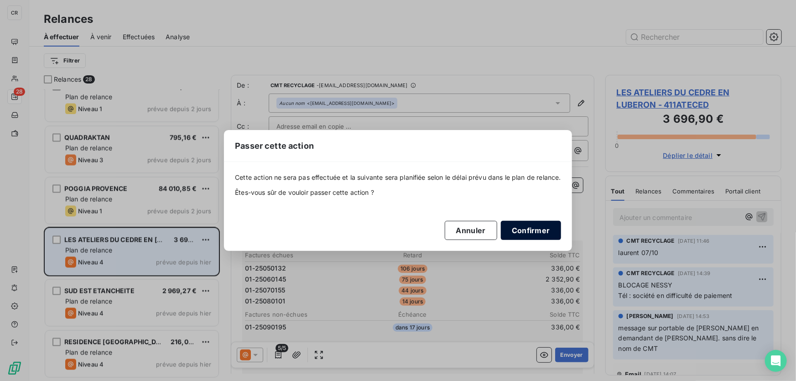
click at [520, 237] on button "Confirmer" at bounding box center [531, 230] width 60 height 19
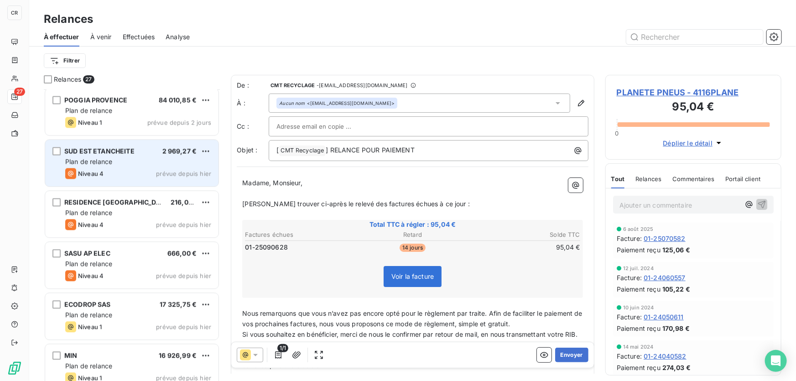
scroll to position [1018, 0]
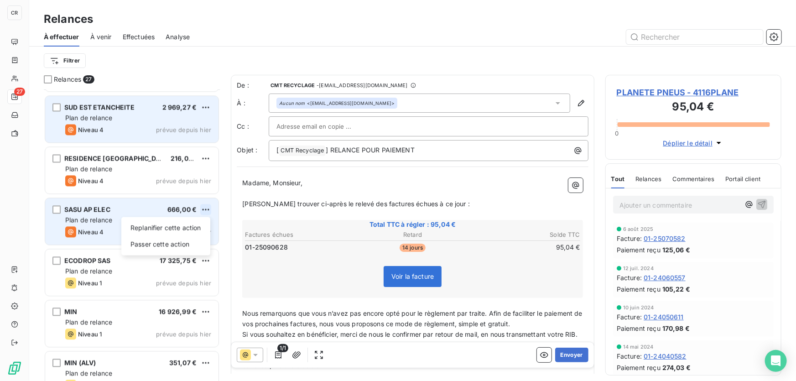
click at [204, 210] on html "CR 27 Relances À effectuer À venir Effectuées Analyse Filtrer Relances 27 QUADR…" at bounding box center [398, 190] width 796 height 381
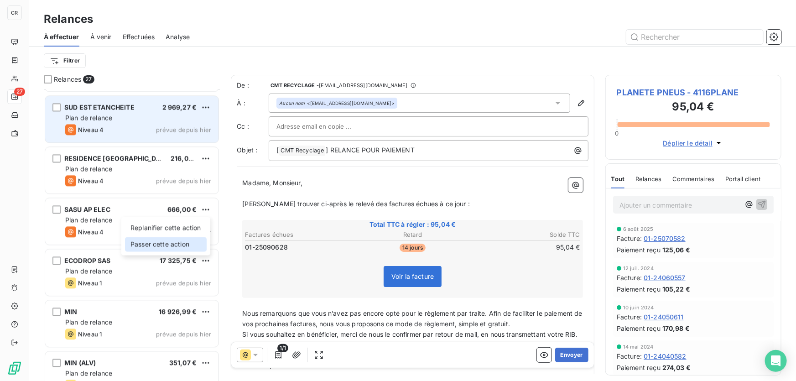
click at [163, 246] on div "Passer cette action" at bounding box center [166, 244] width 82 height 15
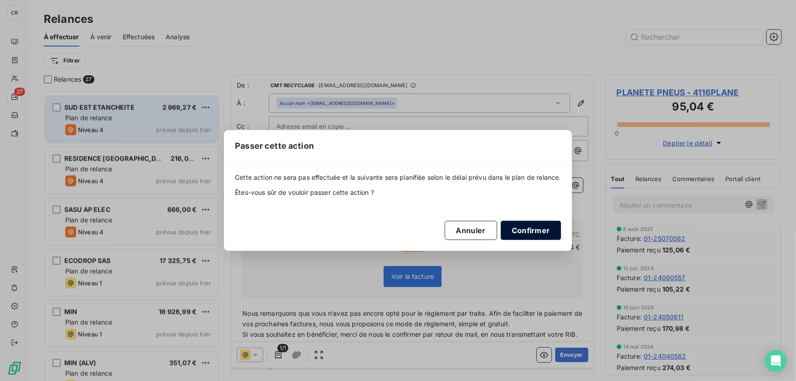
click at [534, 232] on button "Confirmer" at bounding box center [531, 230] width 60 height 19
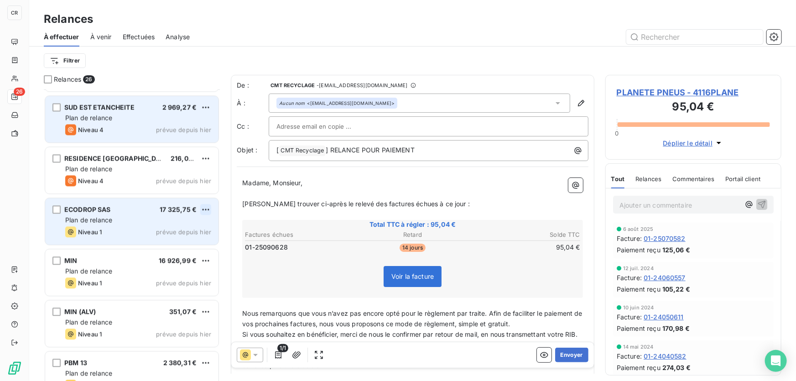
click at [204, 210] on html "CR 26 Relances À effectuer À venir Effectuées Analyse Filtrer Relances 26 QUADR…" at bounding box center [398, 190] width 796 height 381
click at [173, 237] on div "Passer cette action" at bounding box center [166, 244] width 82 height 15
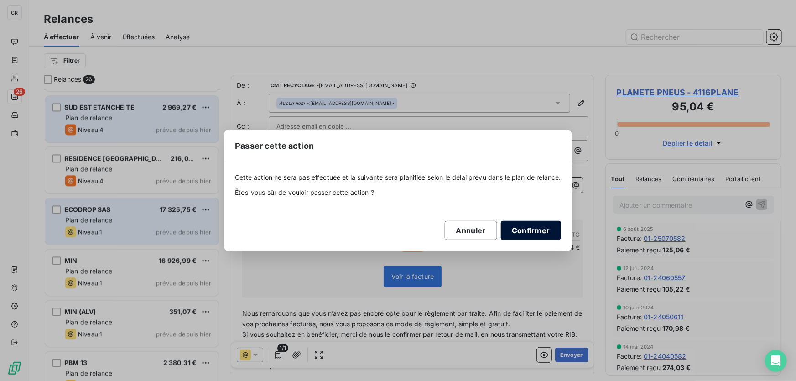
click at [524, 223] on button "Confirmer" at bounding box center [531, 230] width 60 height 19
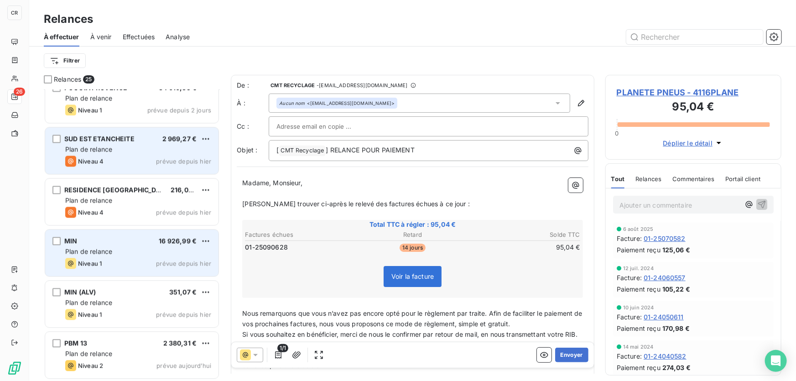
scroll to position [986, 0]
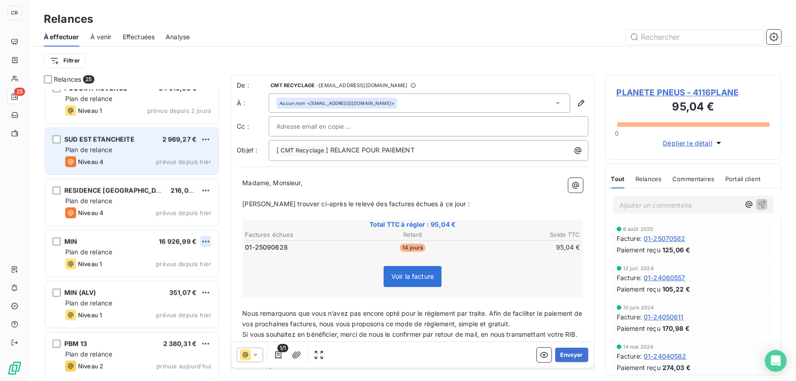
click at [205, 239] on html "CR 25 Relances À effectuer À venir Effectuées Analyse Filtrer Relances 25 ROC D…" at bounding box center [398, 190] width 796 height 381
click at [161, 274] on div "Passer cette action" at bounding box center [166, 276] width 82 height 15
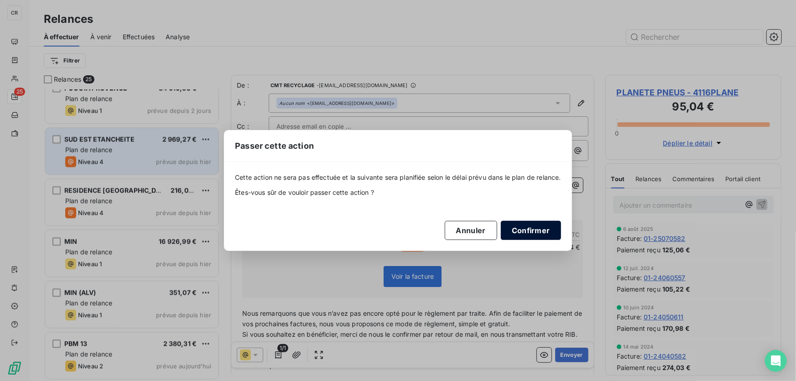
click at [525, 230] on button "Confirmer" at bounding box center [531, 230] width 60 height 19
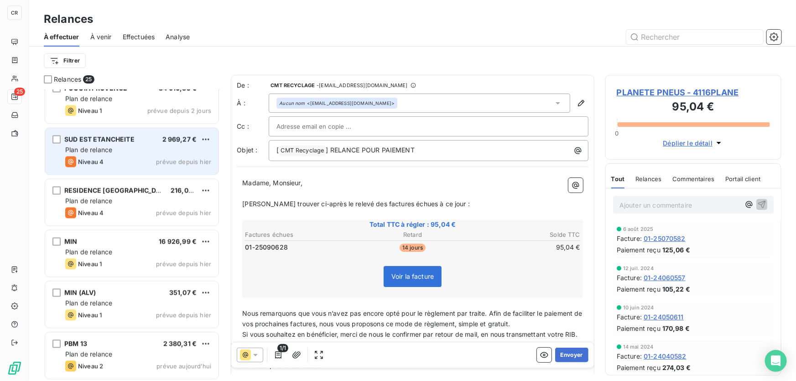
scroll to position [935, 0]
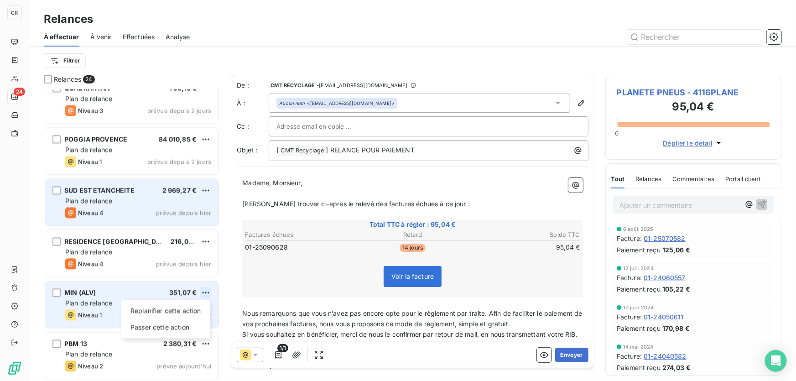
click at [205, 287] on html "CR 24 Relances À effectuer À venir Effectuées Analyse Filtrer Relances 24 PHOCE…" at bounding box center [398, 190] width 796 height 381
click at [178, 322] on div "Passer cette action" at bounding box center [166, 327] width 82 height 15
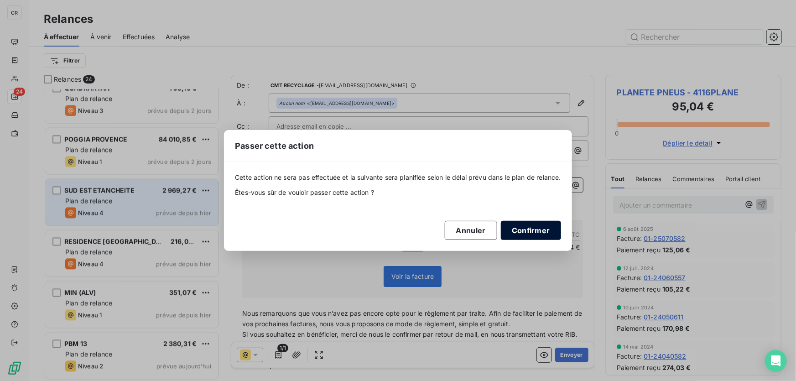
click at [522, 226] on button "Confirmer" at bounding box center [531, 230] width 60 height 19
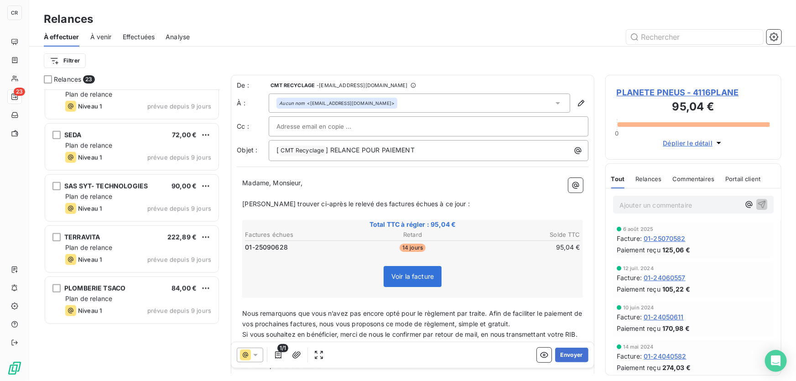
scroll to position [265, 0]
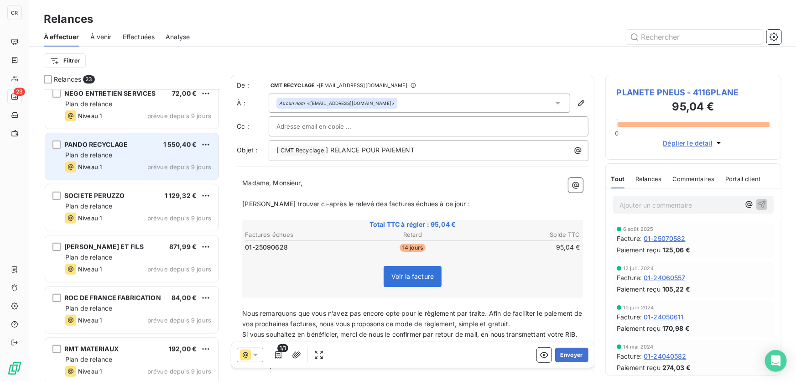
click at [214, 140] on div "PANDO RECYCLAGE 1 550,40 € Plan de relance Niveau 1 prévue depuis 9 jours" at bounding box center [131, 156] width 173 height 47
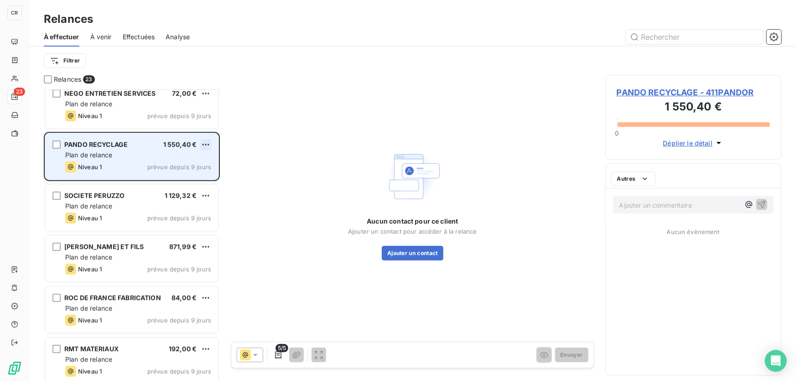
click at [207, 145] on html "CR 23 Relances À effectuer À venir Effectuées Analyse Filtrer Relances 23 PLANE…" at bounding box center [398, 190] width 796 height 381
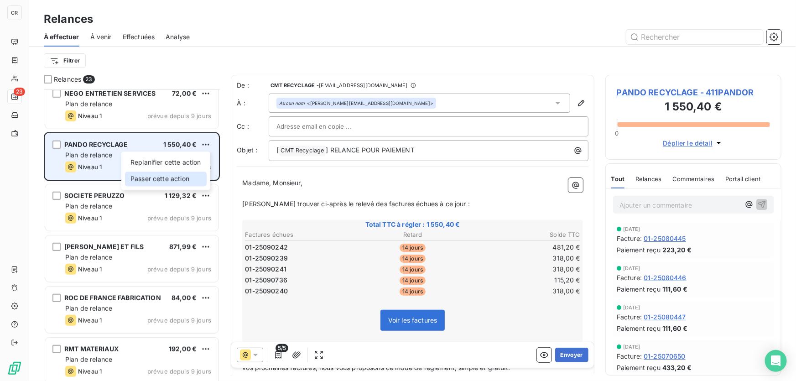
click at [165, 177] on div "Passer cette action" at bounding box center [166, 179] width 82 height 15
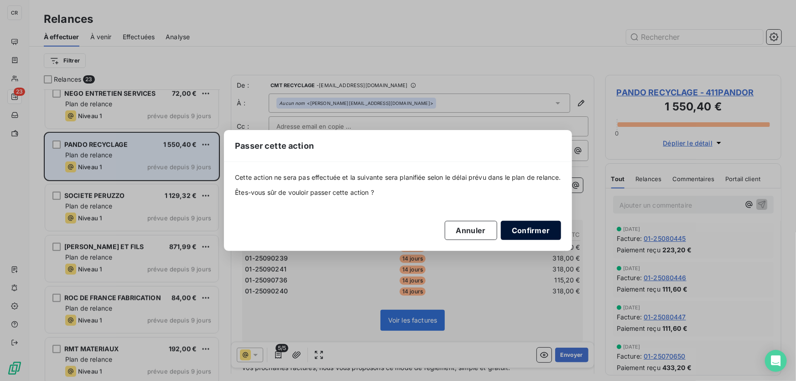
click at [531, 229] on button "Confirmer" at bounding box center [531, 230] width 60 height 19
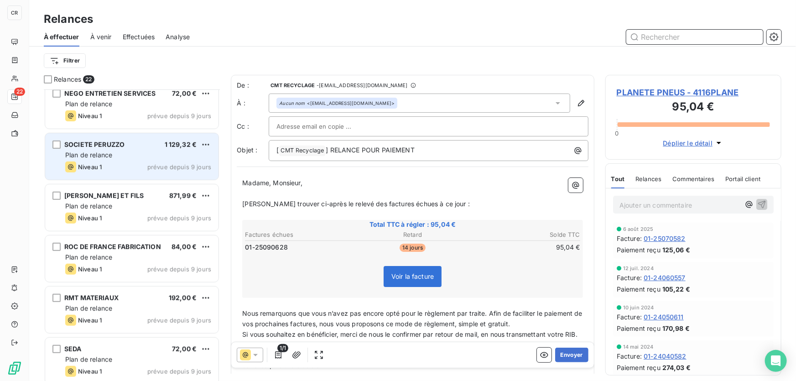
click at [652, 35] on input "text" at bounding box center [695, 37] width 137 height 15
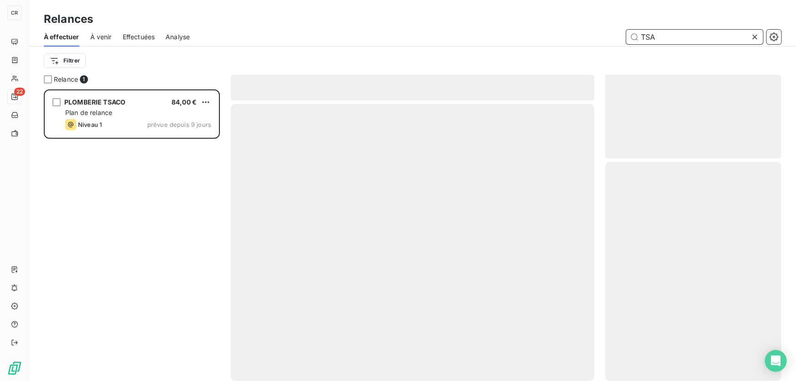
scroll to position [286, 170]
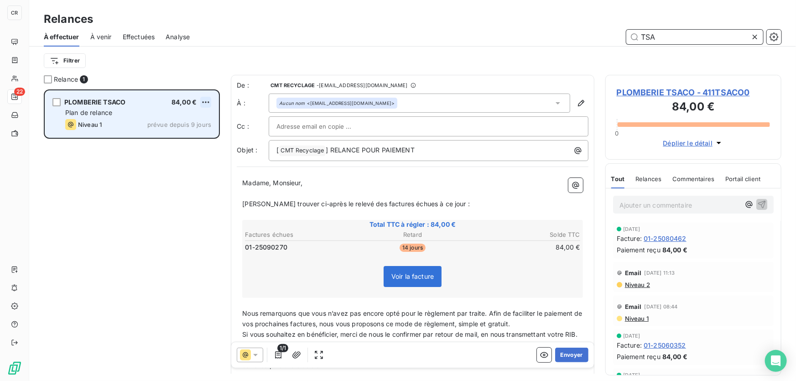
type input "TSA"
click at [205, 102] on html "CR 22 Relances À effectuer À venir Effectuées Analyse TSA Filtrer Relance 1 PLO…" at bounding box center [398, 190] width 796 height 381
click at [190, 131] on div "Passer cette action" at bounding box center [166, 137] width 82 height 15
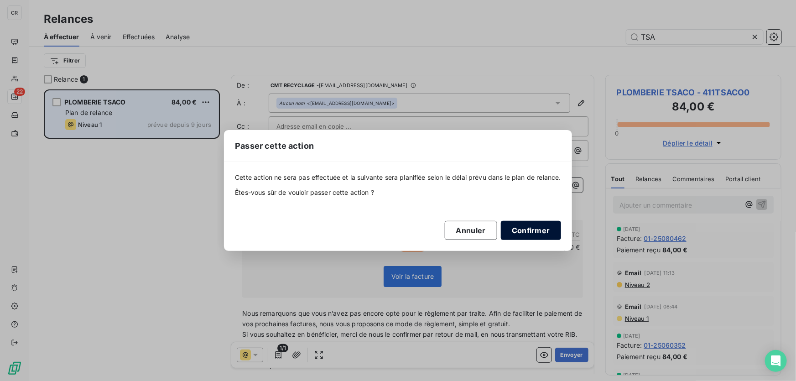
click at [529, 234] on button "Confirmer" at bounding box center [531, 230] width 60 height 19
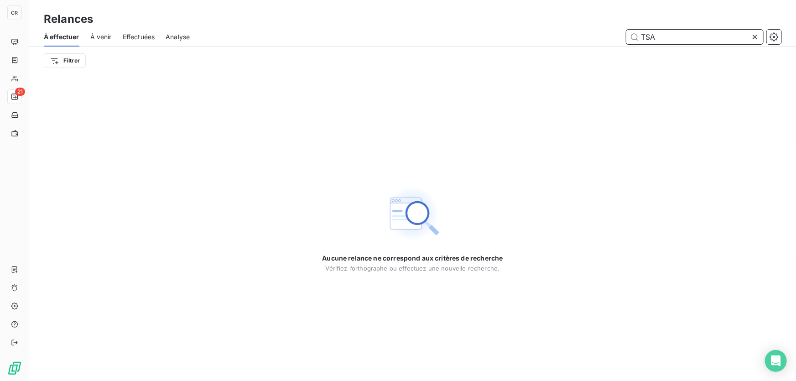
click at [665, 41] on input "TSA" at bounding box center [695, 37] width 137 height 15
click at [756, 36] on icon at bounding box center [755, 36] width 9 height 9
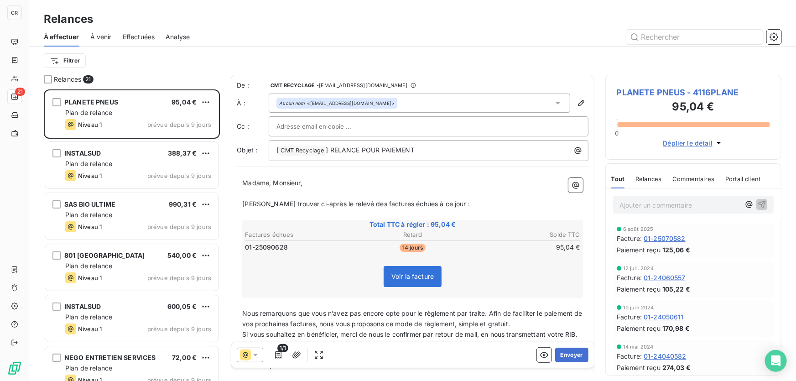
scroll to position [286, 170]
click at [676, 37] on input "text" at bounding box center [695, 37] width 137 height 15
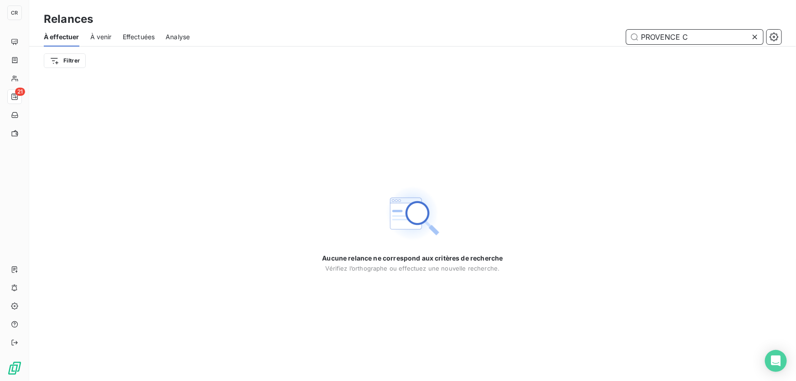
type input "PROVENCE C"
click at [759, 39] on icon at bounding box center [755, 36] width 9 height 9
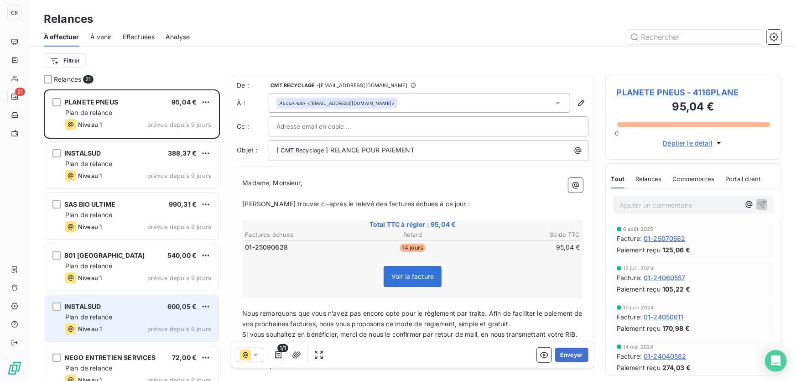
scroll to position [286, 170]
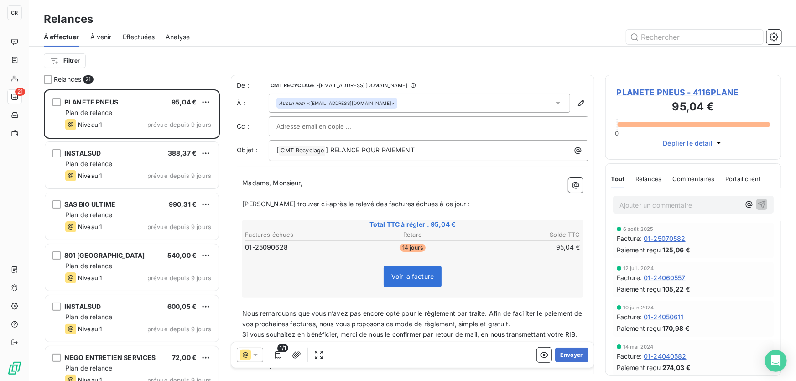
click at [101, 33] on span "À venir" at bounding box center [100, 36] width 21 height 9
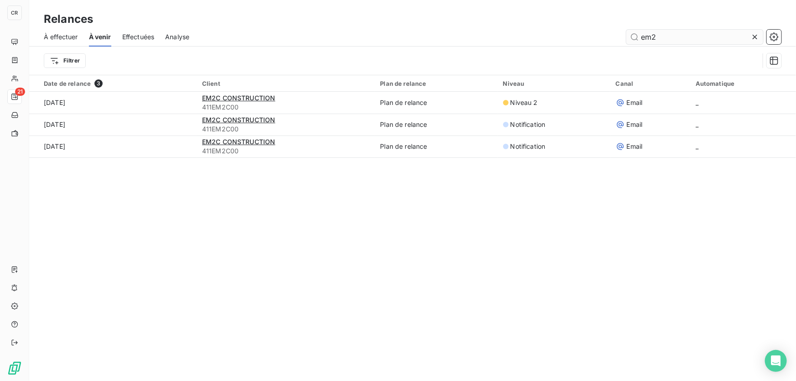
click at [685, 37] on input "em2" at bounding box center [695, 37] width 137 height 15
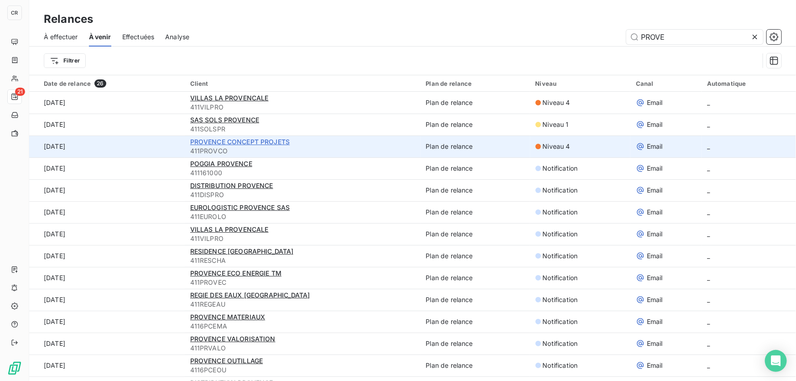
type input "PROVE"
click at [272, 143] on span "PROVENCE CONCEPT PROJETS" at bounding box center [240, 142] width 100 height 8
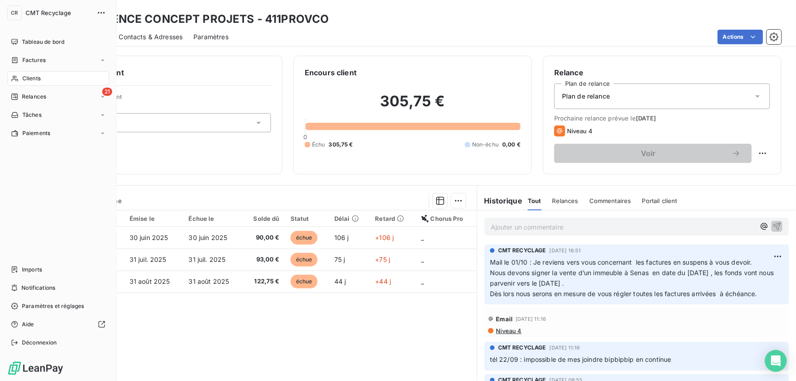
click at [21, 100] on div "Relances" at bounding box center [28, 97] width 35 height 8
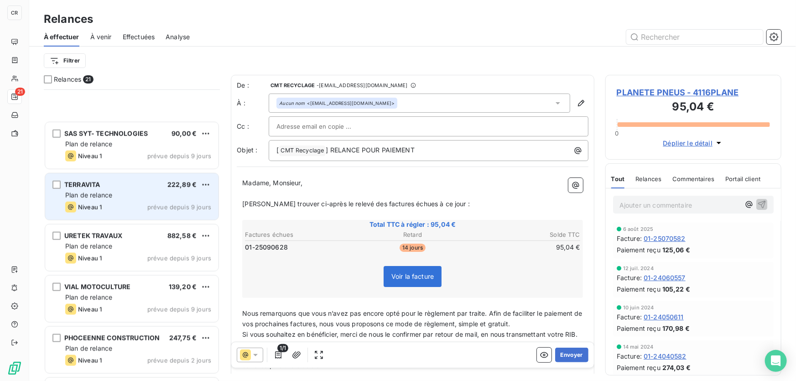
scroll to position [620, 0]
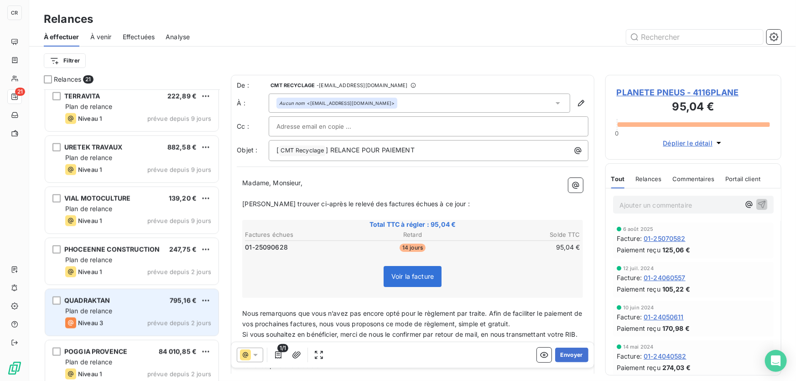
click at [124, 305] on div "QUADRAKTAN 795,16 € Plan de relance Niveau 3 prévue depuis 2 jours" at bounding box center [131, 312] width 173 height 47
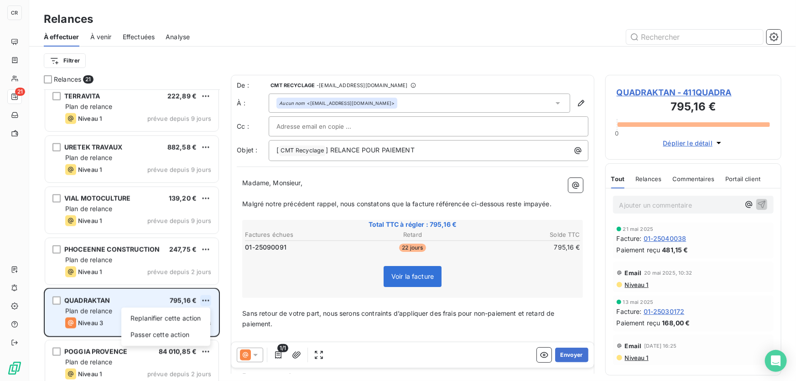
click at [205, 300] on html "CR 21 Relances À effectuer À venir Effectuées Analyse Filtrer Relances 21 SAS S…" at bounding box center [398, 190] width 796 height 381
click at [165, 335] on div "Passer cette action" at bounding box center [166, 335] width 82 height 15
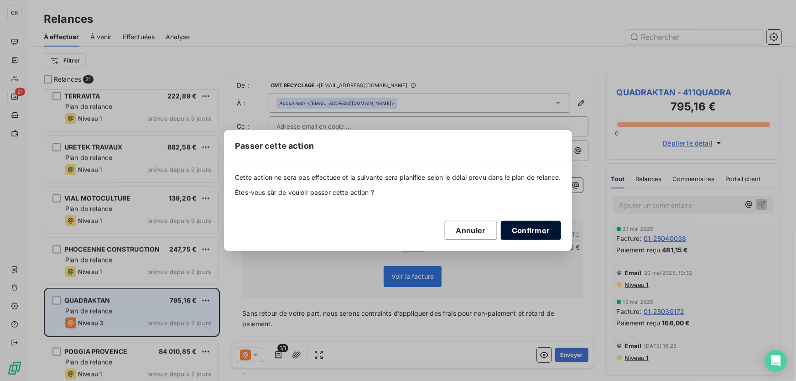
click at [544, 228] on button "Confirmer" at bounding box center [531, 230] width 60 height 19
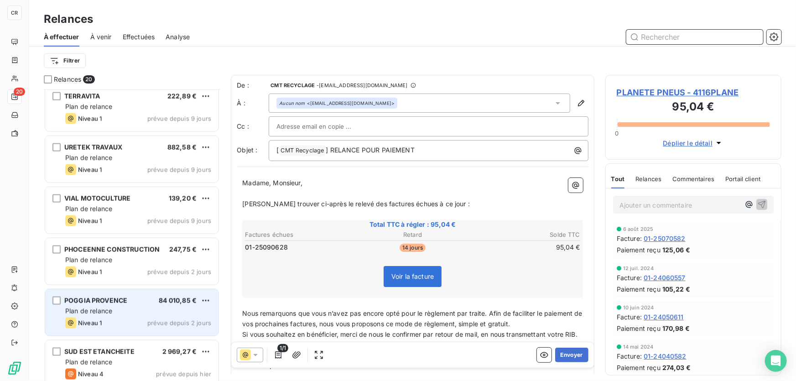
click at [693, 37] on input "text" at bounding box center [695, 37] width 137 height 15
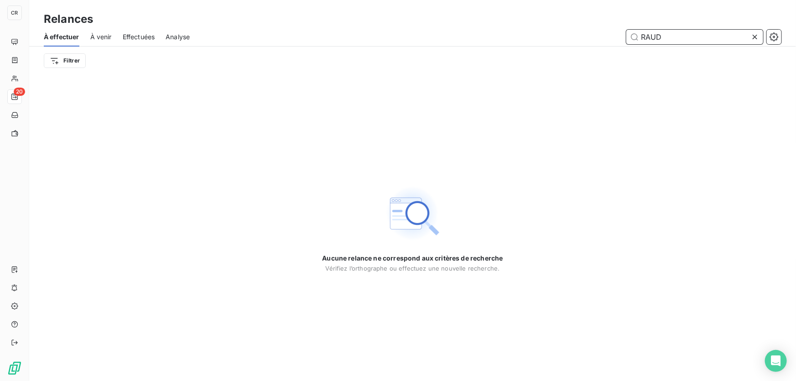
drag, startPoint x: 664, startPoint y: 41, endPoint x: 647, endPoint y: 45, distance: 16.8
click at [647, 45] on div "À effectuer À venir Effectuées Analyse RAUD" at bounding box center [412, 36] width 767 height 19
click at [99, 40] on span "À venir" at bounding box center [100, 36] width 21 height 9
type input "RC"
click at [105, 38] on span "À venir" at bounding box center [100, 36] width 21 height 9
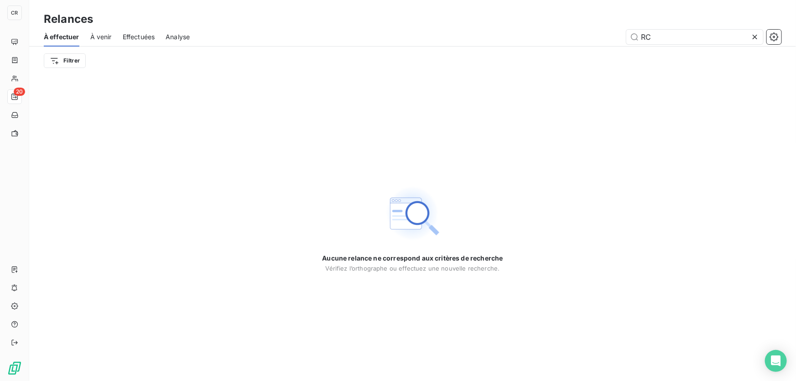
click at [105, 38] on span "À venir" at bounding box center [100, 36] width 21 height 9
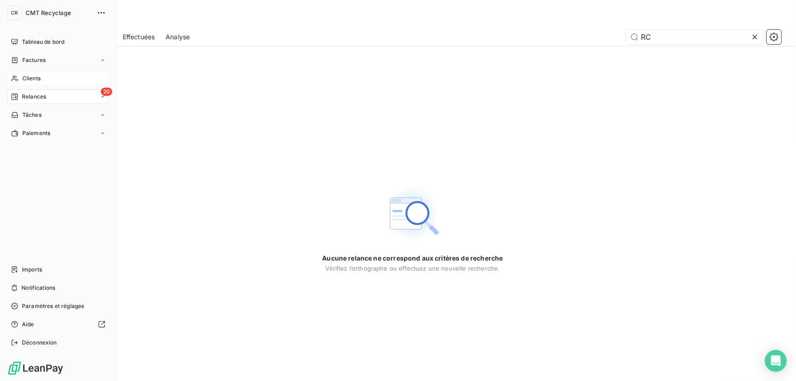
click at [25, 80] on span "Clients" at bounding box center [31, 78] width 18 height 8
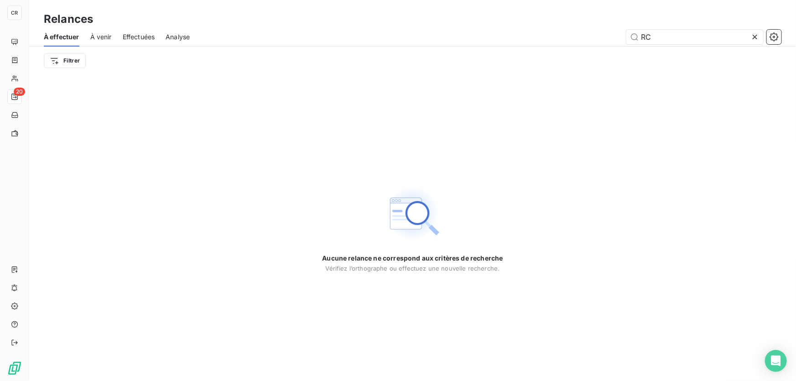
click at [100, 38] on span "À venir" at bounding box center [100, 36] width 21 height 9
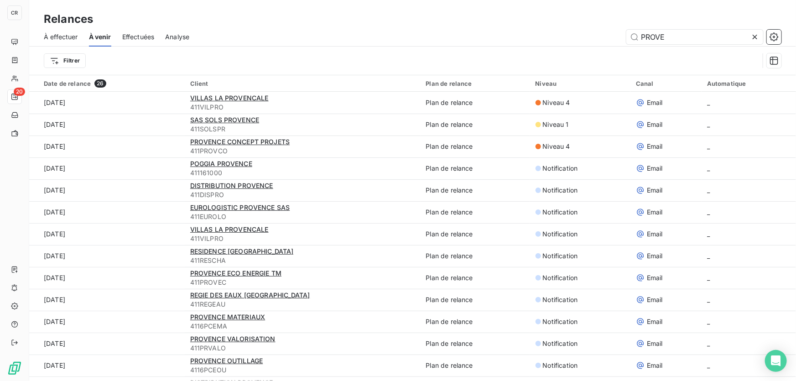
drag, startPoint x: 669, startPoint y: 35, endPoint x: 575, endPoint y: 37, distance: 93.6
click at [575, 37] on div "PROVE" at bounding box center [491, 37] width 582 height 15
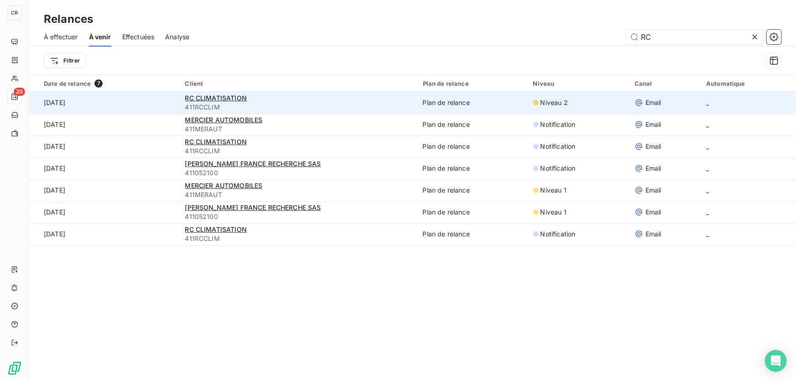
type input "RC"
click at [258, 108] on span "411RCCLIM" at bounding box center [298, 107] width 227 height 9
click at [236, 99] on span "RC CLIMATISATION" at bounding box center [216, 98] width 62 height 8
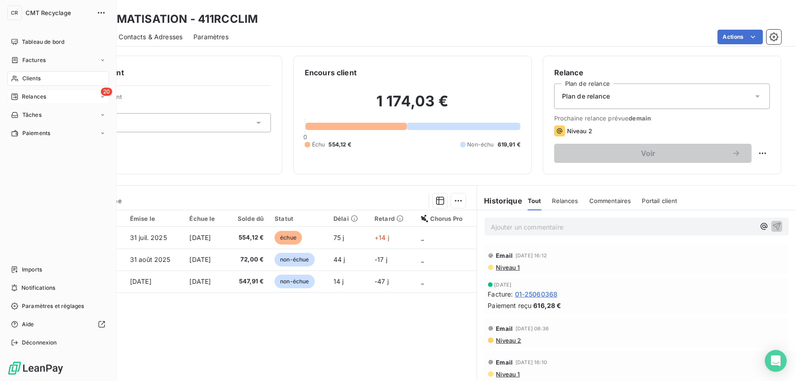
click at [19, 95] on div "Relances" at bounding box center [28, 97] width 35 height 8
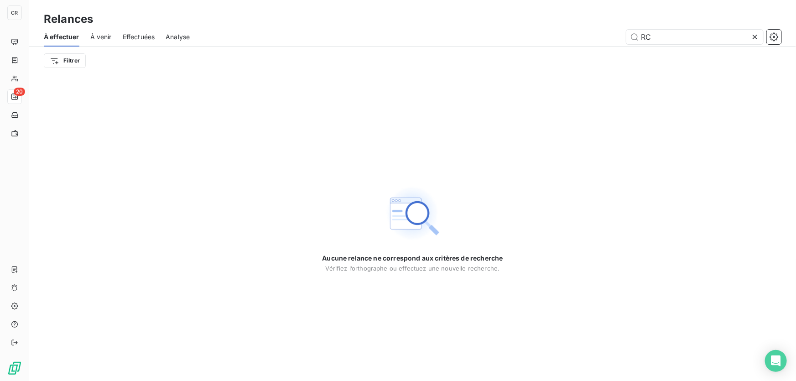
click at [132, 381] on html "CR 20 Relances À effectuer À venir Effectuées Analyse RC Filtrer Aucune relance…" at bounding box center [398, 190] width 796 height 381
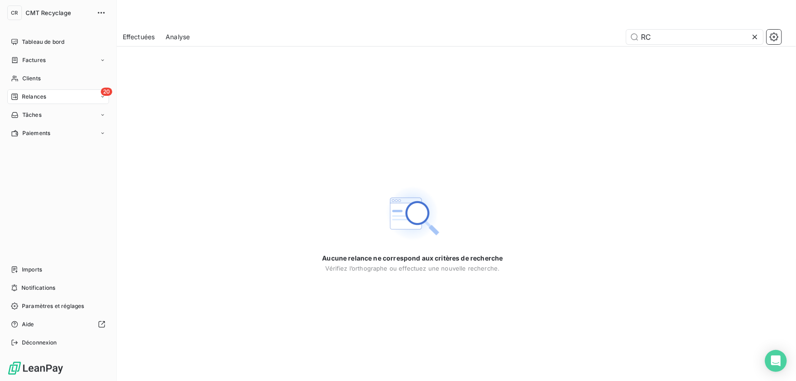
click at [32, 93] on span "Relances" at bounding box center [34, 97] width 24 height 8
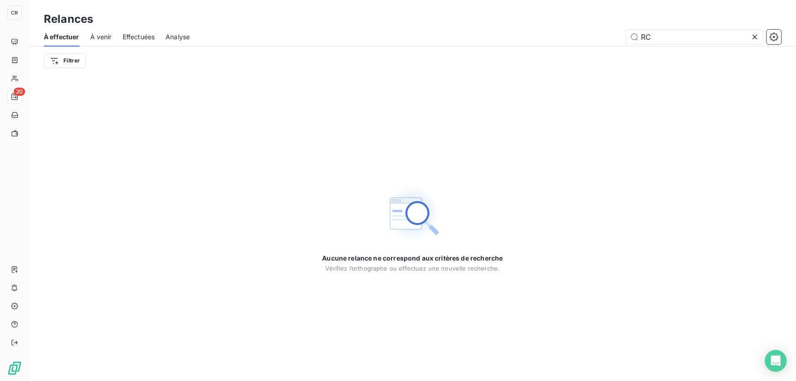
click at [760, 33] on div at bounding box center [757, 37] width 13 height 15
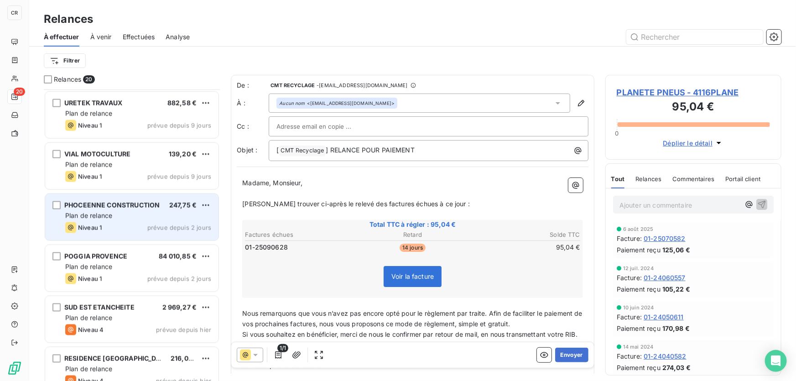
scroll to position [708, 0]
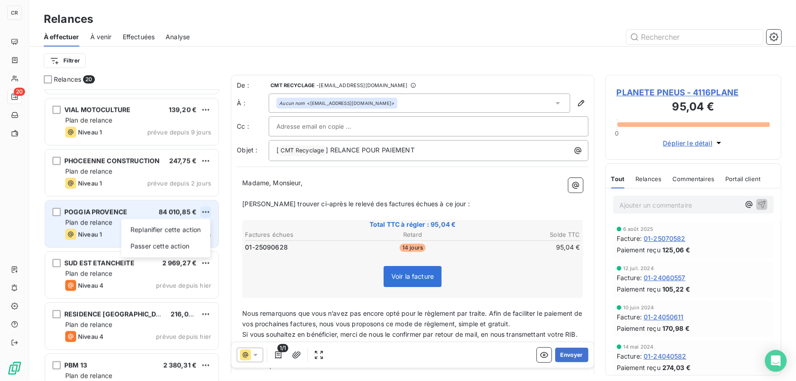
click at [208, 214] on html "CR 20 Relances À effectuer À venir Effectuées Analyse Filtrer Relances 20 TERRA…" at bounding box center [398, 190] width 796 height 381
click at [176, 242] on div "Passer cette action" at bounding box center [166, 246] width 82 height 15
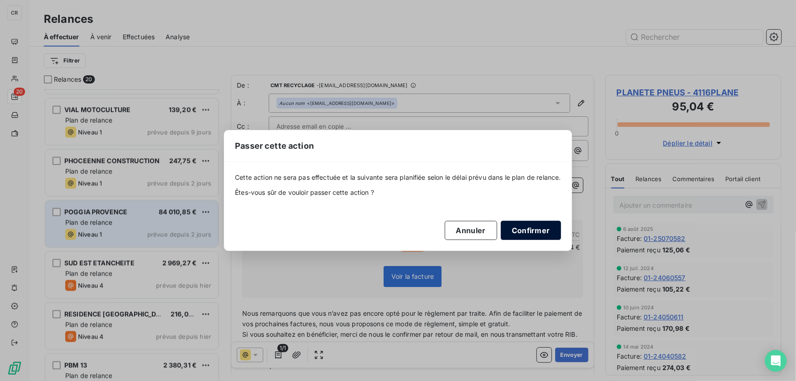
click at [549, 227] on button "Confirmer" at bounding box center [531, 230] width 60 height 19
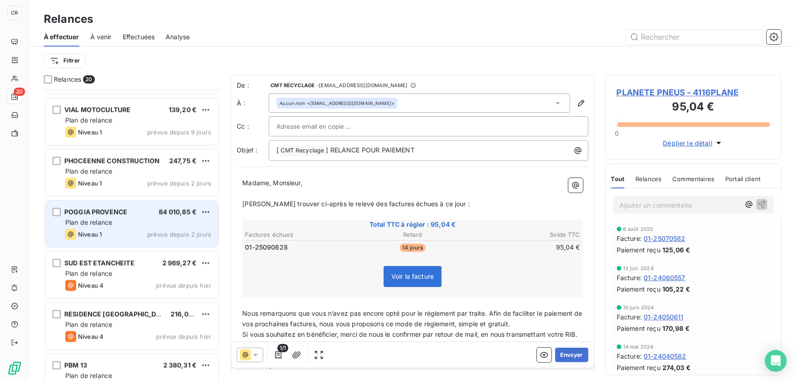
scroll to position [679, 0]
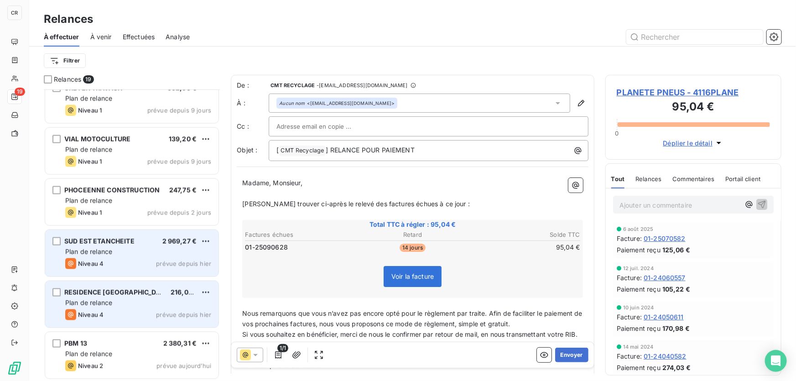
click at [121, 314] on div "Niveau 4 prévue depuis hier" at bounding box center [138, 314] width 146 height 11
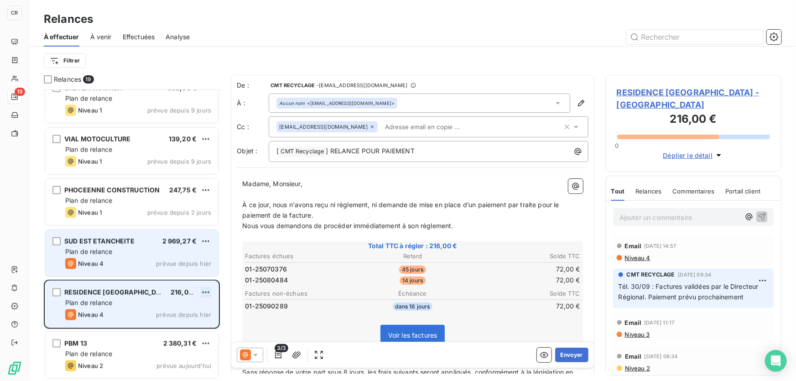
click at [210, 291] on html "CR 19 Relances À effectuer À venir Effectuées Analyse Filtrer Relances 19 TERRA…" at bounding box center [398, 190] width 796 height 381
drag, startPoint x: 180, startPoint y: 319, endPoint x: 179, endPoint y: 325, distance: 6.4
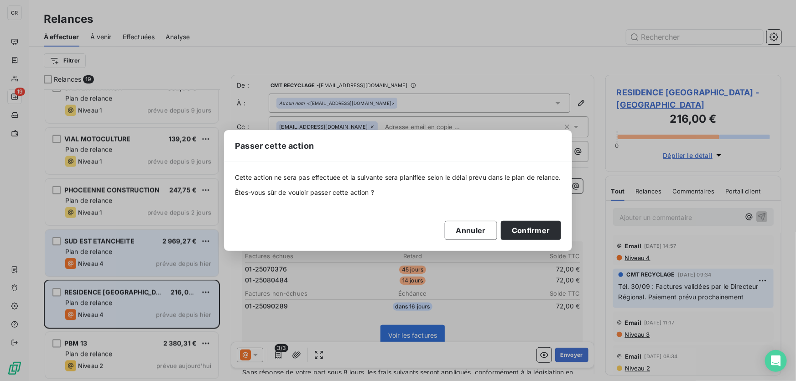
click at [179, 325] on div "Passer cette action Cette action ne sera pas effectuée et la suivante sera plan…" at bounding box center [398, 190] width 796 height 381
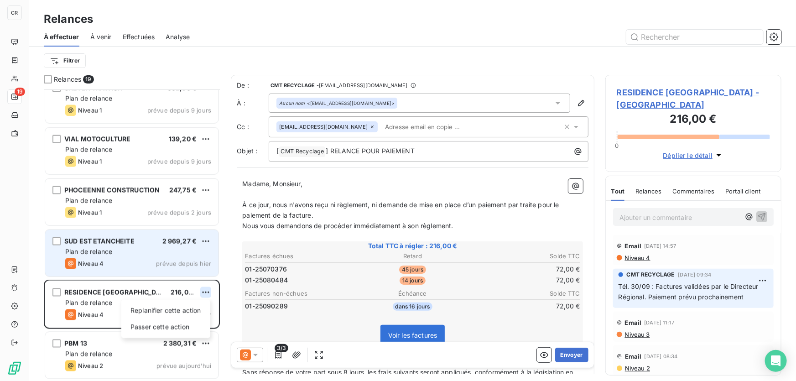
click at [208, 290] on html "CR 19 Relances À effectuer À venir Effectuées Analyse Filtrer Relances 19 TERRA…" at bounding box center [398, 190] width 796 height 381
click at [168, 328] on div "Passer cette action" at bounding box center [166, 327] width 82 height 15
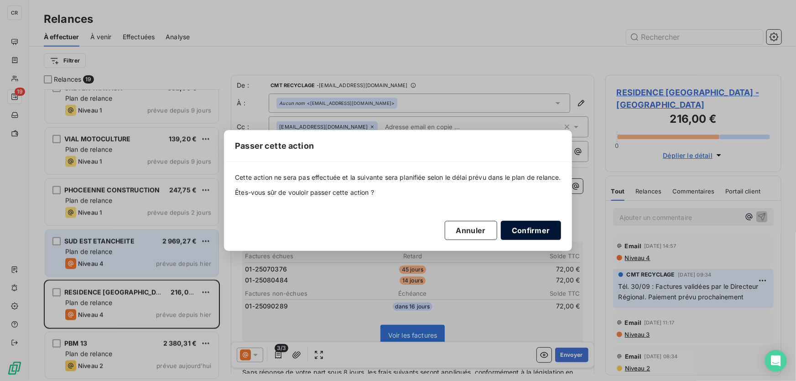
click at [532, 231] on button "Confirmer" at bounding box center [531, 230] width 60 height 19
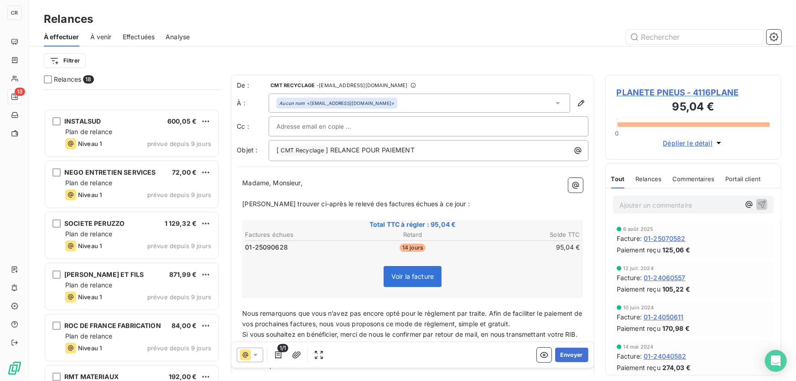
scroll to position [274, 0]
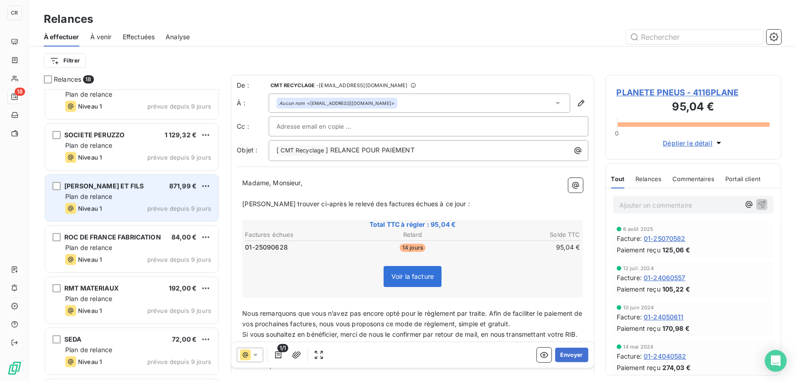
click at [149, 198] on div "Plan de relance" at bounding box center [138, 196] width 146 height 9
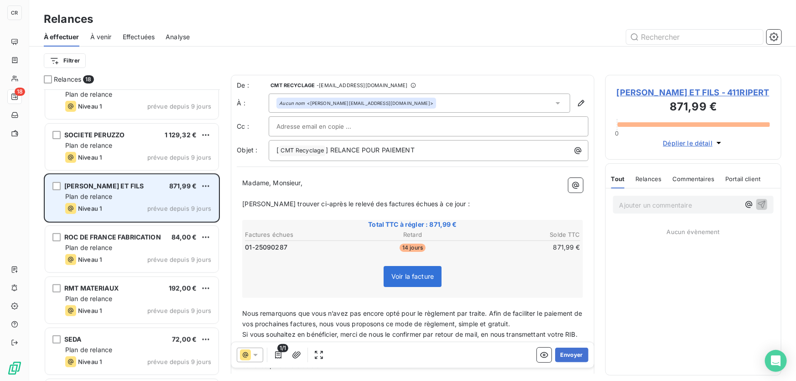
click at [213, 184] on div "[PERSON_NAME] ET FILS 871,99 € Plan de relance Niveau 1 prévue depuis 9 jours" at bounding box center [131, 198] width 173 height 47
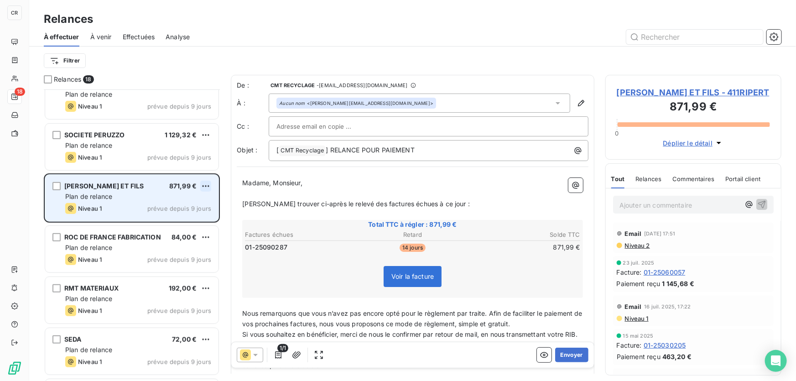
click at [206, 183] on html "CR 18 Relances À effectuer À venir Effectuées Analyse Filtrer Relances 18 INSTA…" at bounding box center [398, 190] width 796 height 381
click at [177, 221] on div "Passer cette action" at bounding box center [166, 221] width 82 height 15
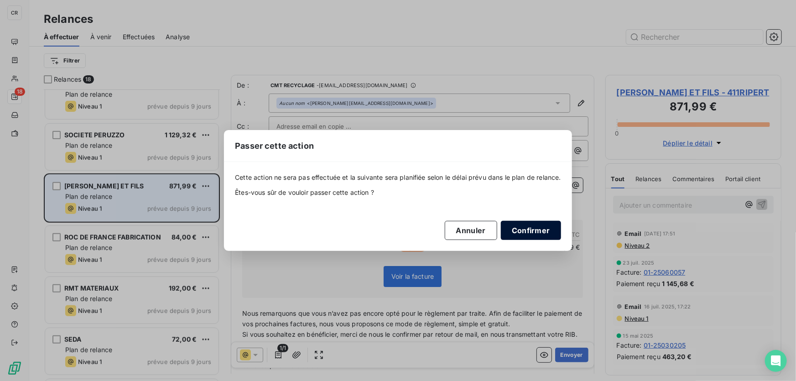
click at [522, 226] on button "Confirmer" at bounding box center [531, 230] width 60 height 19
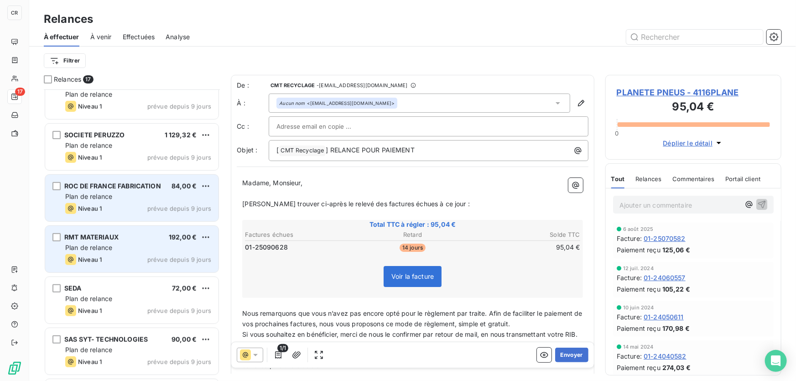
click at [118, 249] on div "Plan de relance" at bounding box center [138, 247] width 146 height 9
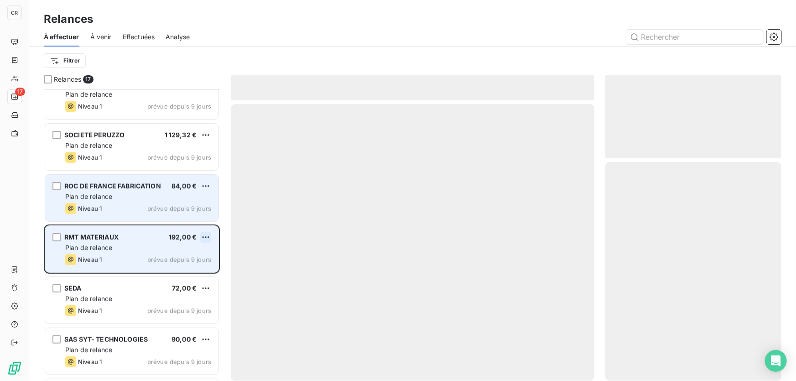
click at [208, 234] on html "CR 17 Relances À effectuer À venir Effectuées Analyse Filtrer Relances 17 INSTA…" at bounding box center [398, 190] width 796 height 381
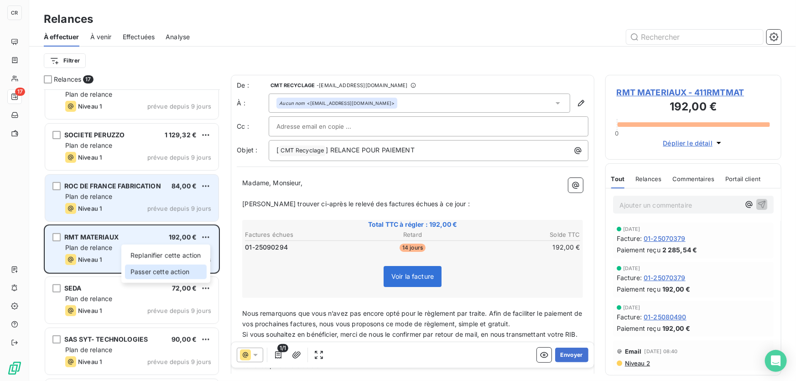
click at [146, 272] on div "Passer cette action" at bounding box center [166, 272] width 82 height 15
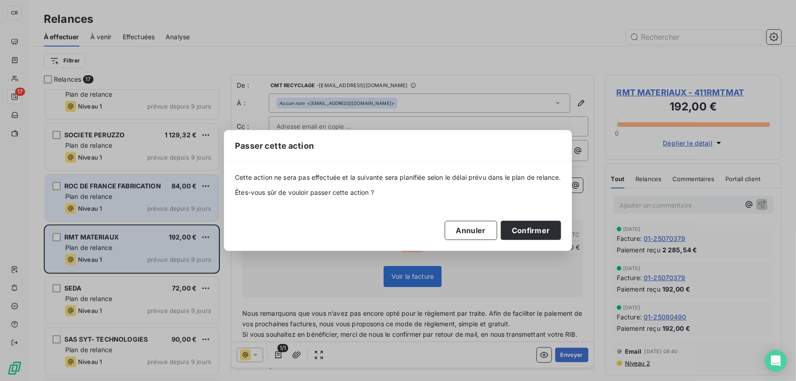
click at [527, 218] on div "Cette action ne sera pas effectuée et la suivante sera planifiée selon le délai…" at bounding box center [398, 206] width 326 height 67
click at [521, 221] on button "Confirmer" at bounding box center [531, 230] width 60 height 19
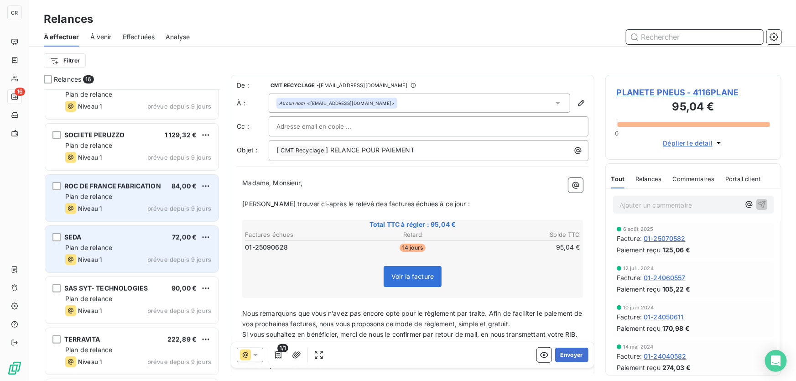
click at [663, 35] on input "text" at bounding box center [695, 37] width 137 height 15
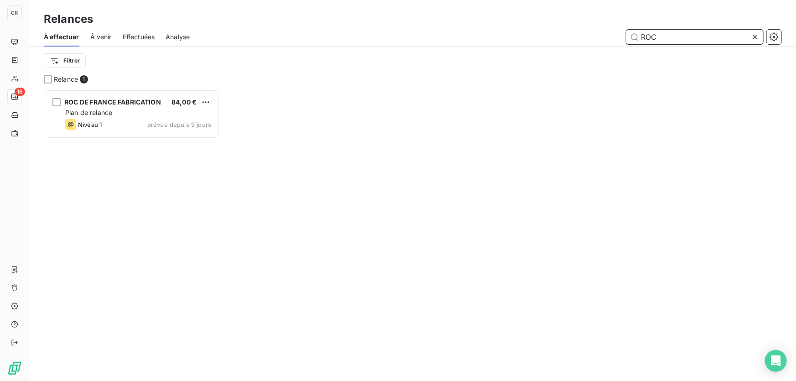
scroll to position [286, 170]
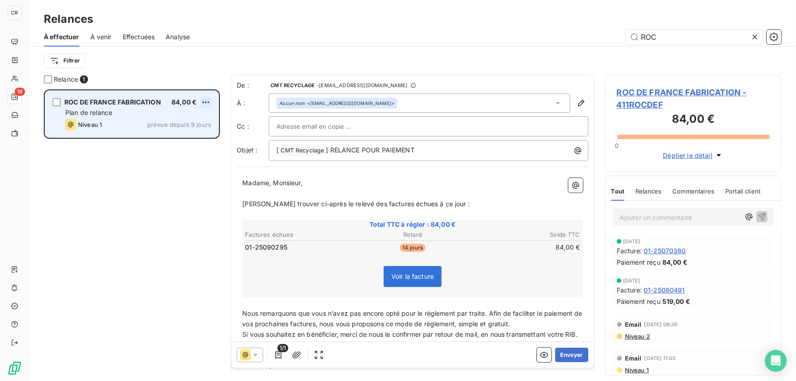
click at [210, 101] on html "CR 16 Relances À effectuer À venir Effectuées Analyse ROC Filtrer Relance 1 ROC…" at bounding box center [398, 190] width 796 height 381
click at [169, 137] on div "Passer cette action" at bounding box center [166, 137] width 82 height 15
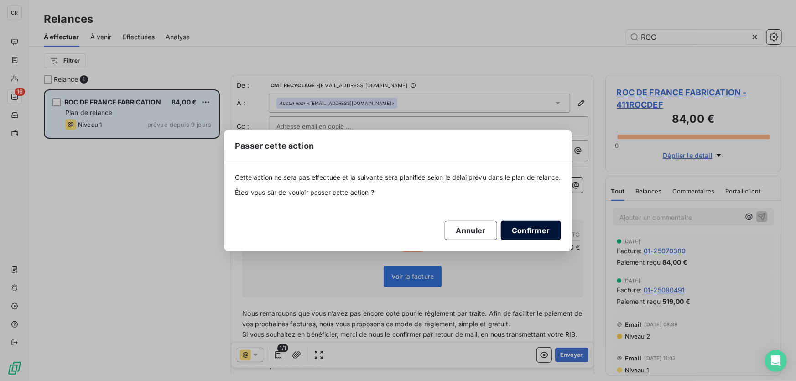
click at [540, 223] on button "Confirmer" at bounding box center [531, 230] width 60 height 19
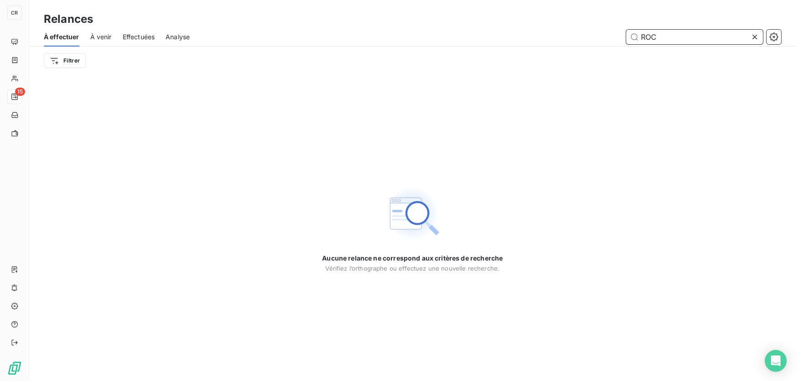
drag, startPoint x: 657, startPoint y: 41, endPoint x: 633, endPoint y: 42, distance: 24.7
click at [633, 42] on input "ROC" at bounding box center [695, 37] width 137 height 15
type input "TSM"
drag, startPoint x: 676, startPoint y: 42, endPoint x: 569, endPoint y: 51, distance: 107.2
click at [569, 51] on div "À effectuer À venir Effectuées Analyse TSM Filtrer" at bounding box center [412, 50] width 767 height 47
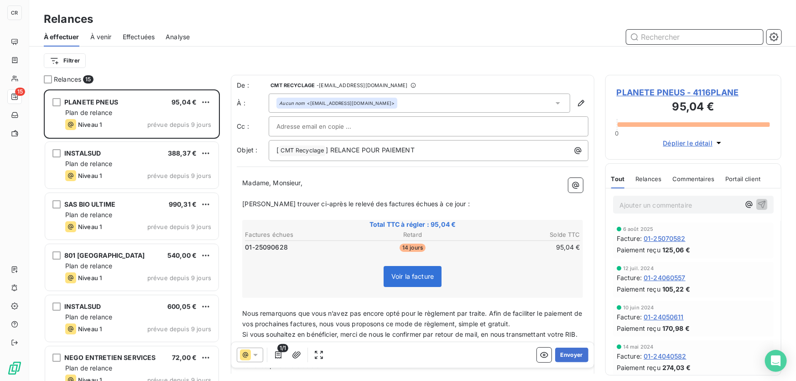
scroll to position [286, 170]
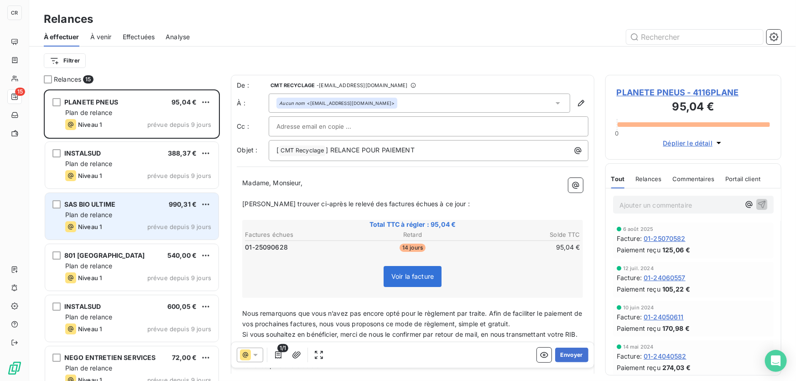
click at [155, 218] on div "SAS BIO ULTIME 990,31 € Plan de relance Niveau 1 prévue depuis 9 jours" at bounding box center [131, 216] width 173 height 47
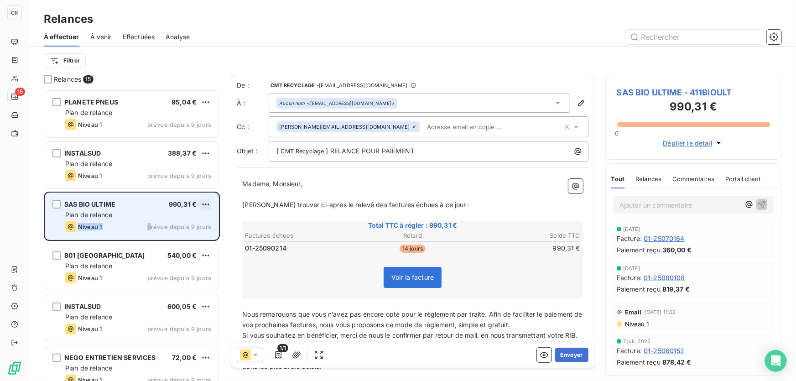
click at [208, 205] on html "CR 15 Relances À effectuer À venir Effectuées Analyse Filtrer Relances 15 PLANE…" at bounding box center [398, 190] width 796 height 381
click at [173, 240] on div "Passer cette action" at bounding box center [166, 239] width 82 height 15
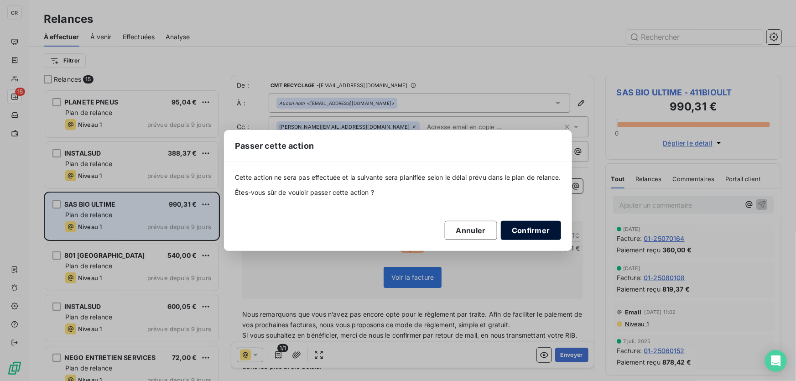
click at [526, 229] on button "Confirmer" at bounding box center [531, 230] width 60 height 19
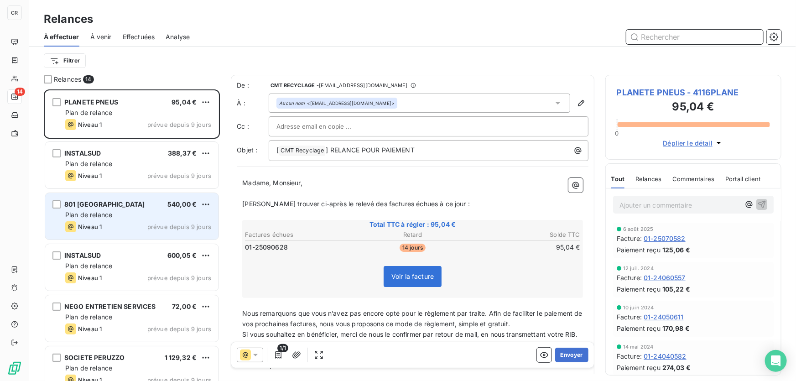
click at [648, 37] on input "text" at bounding box center [695, 37] width 137 height 15
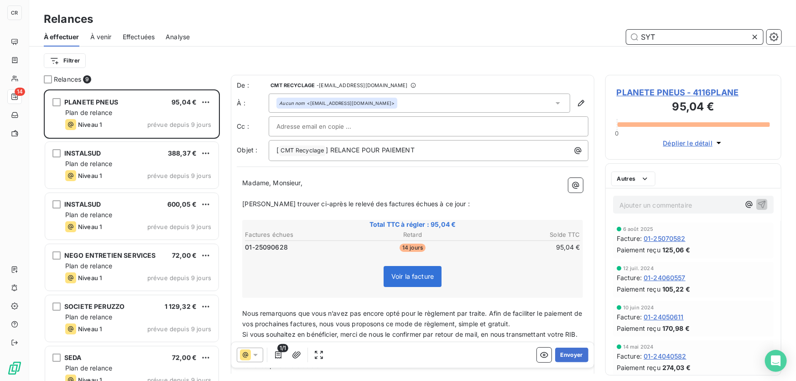
scroll to position [286, 170]
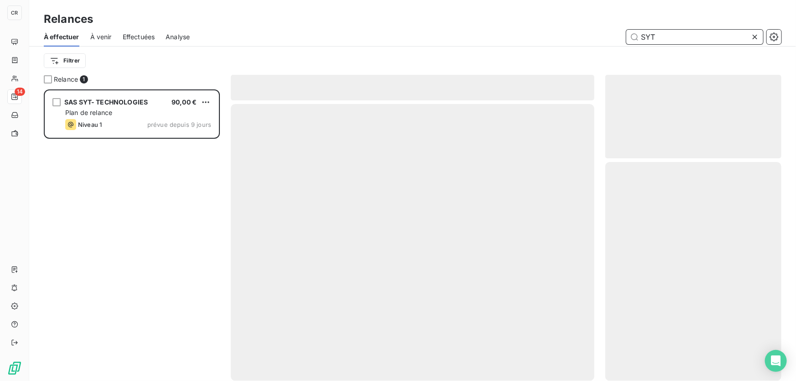
scroll to position [286, 170]
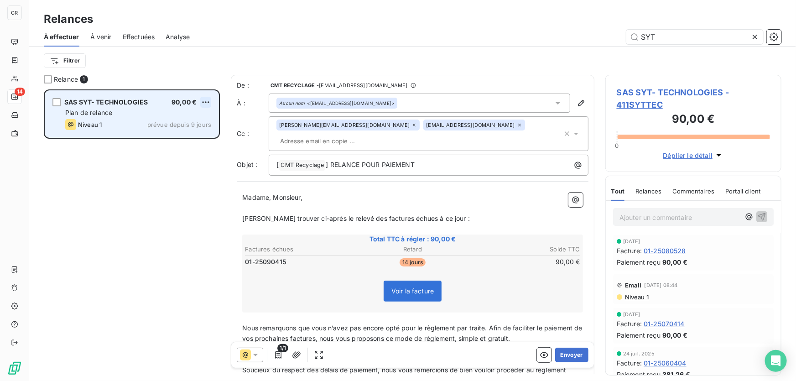
click at [205, 101] on html "CR 14 Relances À effectuer À venir Effectuées Analyse SYT Filtrer Relance 1 SAS…" at bounding box center [398, 190] width 796 height 381
click at [188, 134] on div "Passer cette action" at bounding box center [166, 137] width 82 height 15
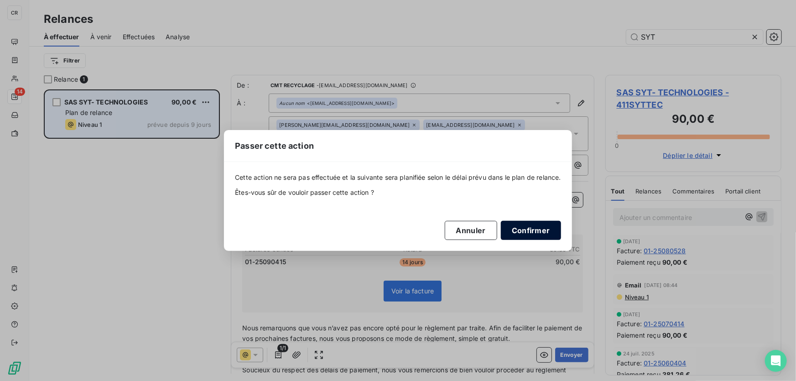
click at [534, 238] on button "Confirmer" at bounding box center [531, 230] width 60 height 19
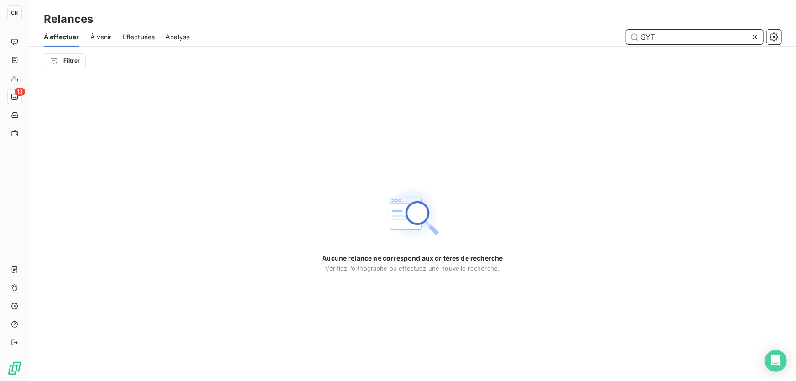
drag, startPoint x: 641, startPoint y: 39, endPoint x: 602, endPoint y: 41, distance: 39.3
click at [602, 41] on div "SYT" at bounding box center [491, 37] width 581 height 15
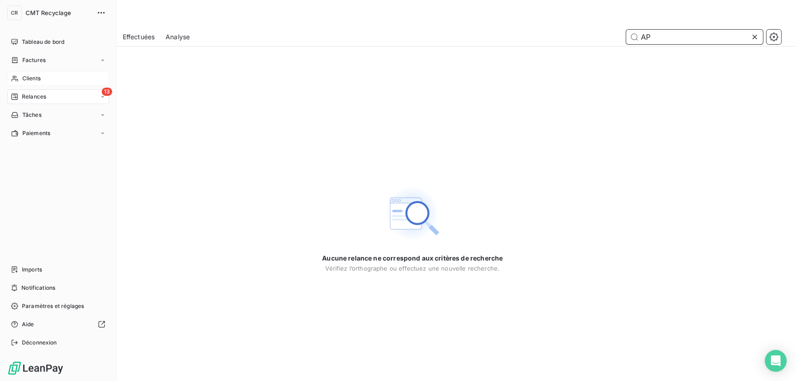
type input "AP"
click at [18, 82] on div "Clients" at bounding box center [58, 78] width 102 height 15
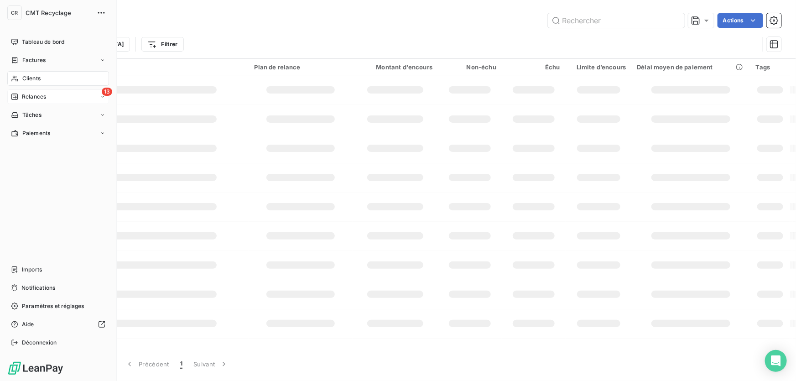
click at [22, 79] on span "Clients" at bounding box center [31, 78] width 18 height 8
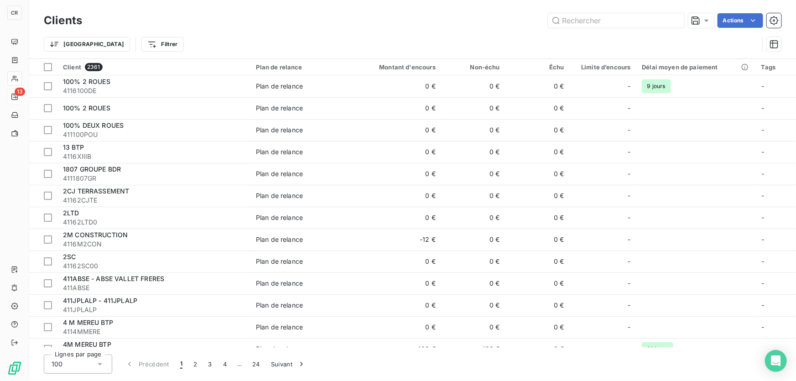
click at [606, 33] on div "Trier Filtrer" at bounding box center [413, 44] width 738 height 28
click at [607, 23] on input "text" at bounding box center [616, 20] width 137 height 15
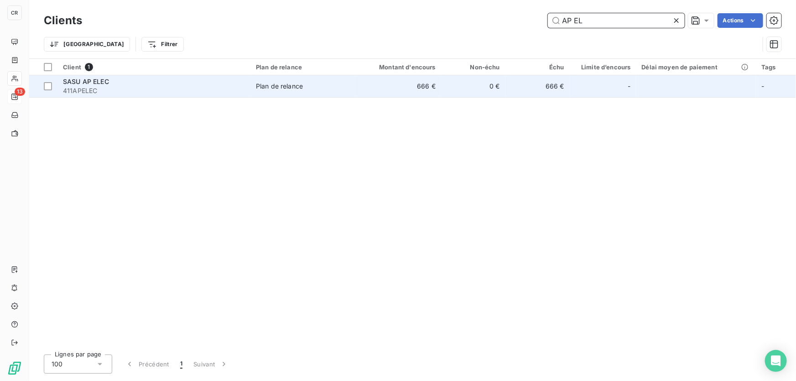
type input "AP EL"
click at [410, 91] on td "666 €" at bounding box center [398, 86] width 86 height 22
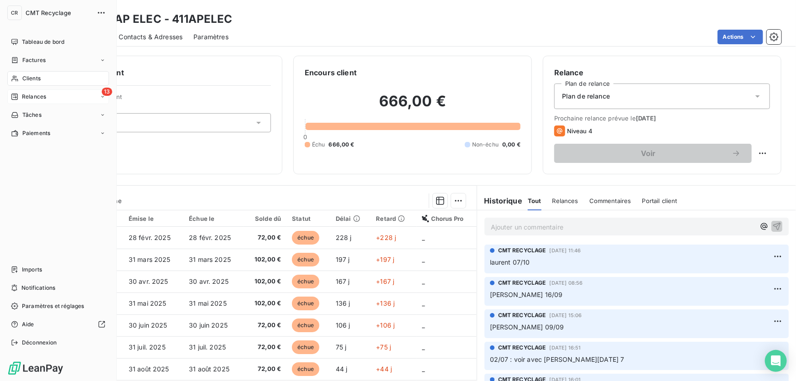
click at [14, 79] on icon at bounding box center [15, 78] width 8 height 7
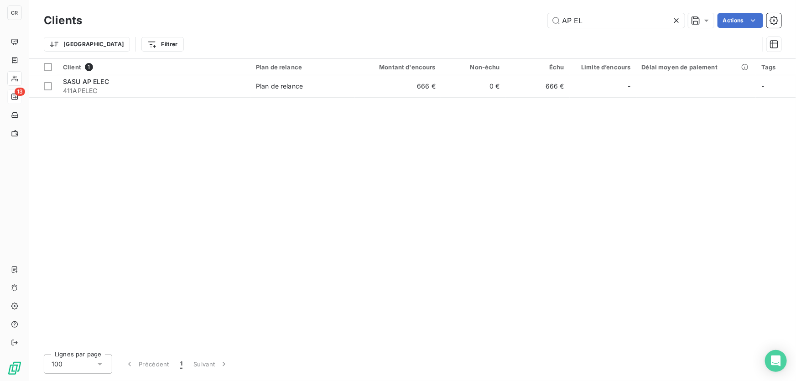
drag, startPoint x: 625, startPoint y: 27, endPoint x: 464, endPoint y: 29, distance: 161.1
click at [456, 27] on div "AP EL Actions" at bounding box center [437, 20] width 689 height 15
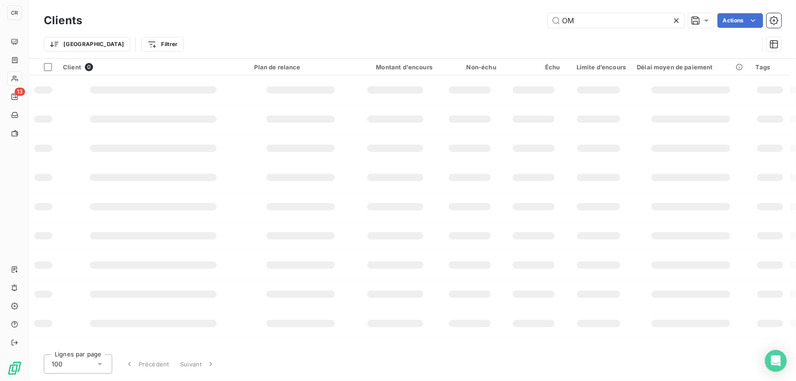
type input "O"
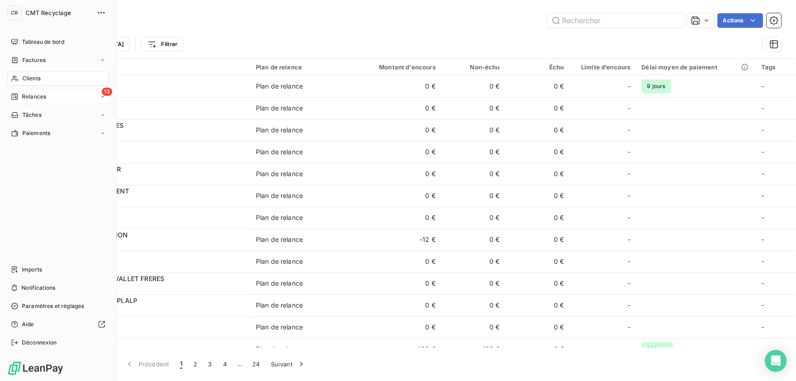
click at [25, 96] on span "Relances" at bounding box center [34, 97] width 24 height 8
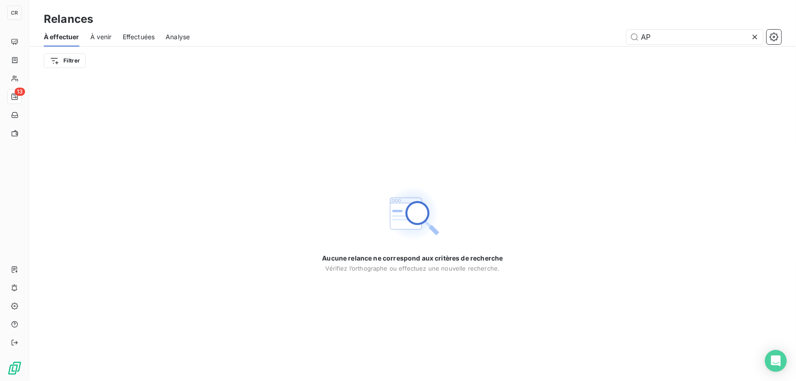
click at [755, 37] on icon at bounding box center [755, 36] width 9 height 9
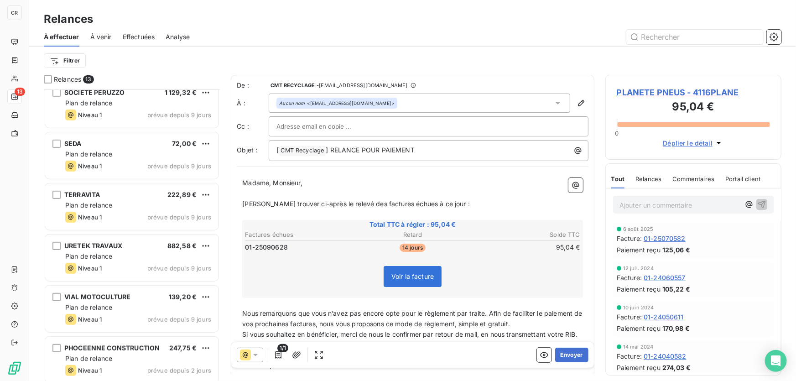
scroll to position [310, 0]
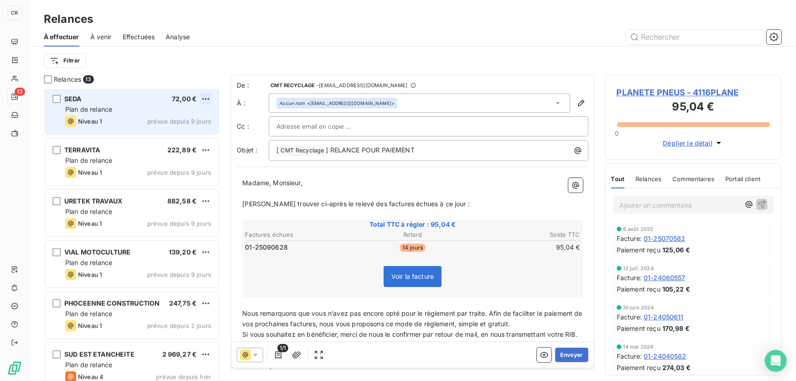
click at [207, 97] on html "CR 13 Relances À effectuer À venir Effectuées Analyse Filtrer Relances 13 SOCIE…" at bounding box center [398, 190] width 796 height 381
click at [181, 133] on div "Passer cette action" at bounding box center [166, 133] width 82 height 15
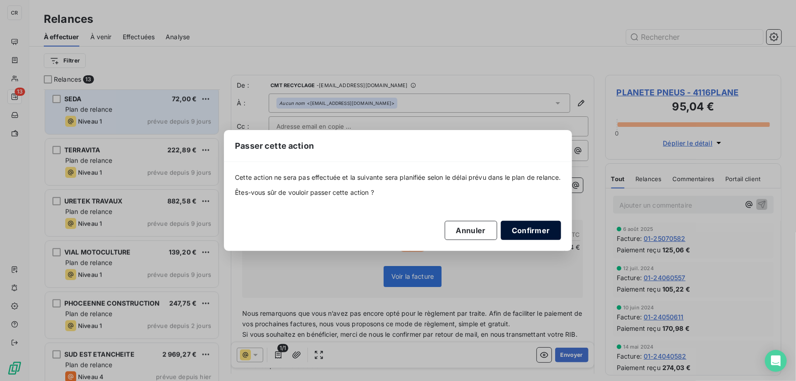
click at [549, 225] on button "Confirmer" at bounding box center [531, 230] width 60 height 19
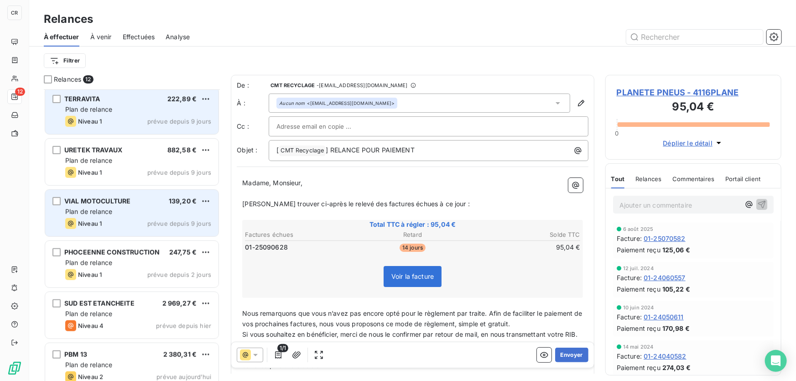
scroll to position [321, 0]
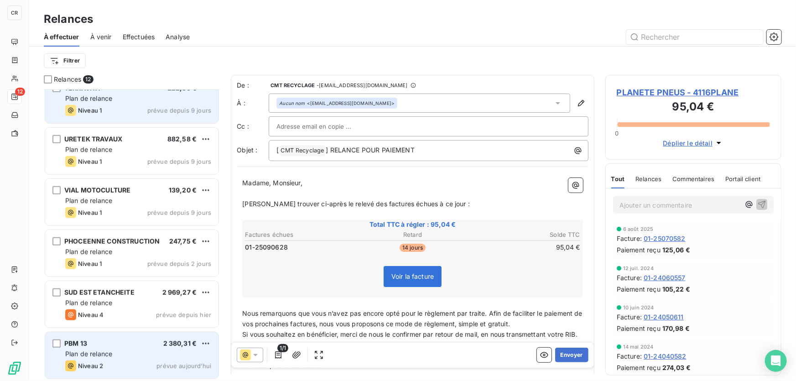
click at [211, 341] on div "PBM 13 2 380,31 € Plan de relance Niveau 2 prévue [DATE]" at bounding box center [131, 355] width 173 height 47
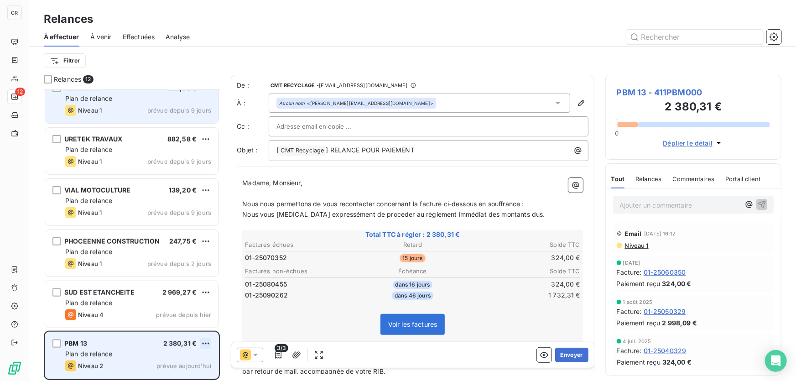
click at [204, 341] on html "CR 12 Relances À effectuer À venir Effectuées Analyse Filtrer Relances 12 SOCIE…" at bounding box center [398, 190] width 796 height 381
click at [173, 327] on div "Passer cette action" at bounding box center [166, 325] width 82 height 15
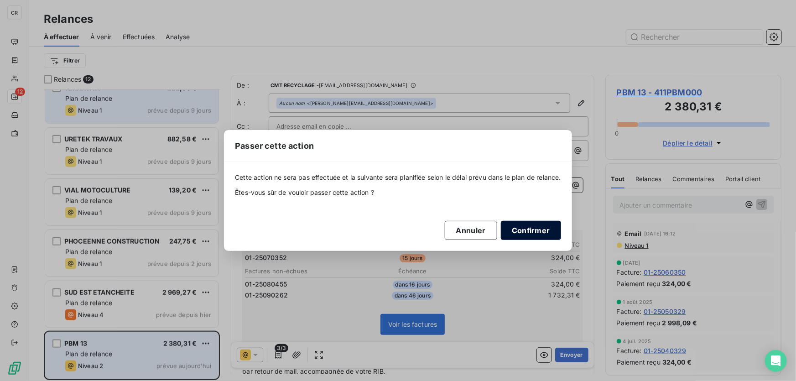
click at [533, 232] on button "Confirmer" at bounding box center [531, 230] width 60 height 19
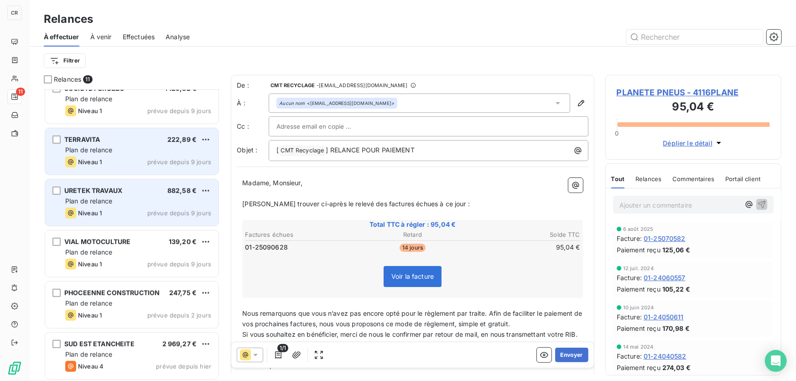
scroll to position [182, 0]
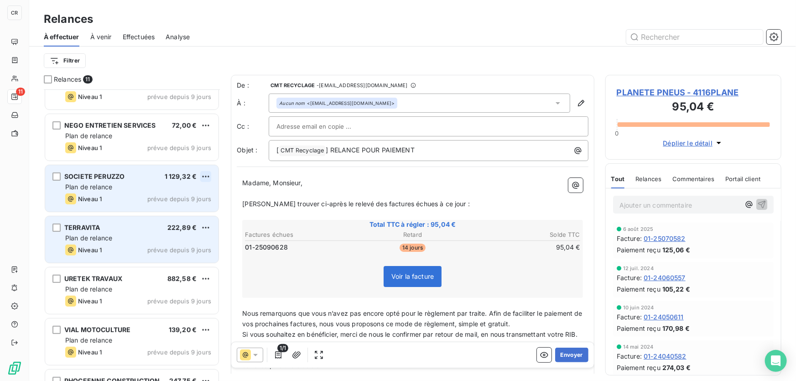
click at [210, 176] on html "CR 11 Relances À effectuer À venir Effectuées Analyse Filtrer Relances 11 PLANE…" at bounding box center [398, 190] width 796 height 381
click at [159, 208] on div "Passer cette action" at bounding box center [166, 211] width 82 height 15
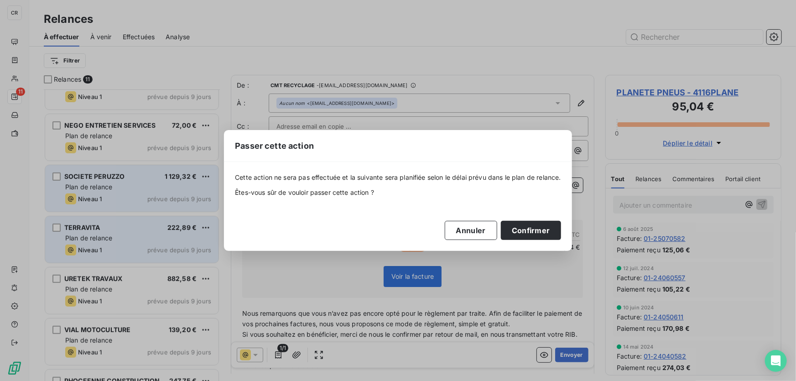
click at [546, 228] on button "Confirmer" at bounding box center [531, 230] width 60 height 19
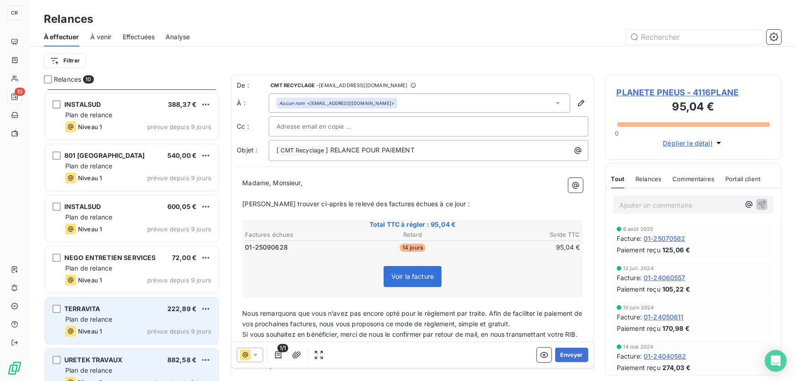
scroll to position [0, 0]
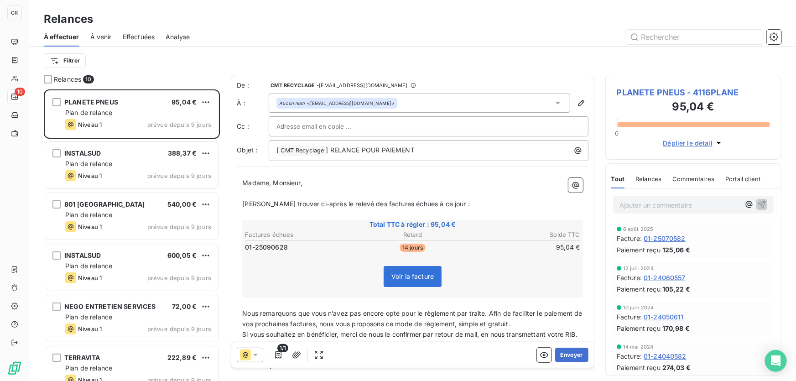
click at [94, 36] on span "À venir" at bounding box center [100, 36] width 21 height 9
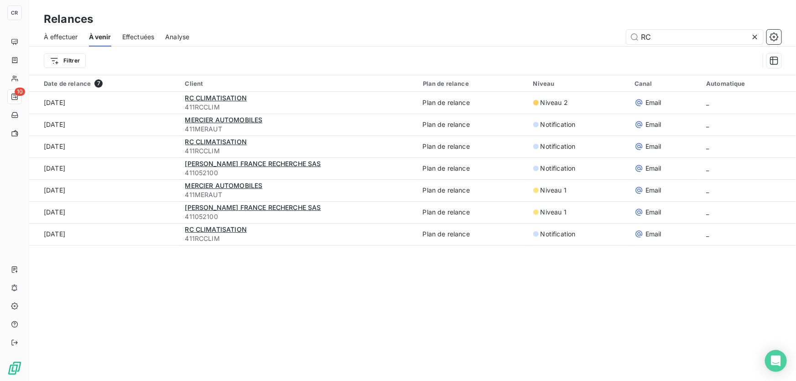
drag, startPoint x: 651, startPoint y: 39, endPoint x: 552, endPoint y: 44, distance: 98.7
click at [552, 44] on div "RC" at bounding box center [491, 37] width 582 height 15
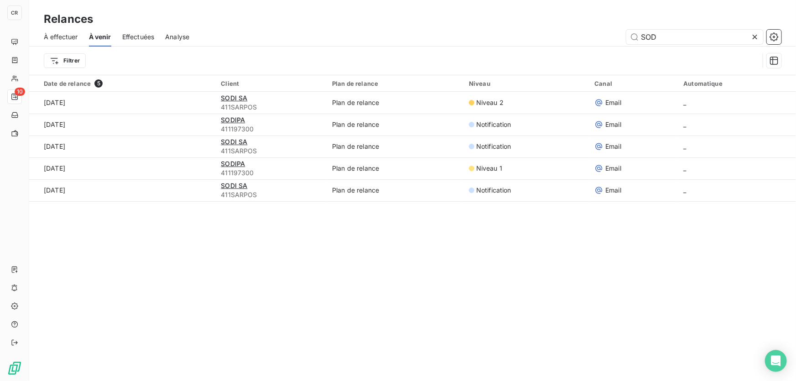
type input "SOD"
click at [755, 37] on icon at bounding box center [755, 36] width 9 height 9
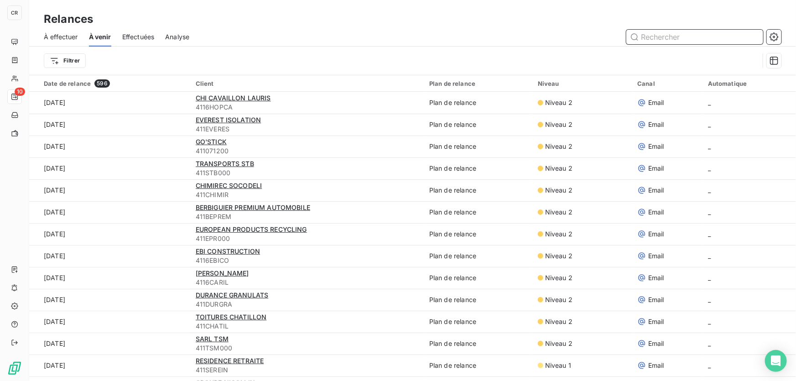
click at [697, 37] on input "text" at bounding box center [695, 37] width 137 height 15
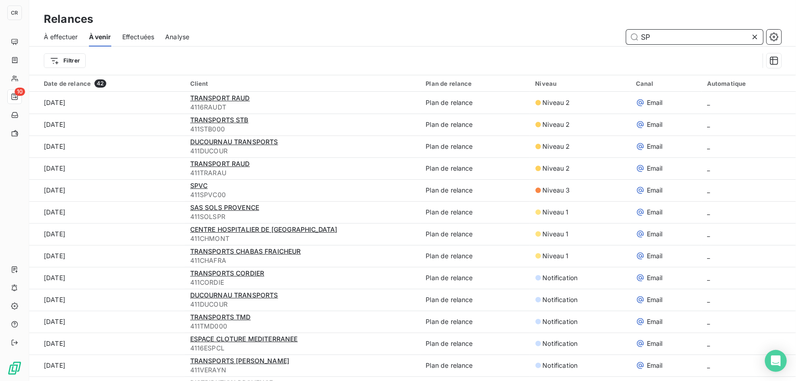
type input "S"
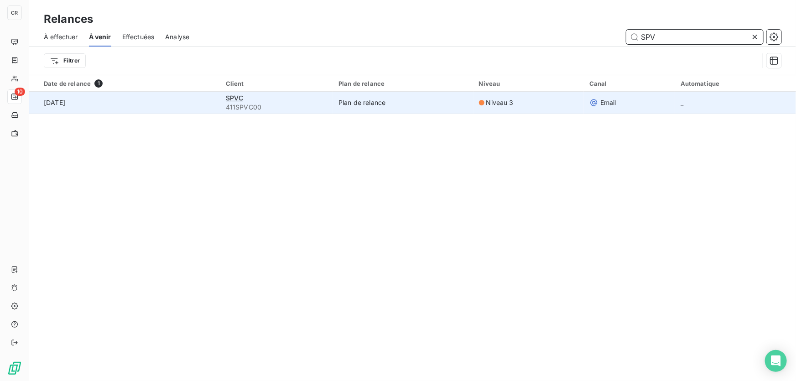
type input "SPV"
click at [220, 95] on td "SPVC 411SPVC00" at bounding box center [276, 103] width 113 height 22
click at [166, 99] on td "[DATE]" at bounding box center [124, 103] width 191 height 22
click at [111, 99] on td "[DATE]" at bounding box center [124, 103] width 191 height 22
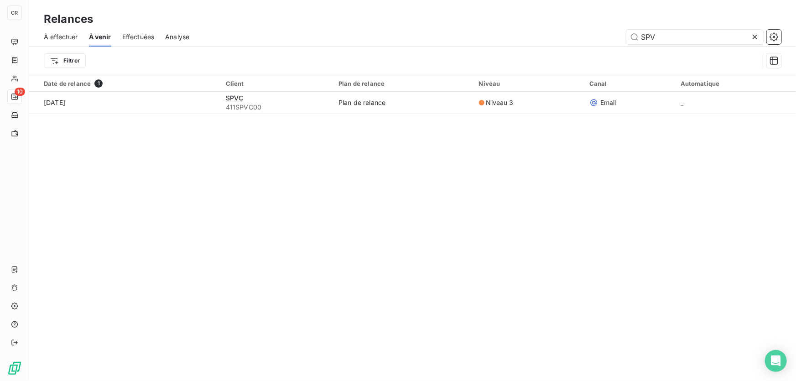
click at [327, 114] on div "Date de relance 1 Client Plan de relance Niveau Canal Automatique [DATE] SPVC 4…" at bounding box center [412, 110] width 767 height 70
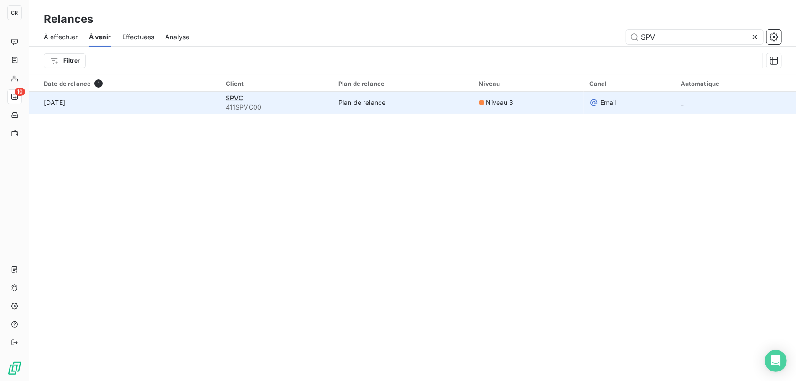
click at [376, 105] on td "Plan de relance" at bounding box center [403, 103] width 141 height 22
click at [591, 97] on td "Email" at bounding box center [629, 103] width 91 height 22
drag, startPoint x: 492, startPoint y: 103, endPoint x: 397, endPoint y: 99, distance: 95.0
click at [490, 102] on span "Niveau 3" at bounding box center [500, 102] width 27 height 9
click at [220, 95] on td "SPVC 411SPVC00" at bounding box center [276, 103] width 113 height 22
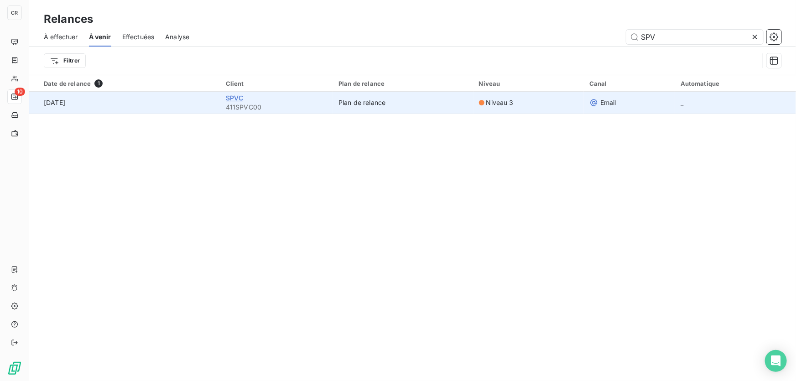
click at [231, 98] on span "SPVC" at bounding box center [235, 98] width 18 height 8
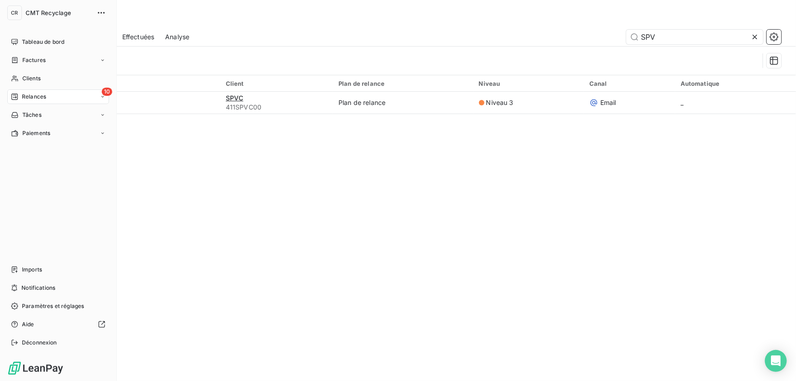
click at [12, 96] on icon at bounding box center [14, 96] width 7 height 7
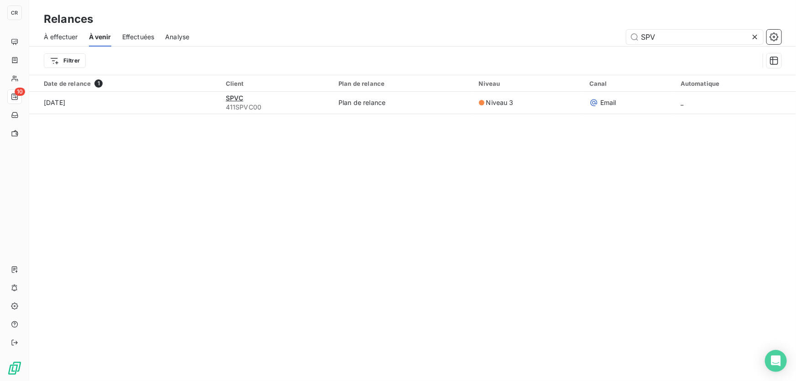
click at [20, 92] on div "10" at bounding box center [14, 96] width 15 height 15
click at [76, 34] on span "À effectuer" at bounding box center [61, 36] width 34 height 9
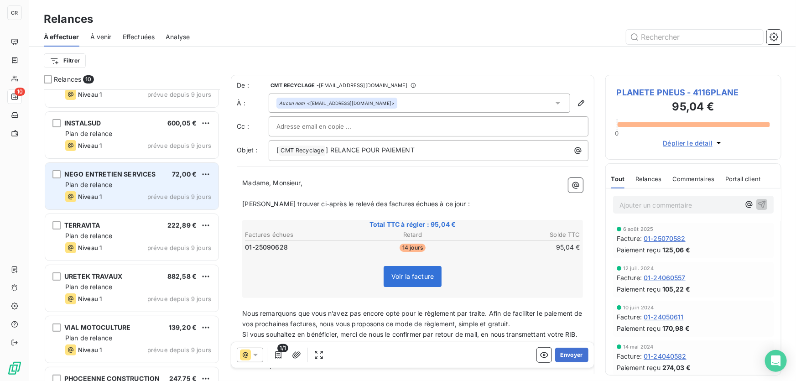
scroll to position [178, 0]
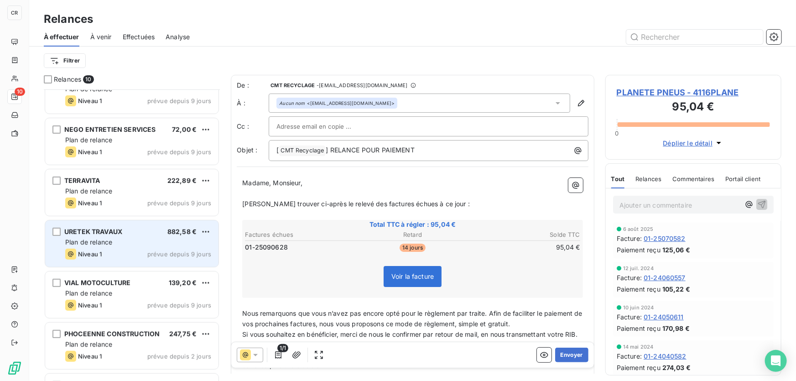
click at [180, 238] on div "Plan de relance" at bounding box center [138, 242] width 146 height 9
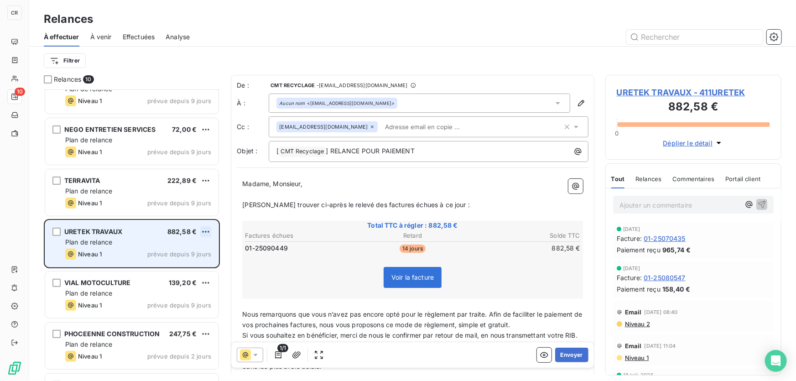
click at [209, 230] on html "CR 10 Relances À effectuer À venir Effectuées Analyse Filtrer Relances 10 801 F…" at bounding box center [398, 190] width 796 height 381
click at [173, 259] on div "Passer cette action" at bounding box center [166, 266] width 82 height 15
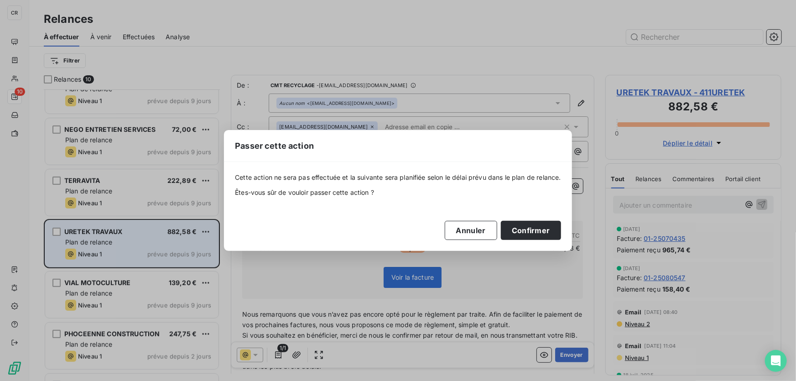
click at [532, 219] on div "Cette action ne sera pas effectuée et la suivante sera planifiée selon le délai…" at bounding box center [398, 206] width 326 height 67
click at [527, 232] on button "Confirmer" at bounding box center [531, 230] width 60 height 19
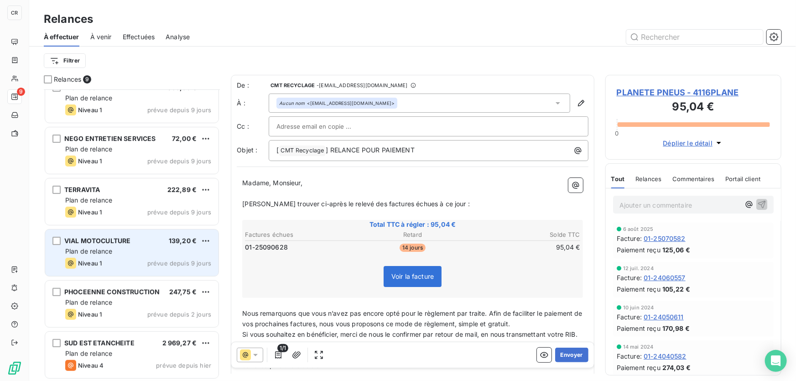
scroll to position [168, 0]
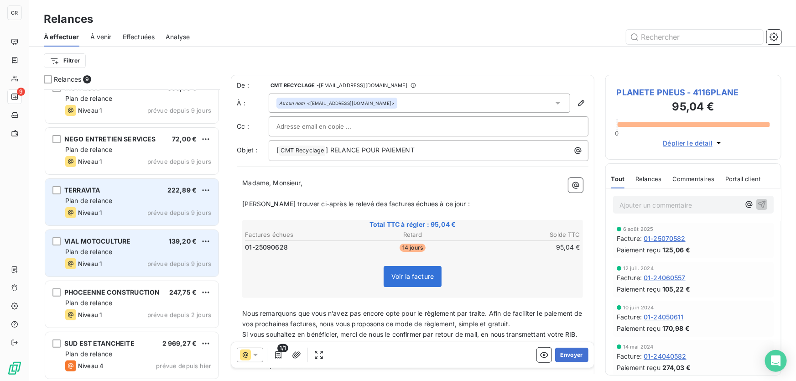
click at [138, 210] on div "Niveau 1 prévue depuis 9 jours" at bounding box center [138, 212] width 146 height 11
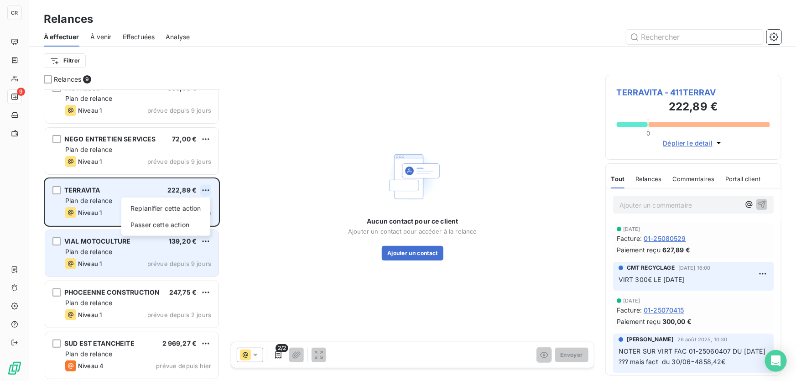
click at [206, 186] on html "CR 9 Relances À effectuer À venir Effectuées Analyse Filtrer Relances 9 801 FRA…" at bounding box center [398, 190] width 796 height 381
click at [167, 223] on div "Passer cette action" at bounding box center [166, 225] width 82 height 15
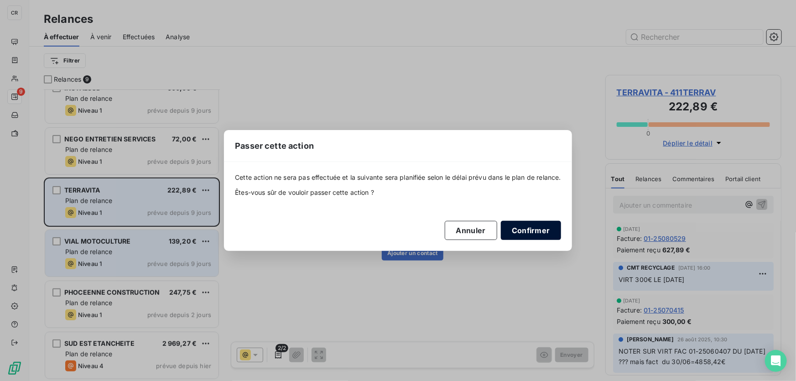
click at [535, 225] on button "Confirmer" at bounding box center [531, 230] width 60 height 19
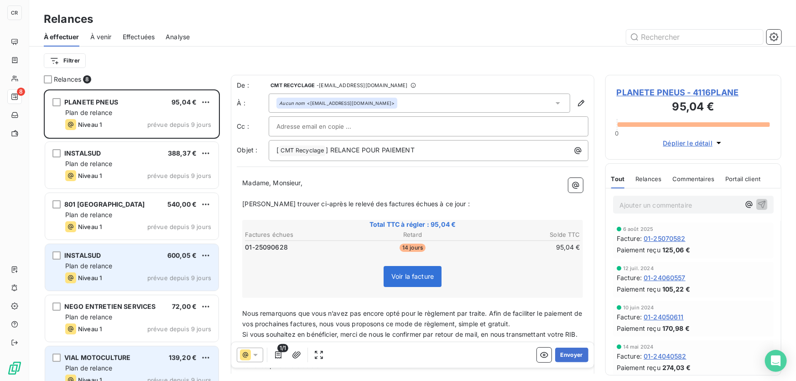
scroll to position [117, 0]
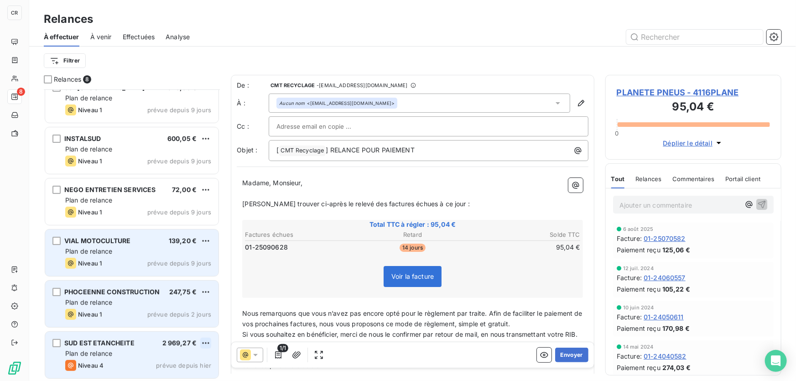
click at [204, 343] on html "CR 8 Relances À effectuer À venir Effectuées Analyse Filtrer Relances 8 INSTALS…" at bounding box center [398, 190] width 796 height 381
click at [169, 328] on div "Passer cette action" at bounding box center [166, 325] width 82 height 15
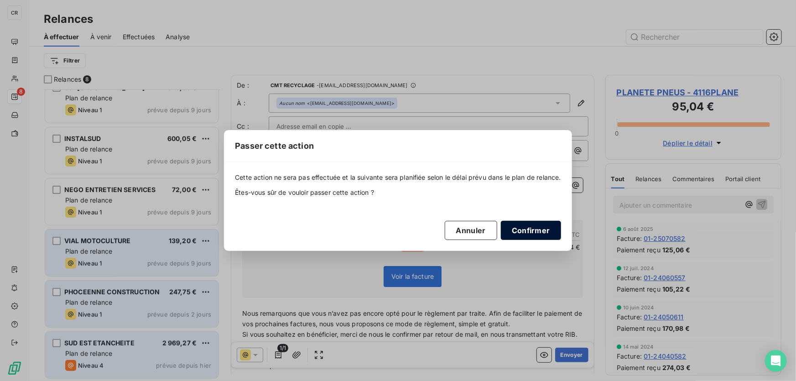
drag, startPoint x: 546, startPoint y: 236, endPoint x: 534, endPoint y: 238, distance: 12.1
click at [546, 235] on button "Confirmer" at bounding box center [531, 230] width 60 height 19
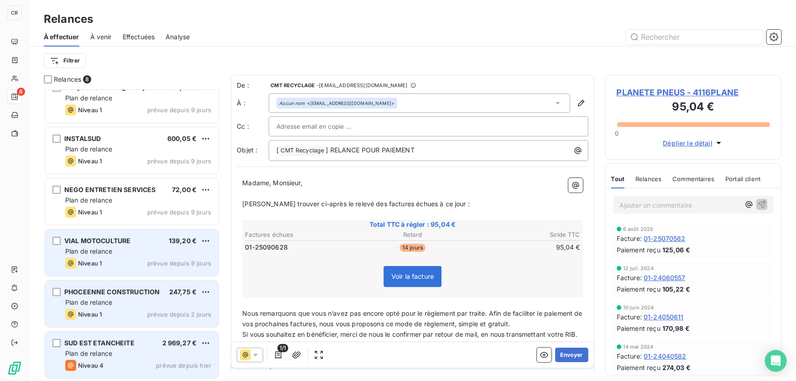
scroll to position [65, 0]
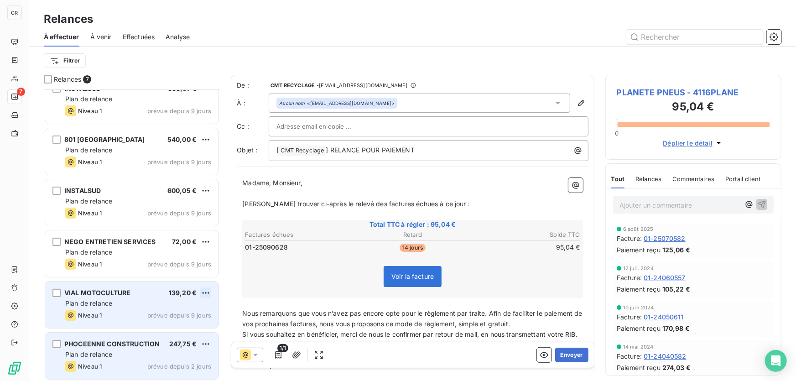
click at [205, 291] on html "CR 7 Relances À effectuer À venir Effectuées Analyse Filtrer Relances 7 PLANETE…" at bounding box center [398, 190] width 796 height 381
click at [170, 328] on div "Passer cette action" at bounding box center [166, 327] width 82 height 15
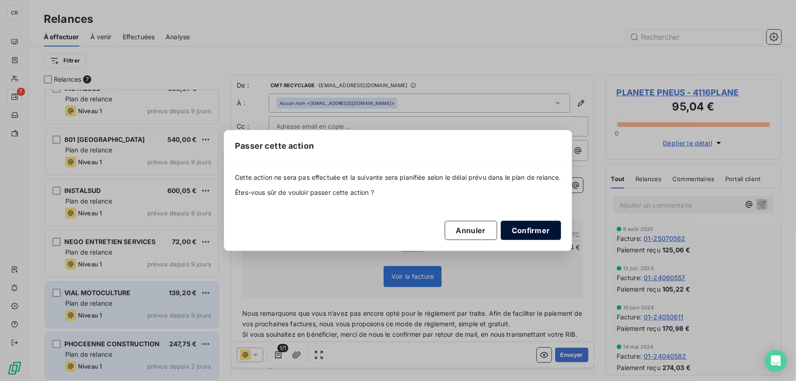
click at [554, 228] on button "Confirmer" at bounding box center [531, 230] width 60 height 19
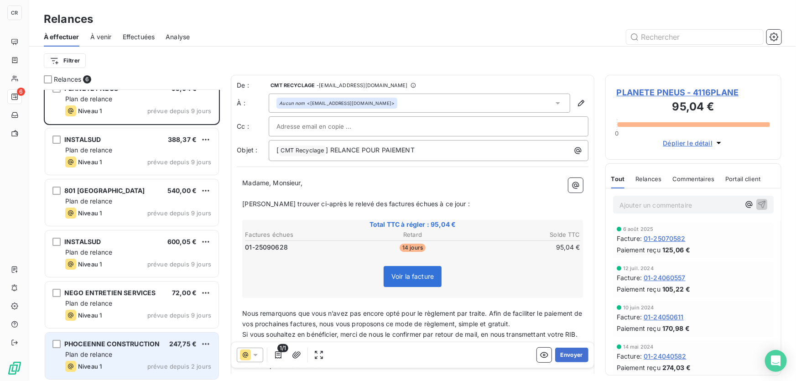
scroll to position [15, 0]
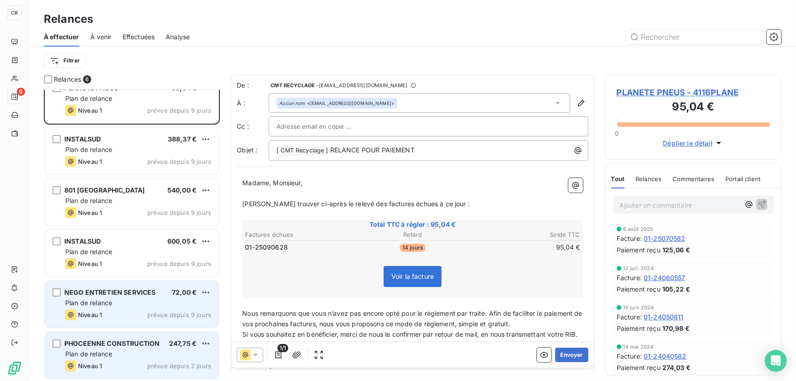
click at [109, 324] on div "NEGO ENTRETIEN SERVICES 72,00 € Plan de relance Niveau 1 prévue depuis 9 jours" at bounding box center [131, 304] width 173 height 47
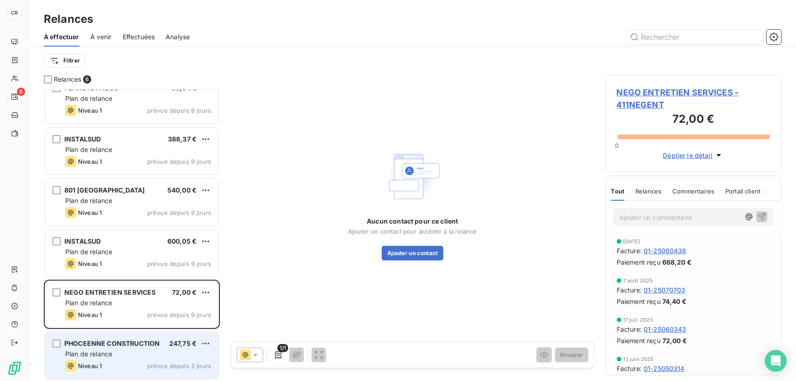
click at [115, 278] on div "PLANETE PNEUS 95,04 € Plan de relance Niveau 1 prévue depuis 9 jours INSTALSUD …" at bounding box center [132, 228] width 176 height 307
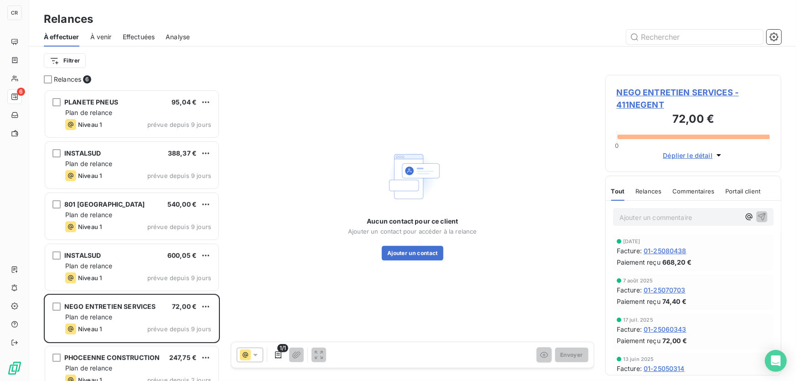
click at [281, 235] on div "Aucun contact pour ce client Ajouter un contact pour accéder à la relance Ajout…" at bounding box center [413, 204] width 364 height 258
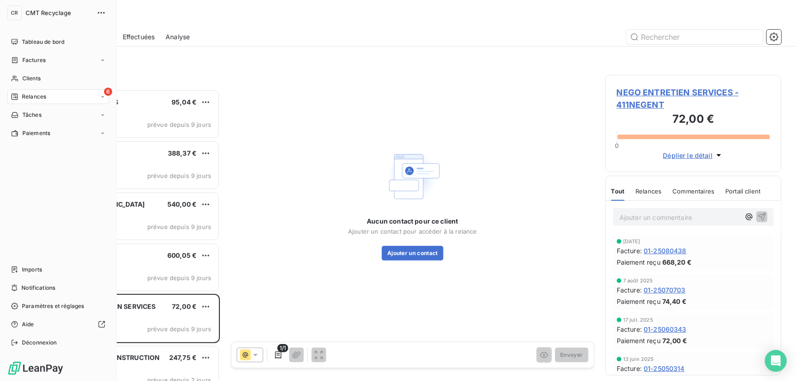
click at [24, 94] on span "Relances" at bounding box center [34, 97] width 24 height 8
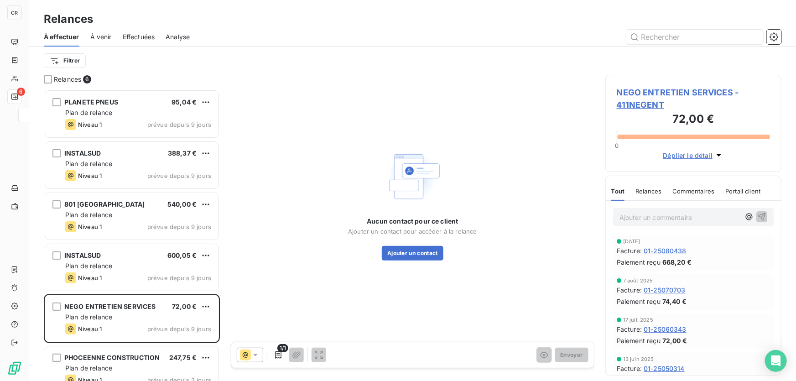
click at [347, 98] on div "Aucun contact pour ce client Ajouter un contact pour accéder à la relance Ajout…" at bounding box center [413, 204] width 364 height 258
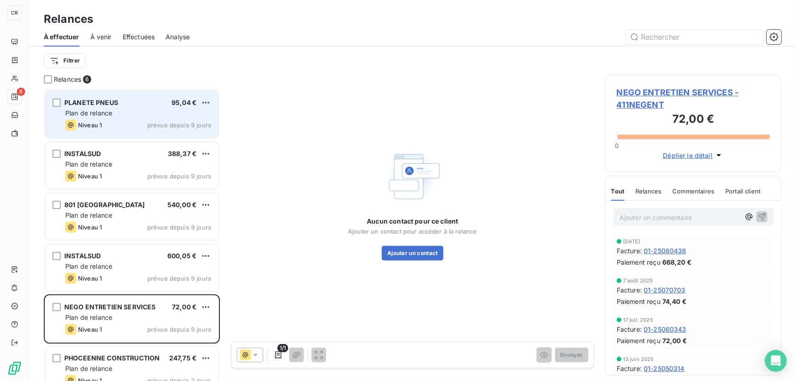
scroll to position [15, 0]
